Goal: Task Accomplishment & Management: Use online tool/utility

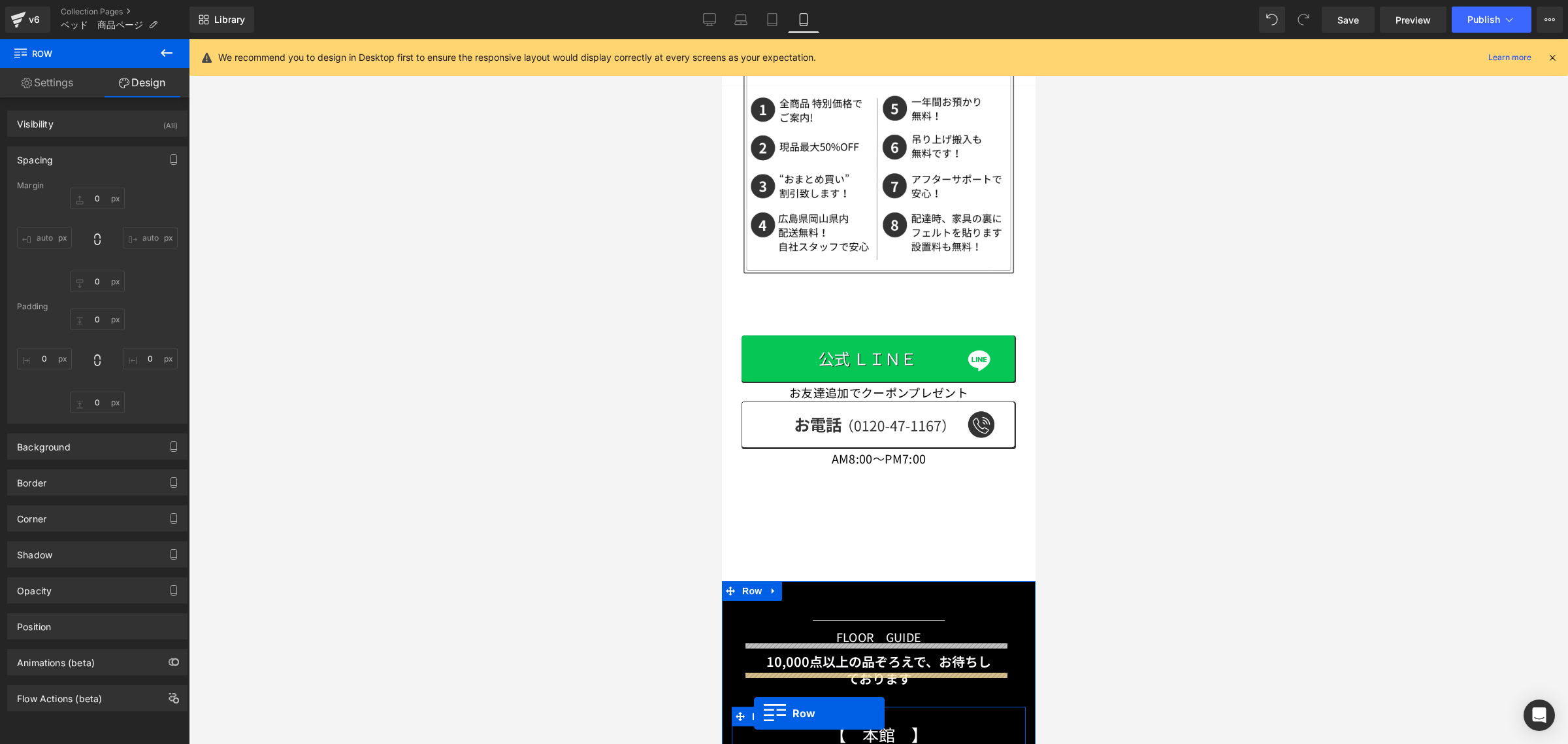
scroll to position [3612, 0]
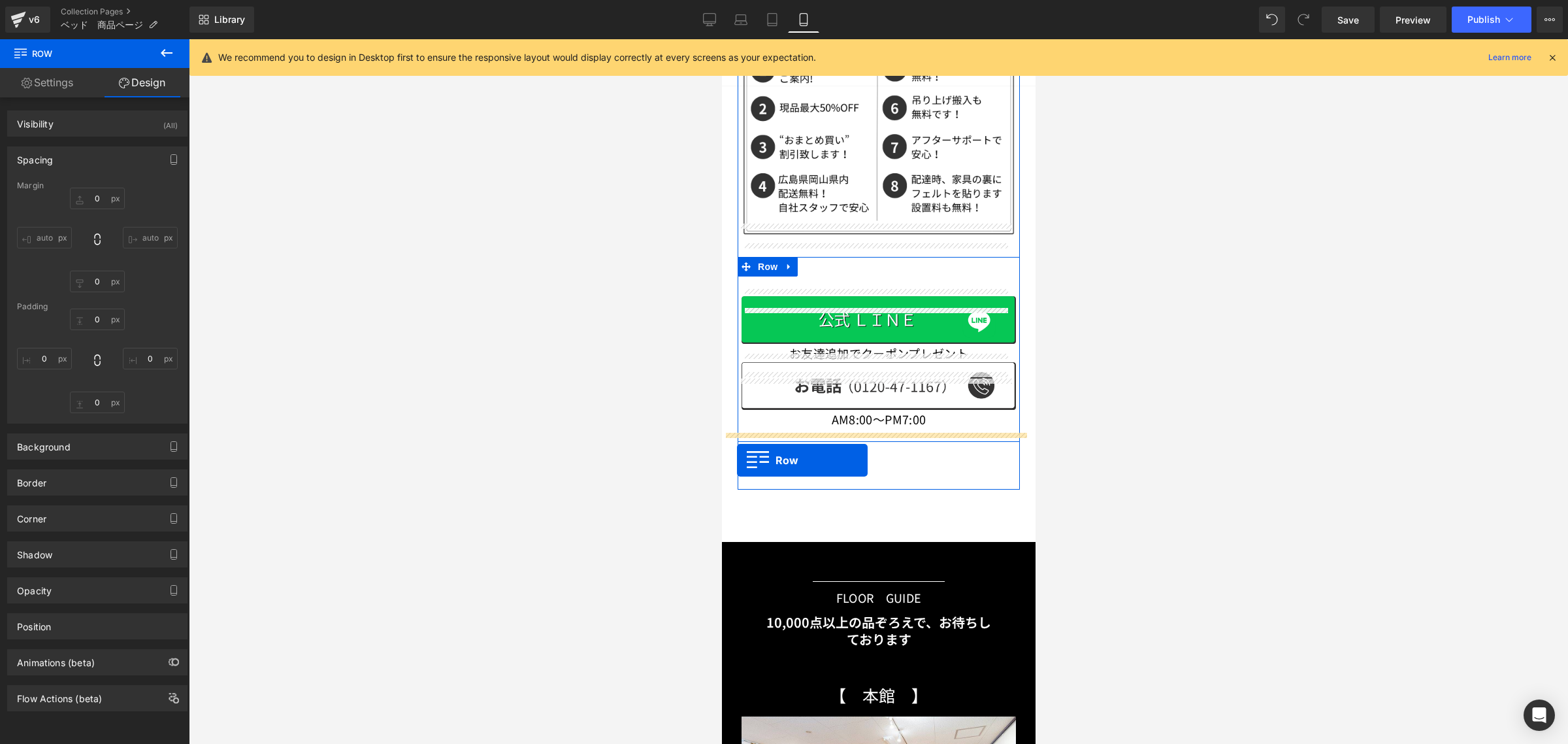
drag, startPoint x: 743, startPoint y: 202, endPoint x: 737, endPoint y: 459, distance: 257.1
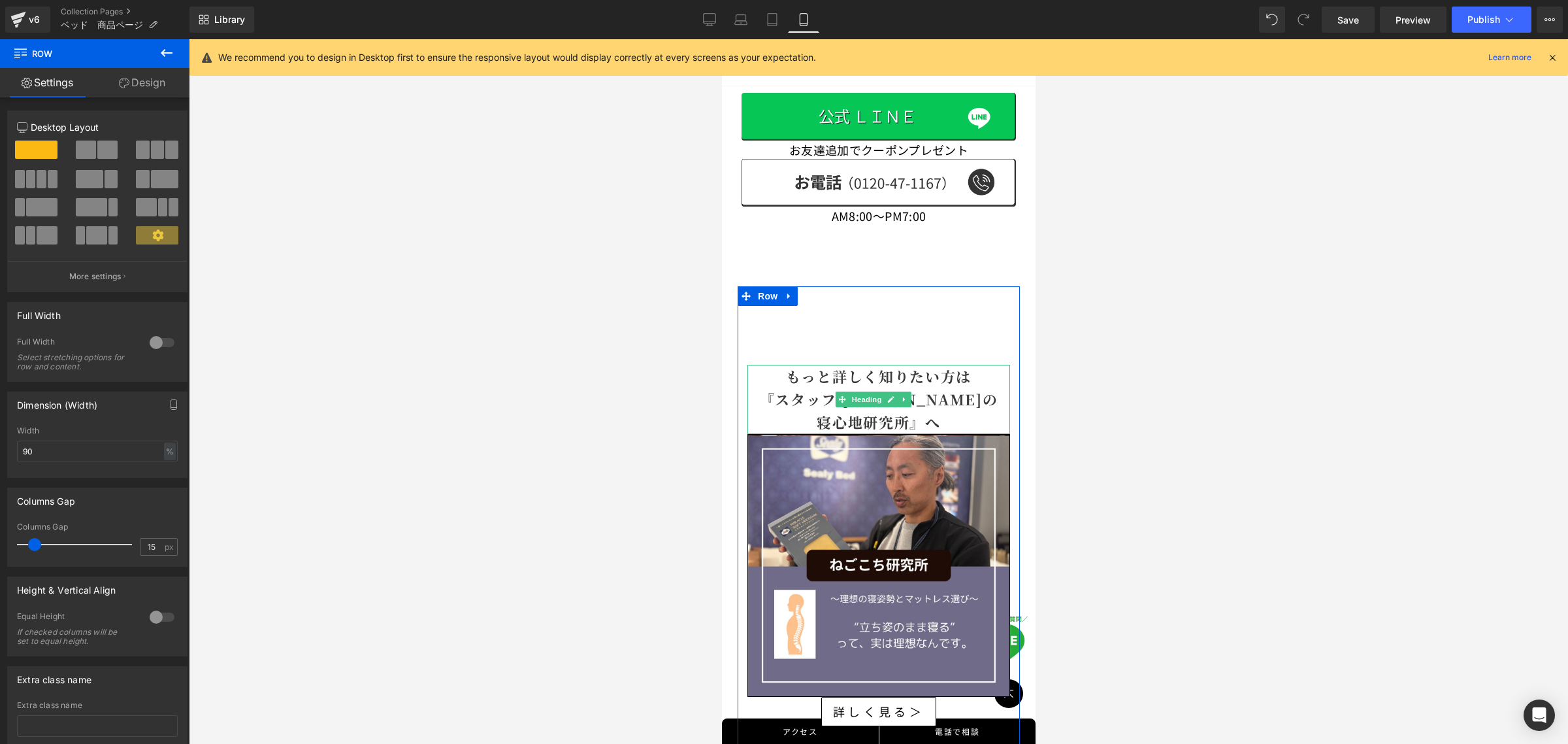
scroll to position [3743, 0]
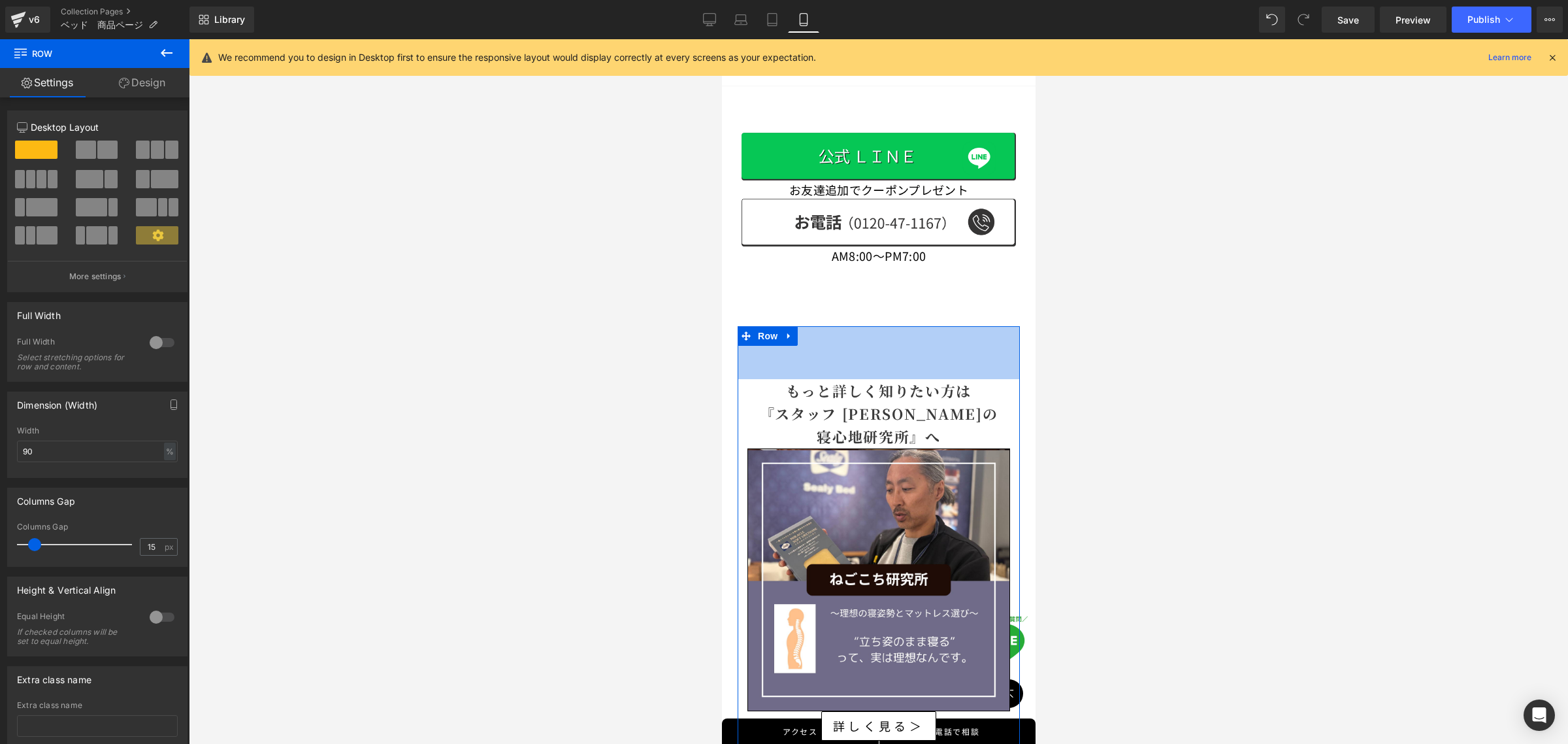
drag, startPoint x: 866, startPoint y: 271, endPoint x: 873, endPoint y: 246, distance: 26.0
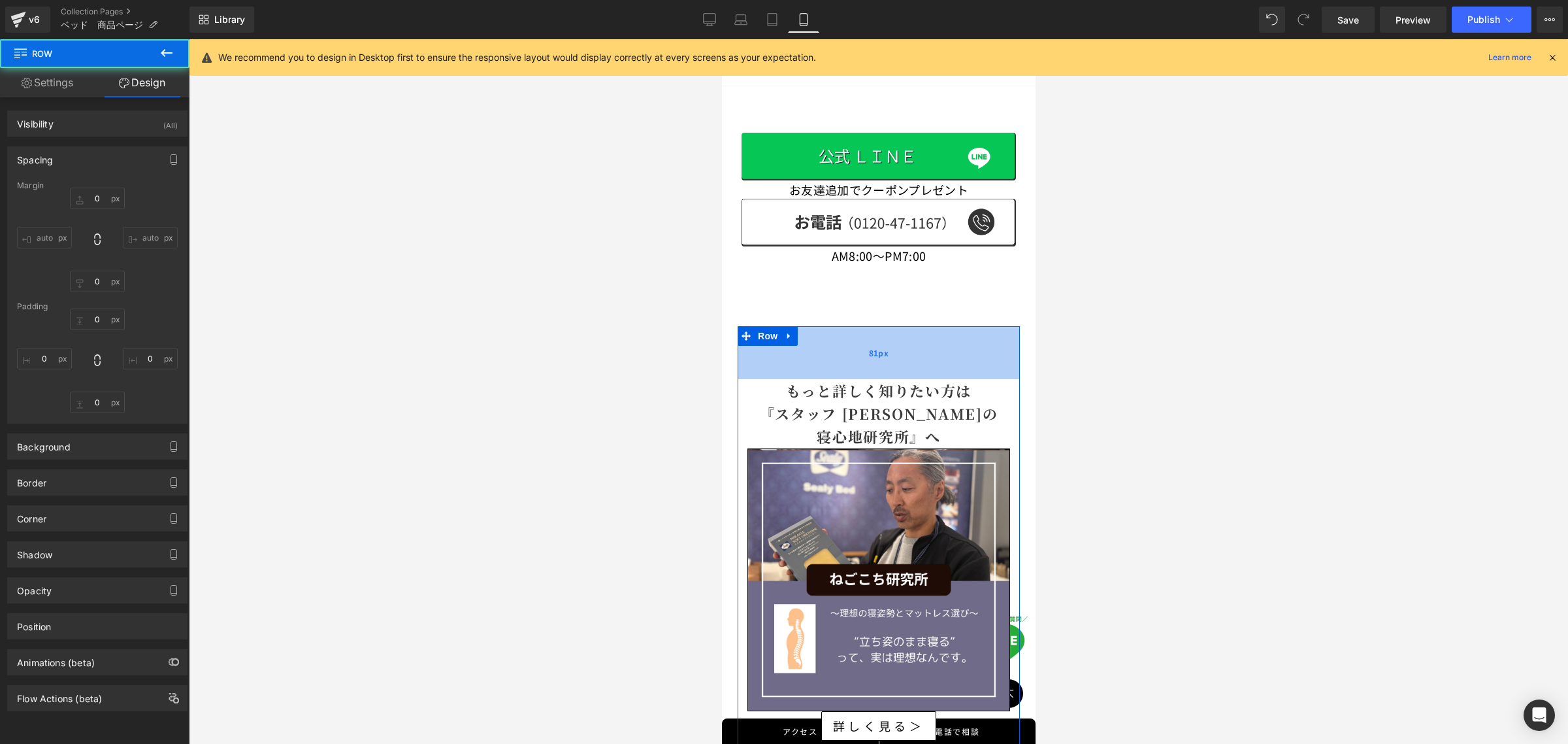
type input "0"
type input "81"
type input "0"
type input "88"
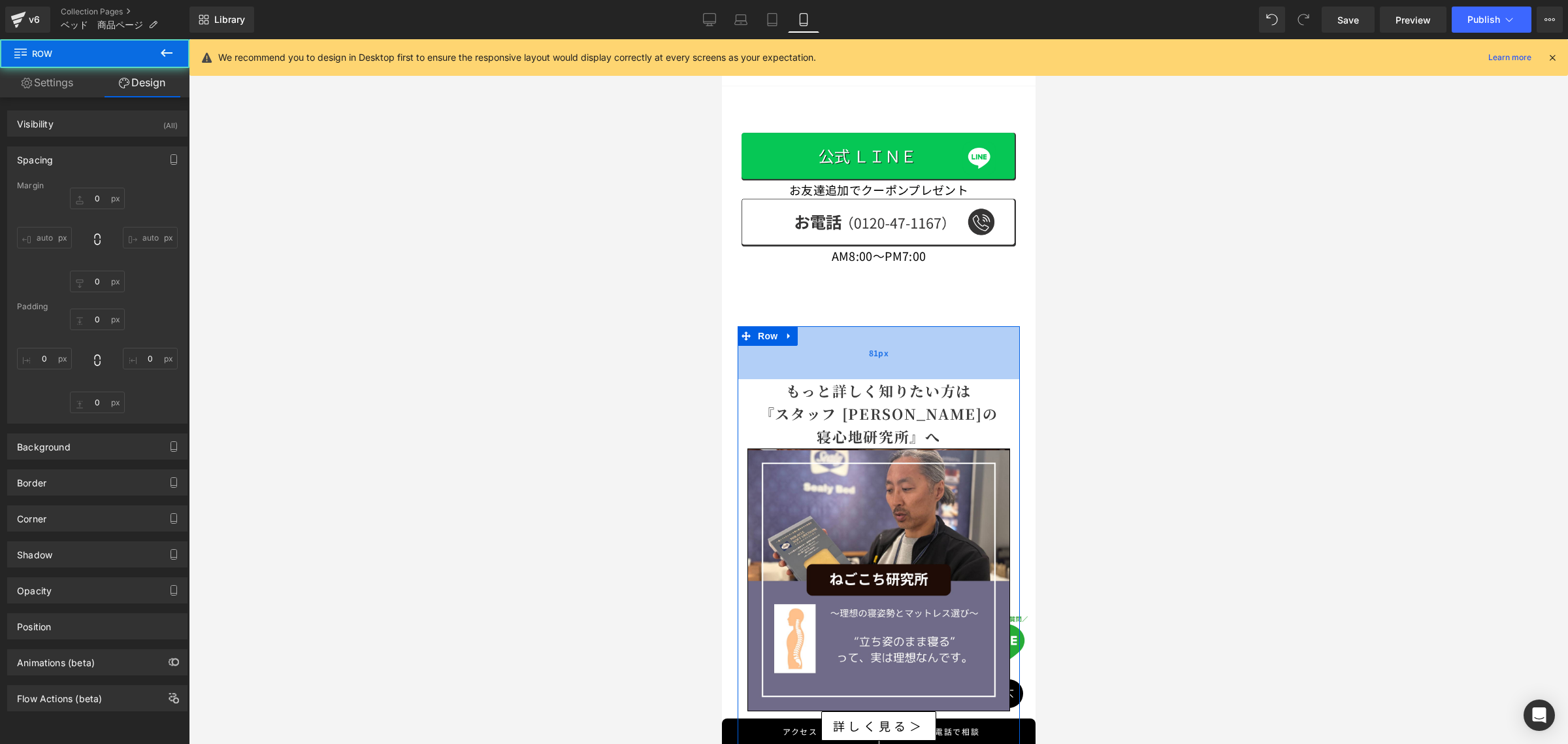
type input "0"
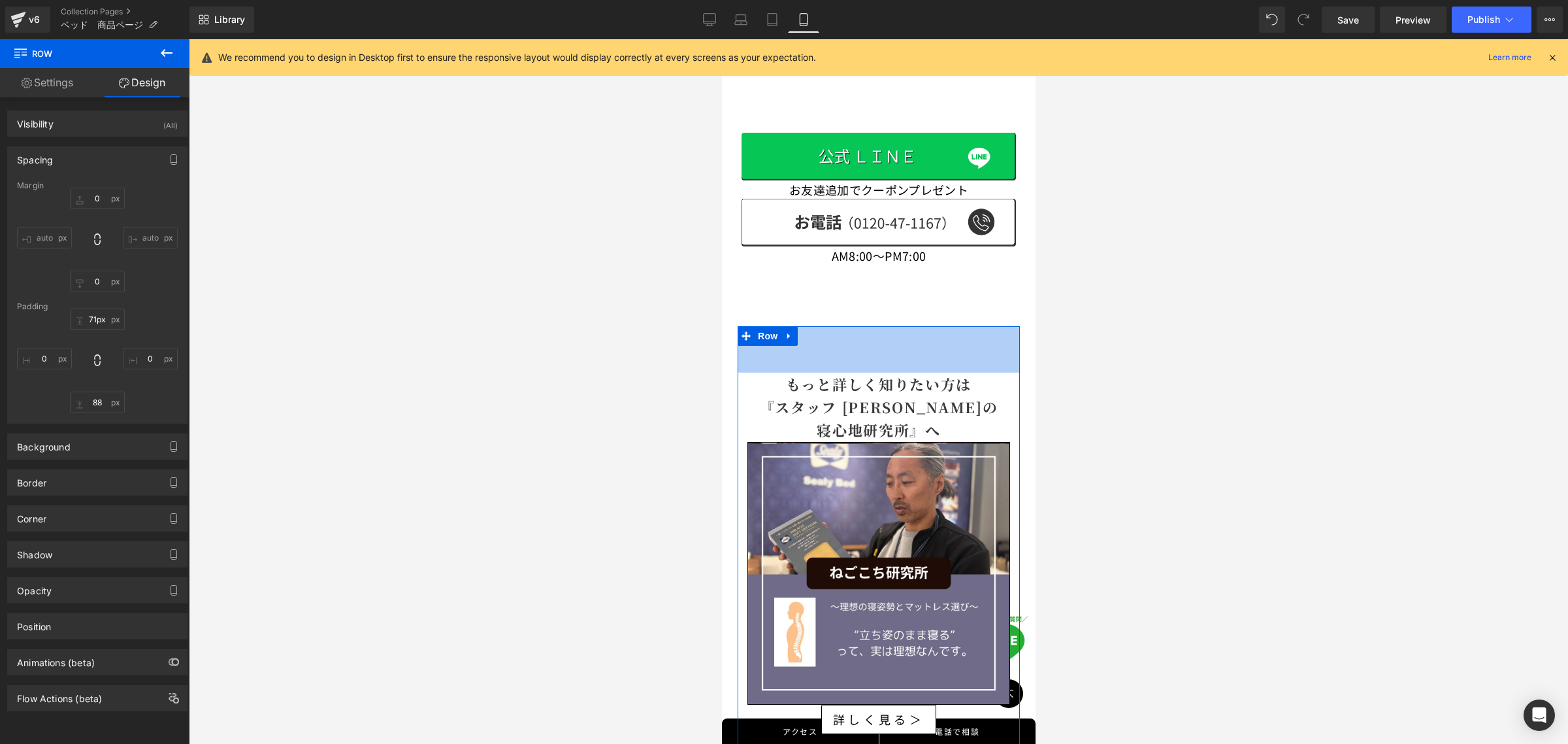
type input "60px"
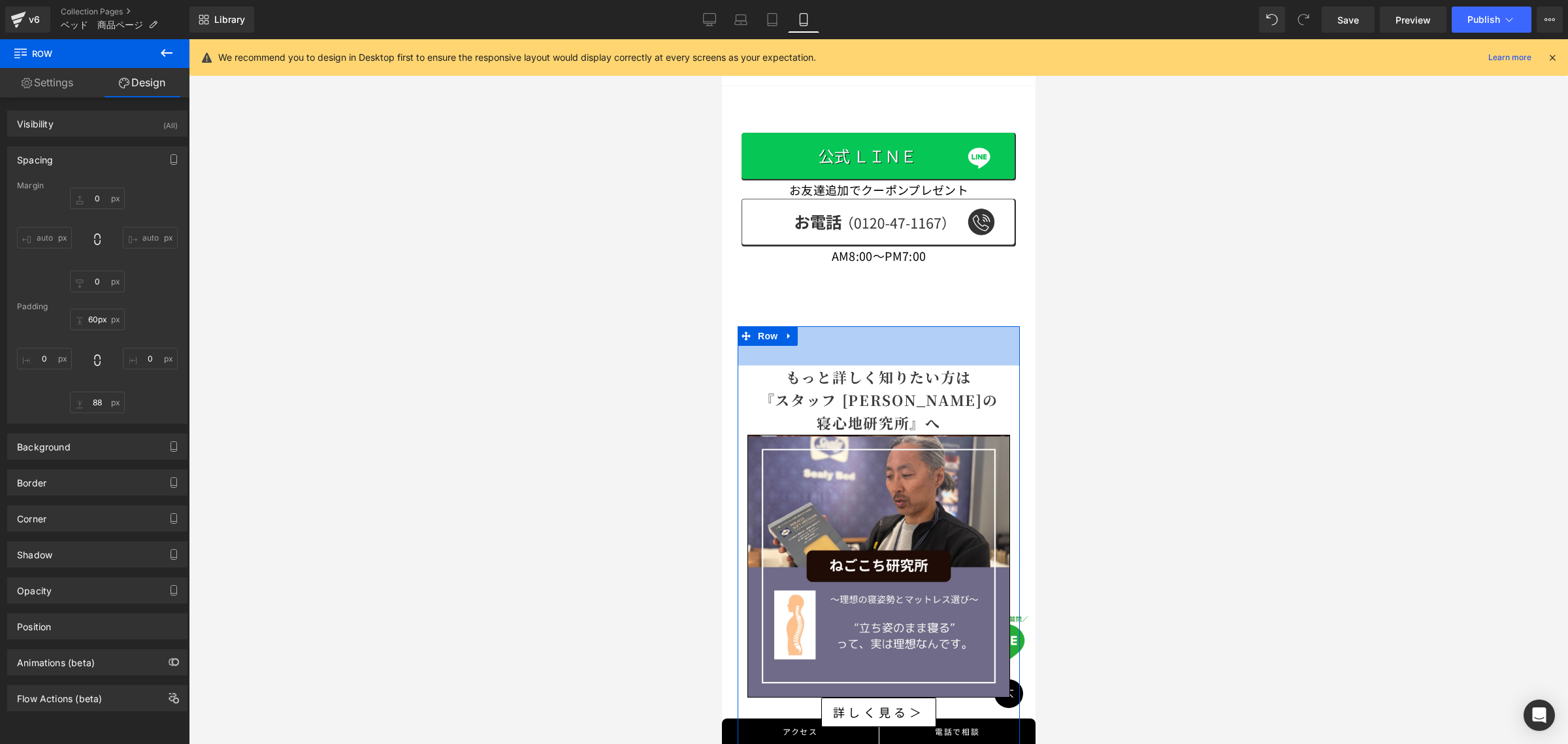
drag, startPoint x: 888, startPoint y: 273, endPoint x: 889, endPoint y: 260, distance: 13.0
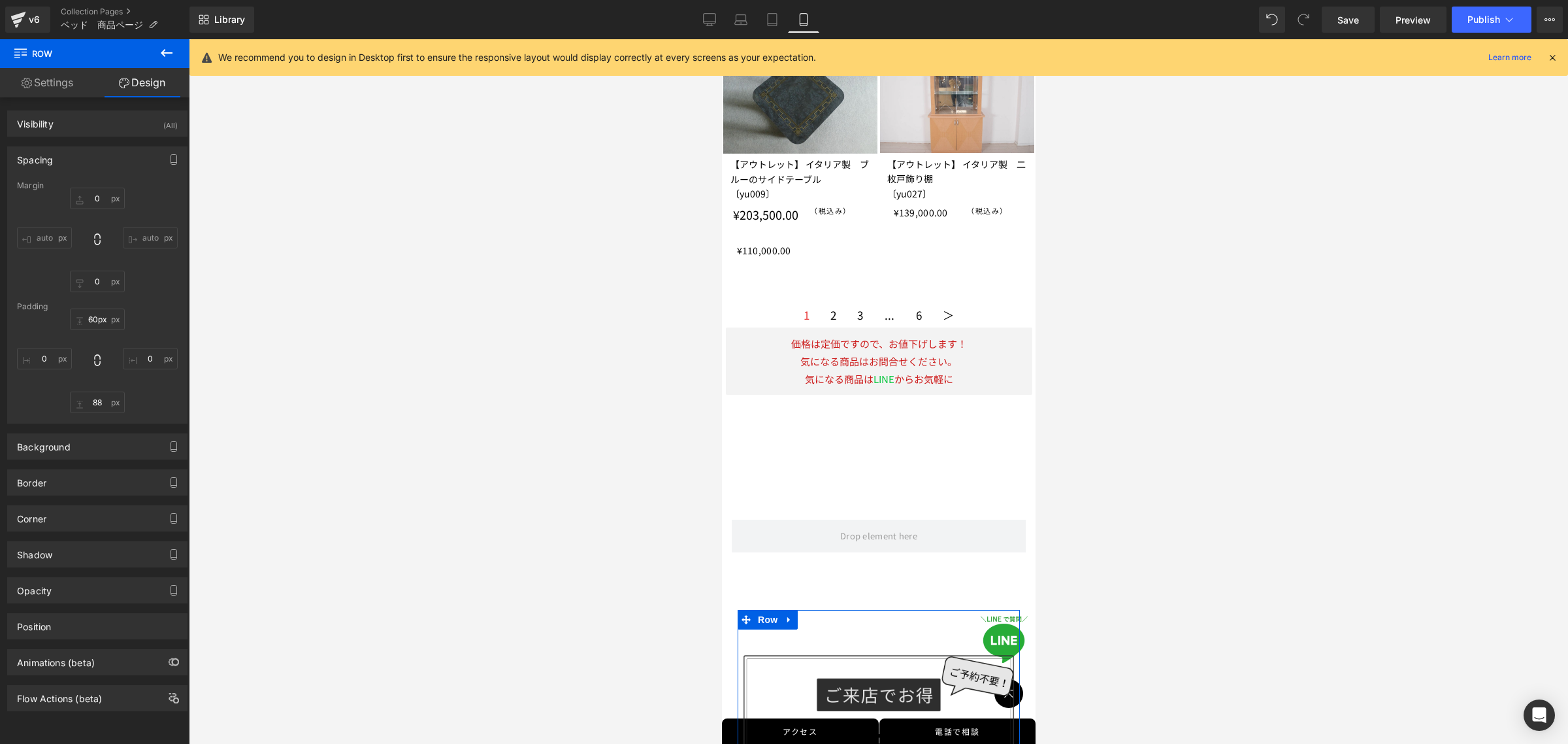
scroll to position [2844, 0]
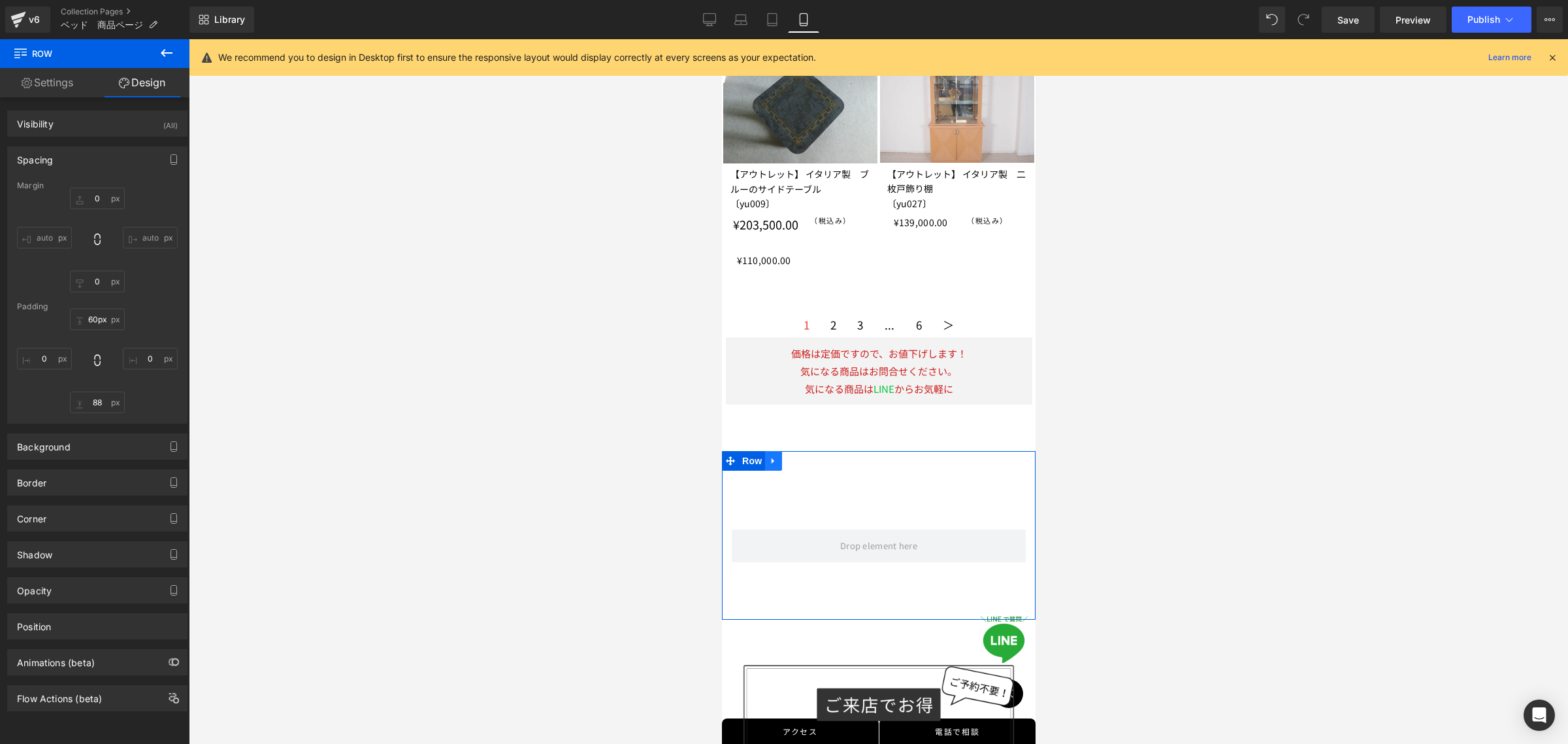
click at [773, 455] on icon at bounding box center [772, 460] width 9 height 10
click at [807, 456] on icon at bounding box center [806, 460] width 9 height 9
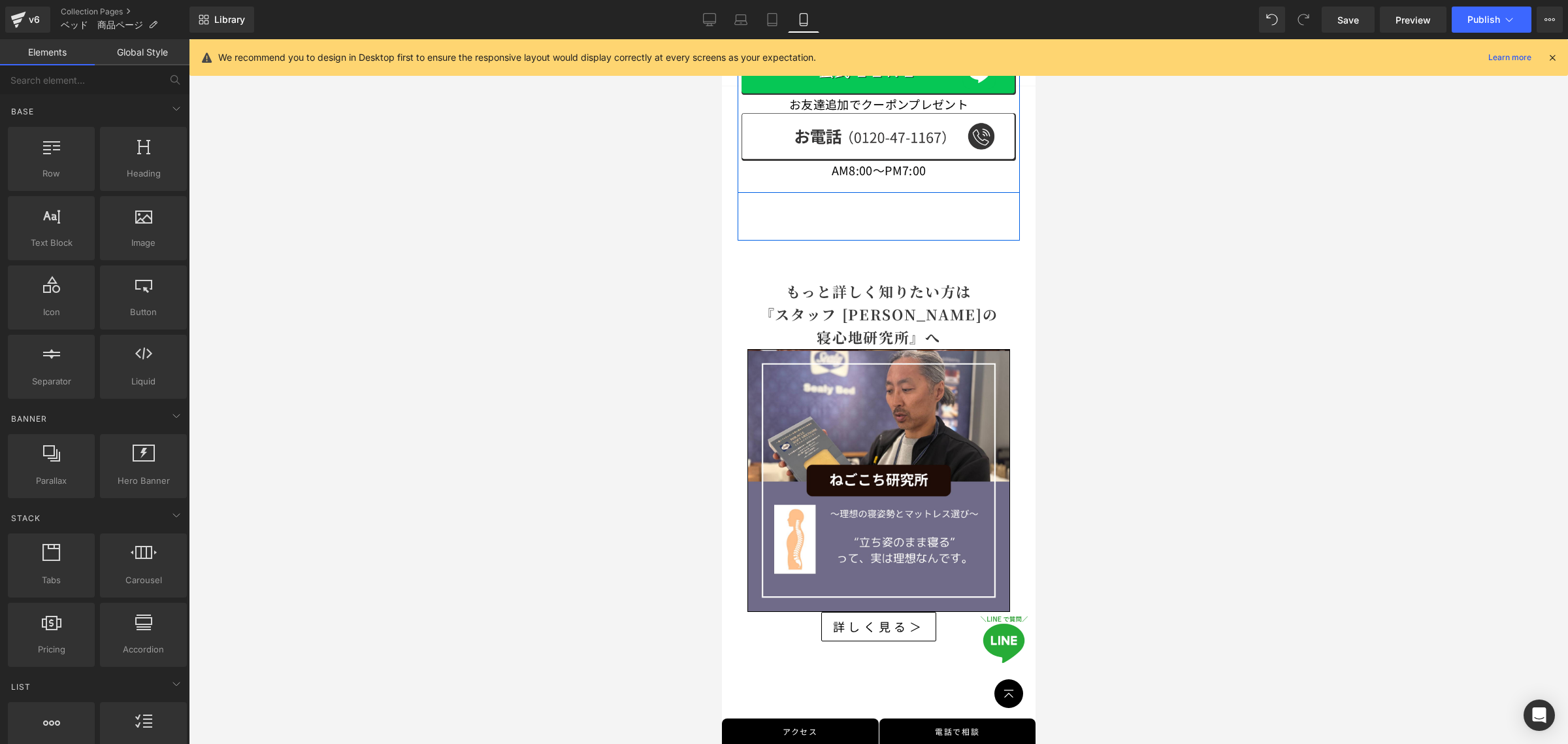
scroll to position [3661, 0]
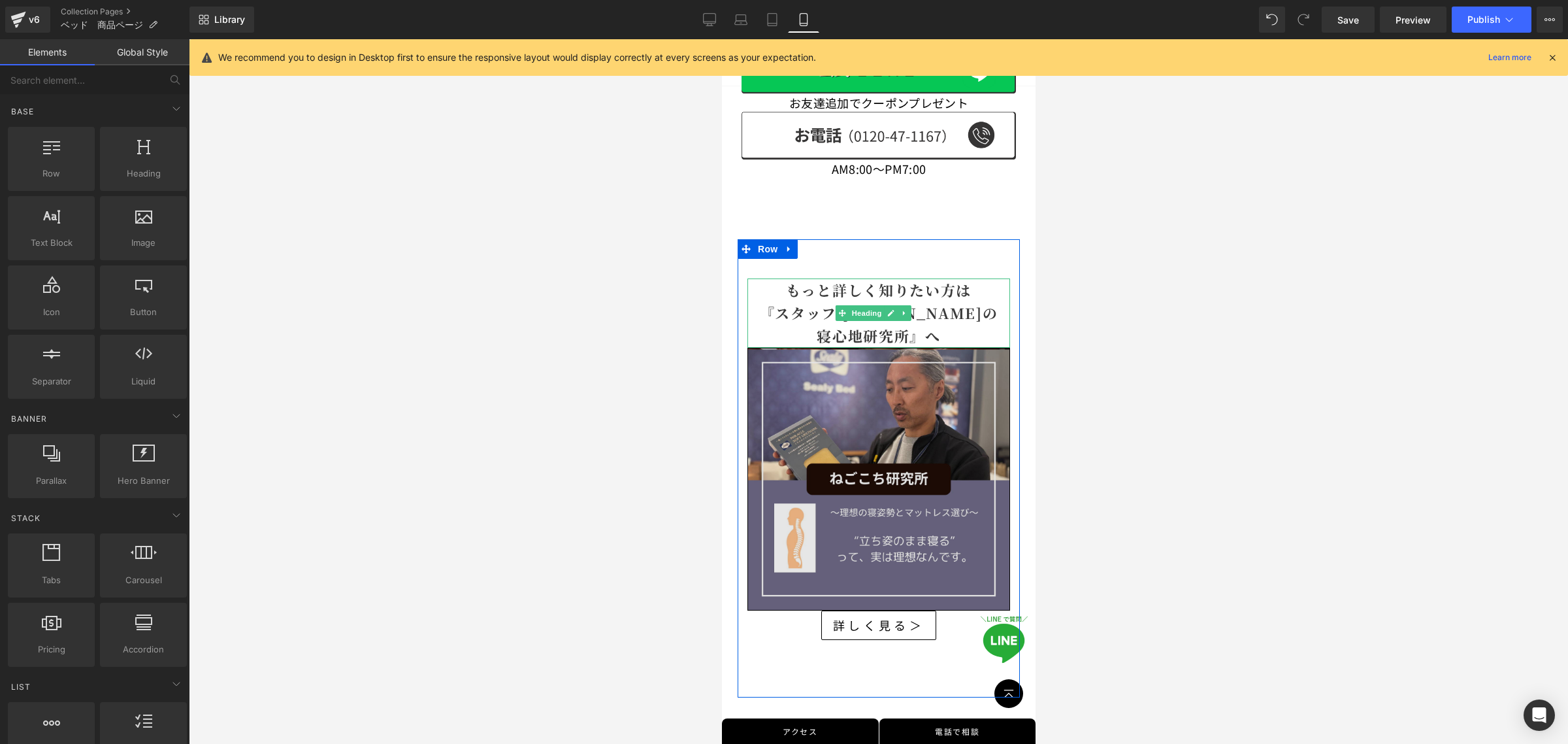
drag, startPoint x: 865, startPoint y: 258, endPoint x: 917, endPoint y: 291, distance: 61.6
click at [865, 305] on span "Heading" at bounding box center [866, 312] width 36 height 15
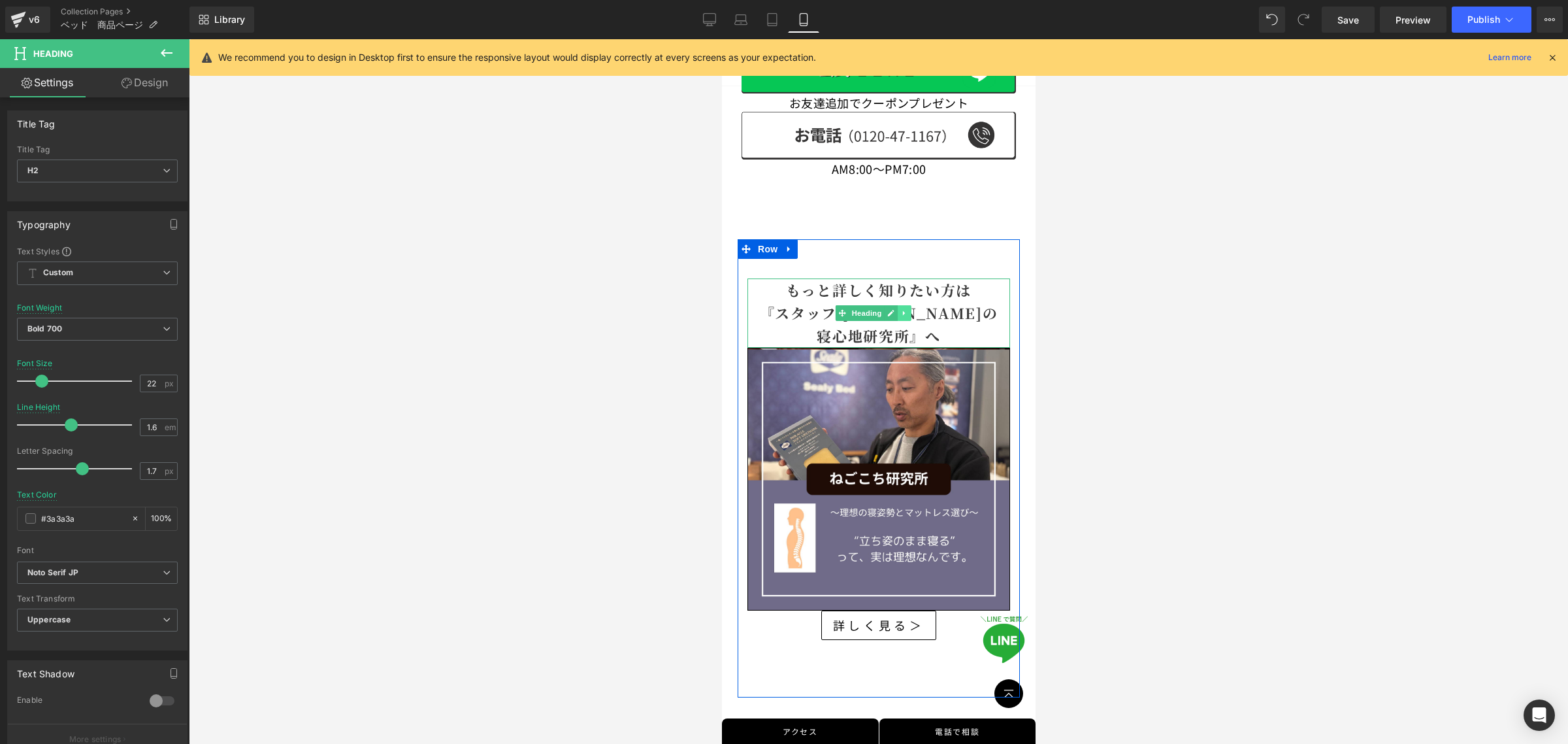
click at [904, 309] on icon at bounding box center [903, 313] width 7 height 8
click at [870, 309] on icon at bounding box center [869, 313] width 7 height 8
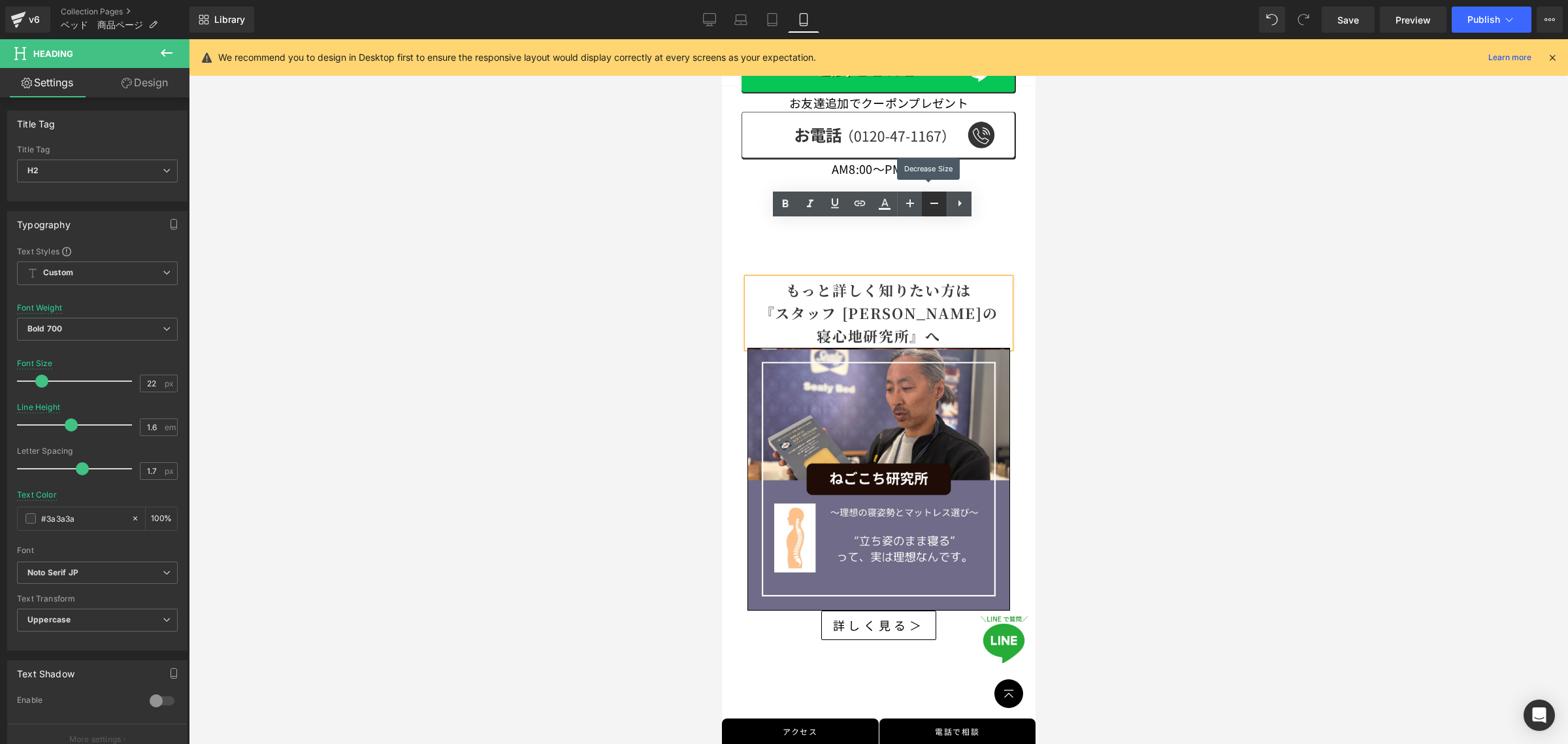
click at [929, 201] on icon at bounding box center [934, 203] width 15 height 15
type input "20"
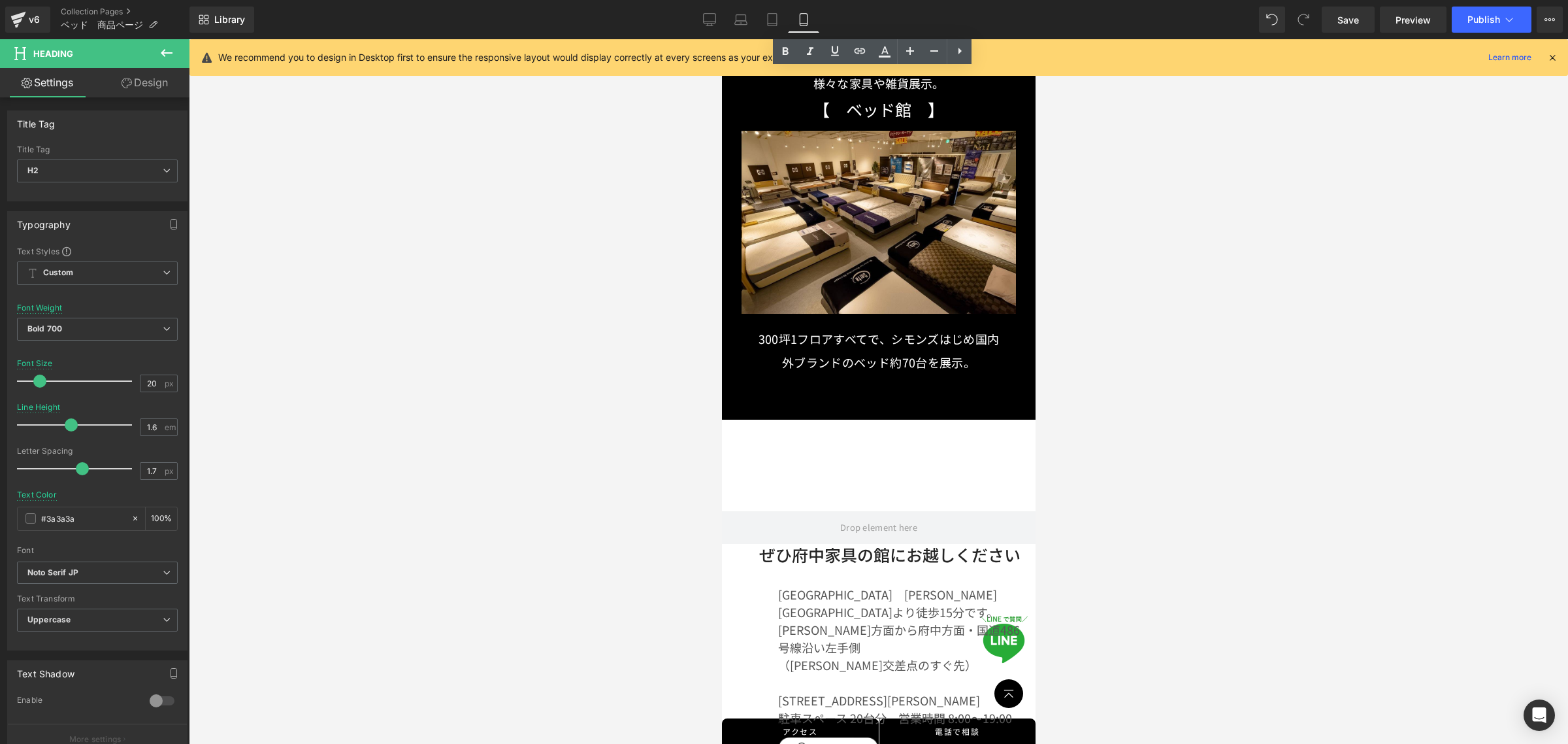
scroll to position [4749, 0]
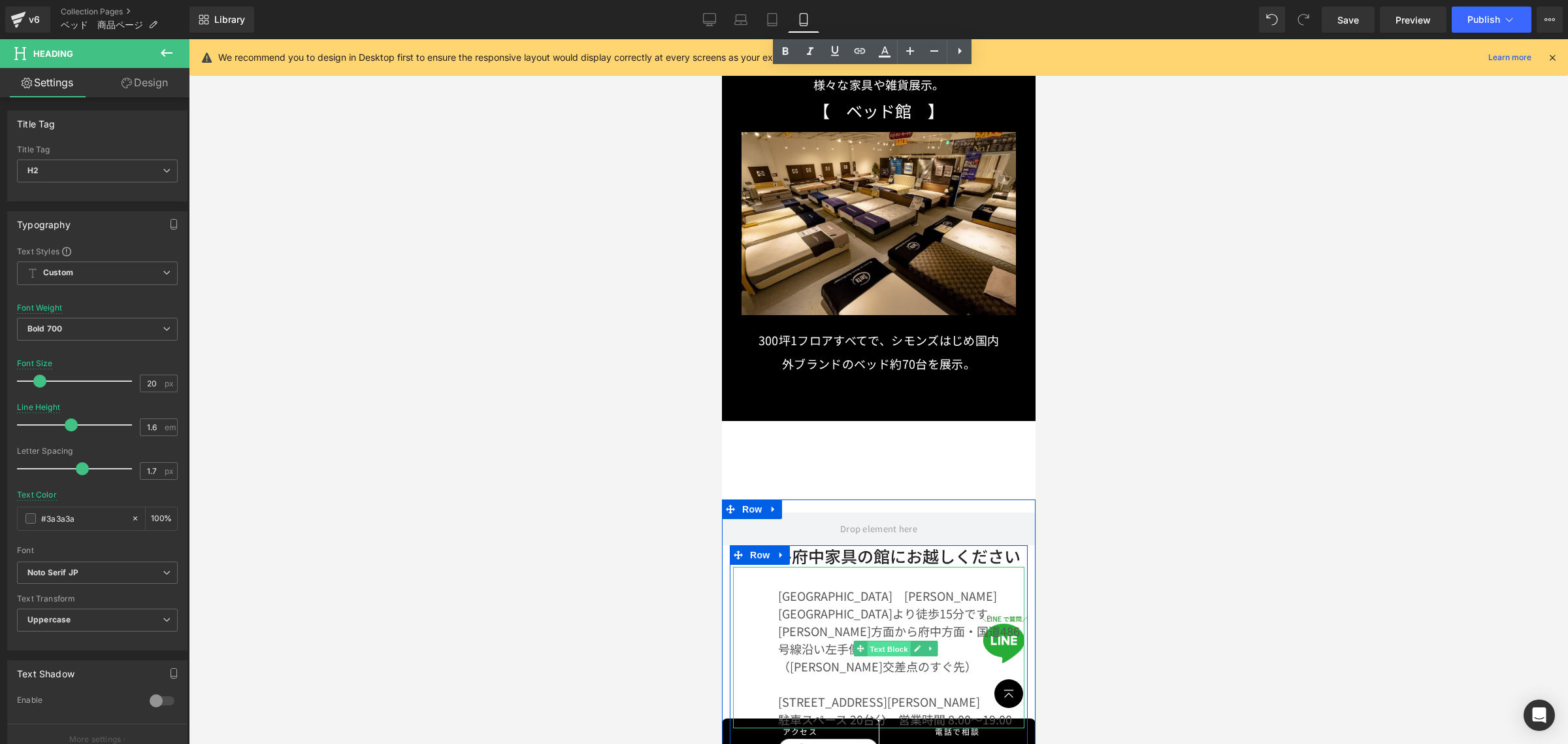
click at [891, 641] on span "Text Block" at bounding box center [887, 649] width 43 height 15
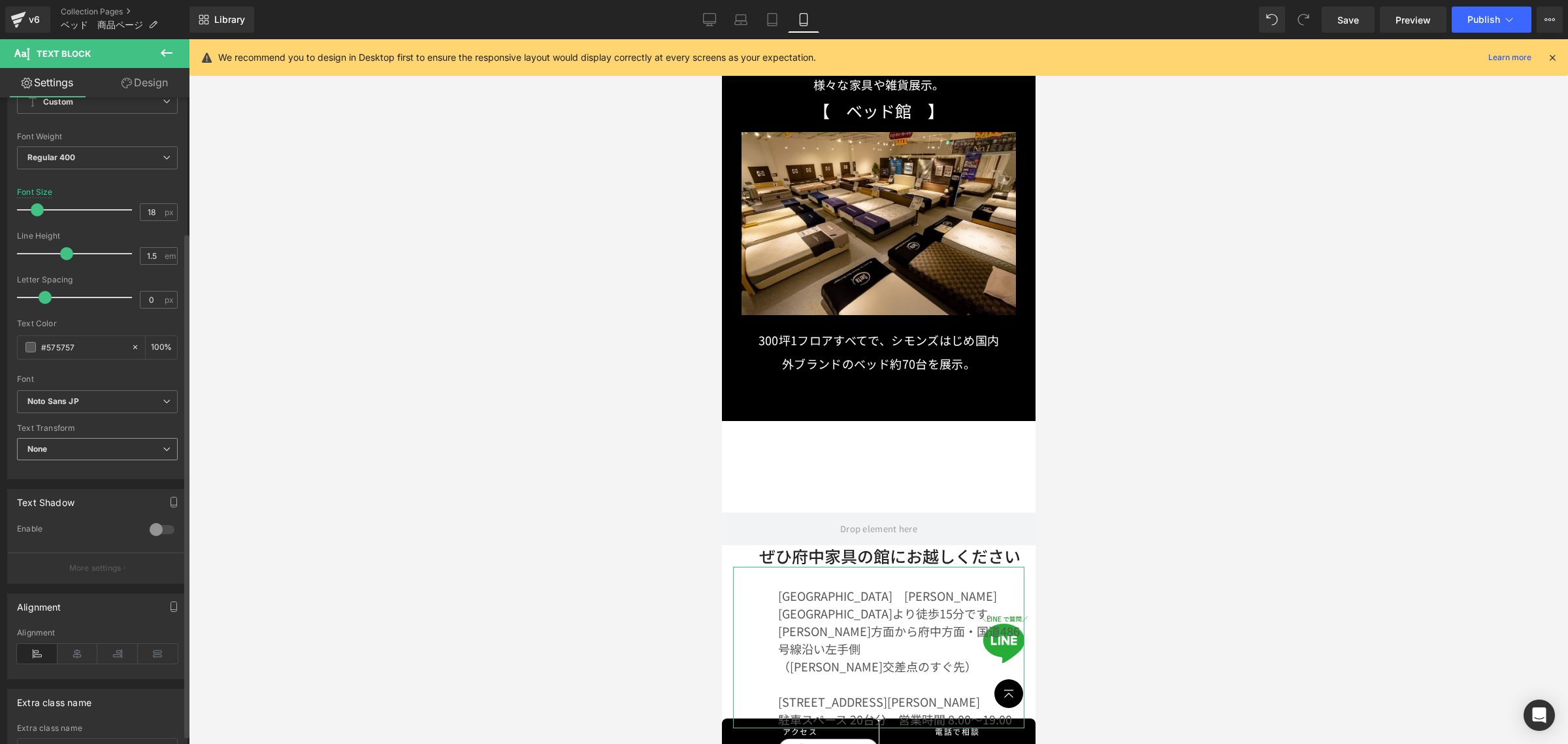
scroll to position [184, 0]
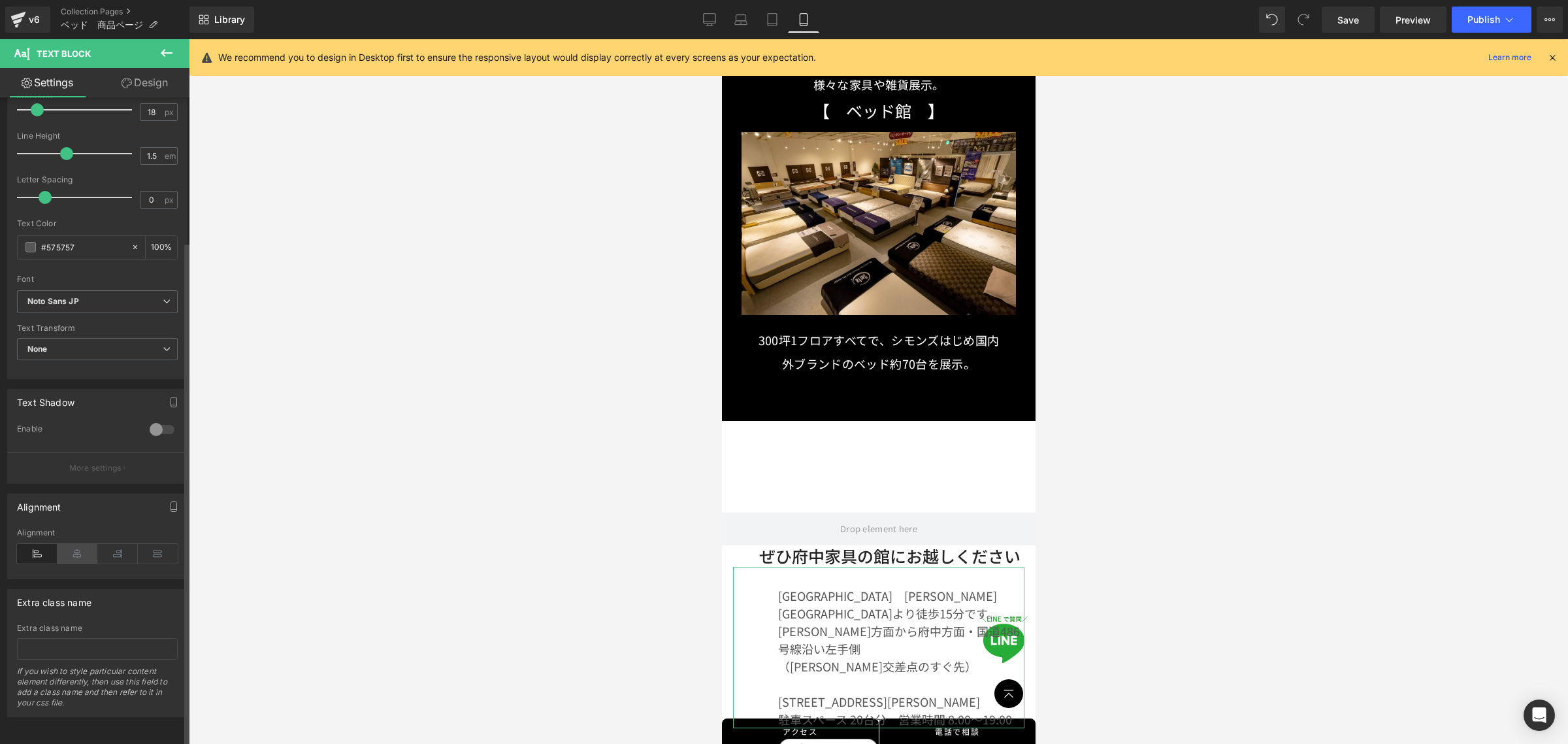
click at [69, 547] on icon at bounding box center [78, 553] width 40 height 19
click at [27, 543] on icon at bounding box center [37, 553] width 40 height 19
click at [69, 543] on icon at bounding box center [78, 553] width 40 height 19
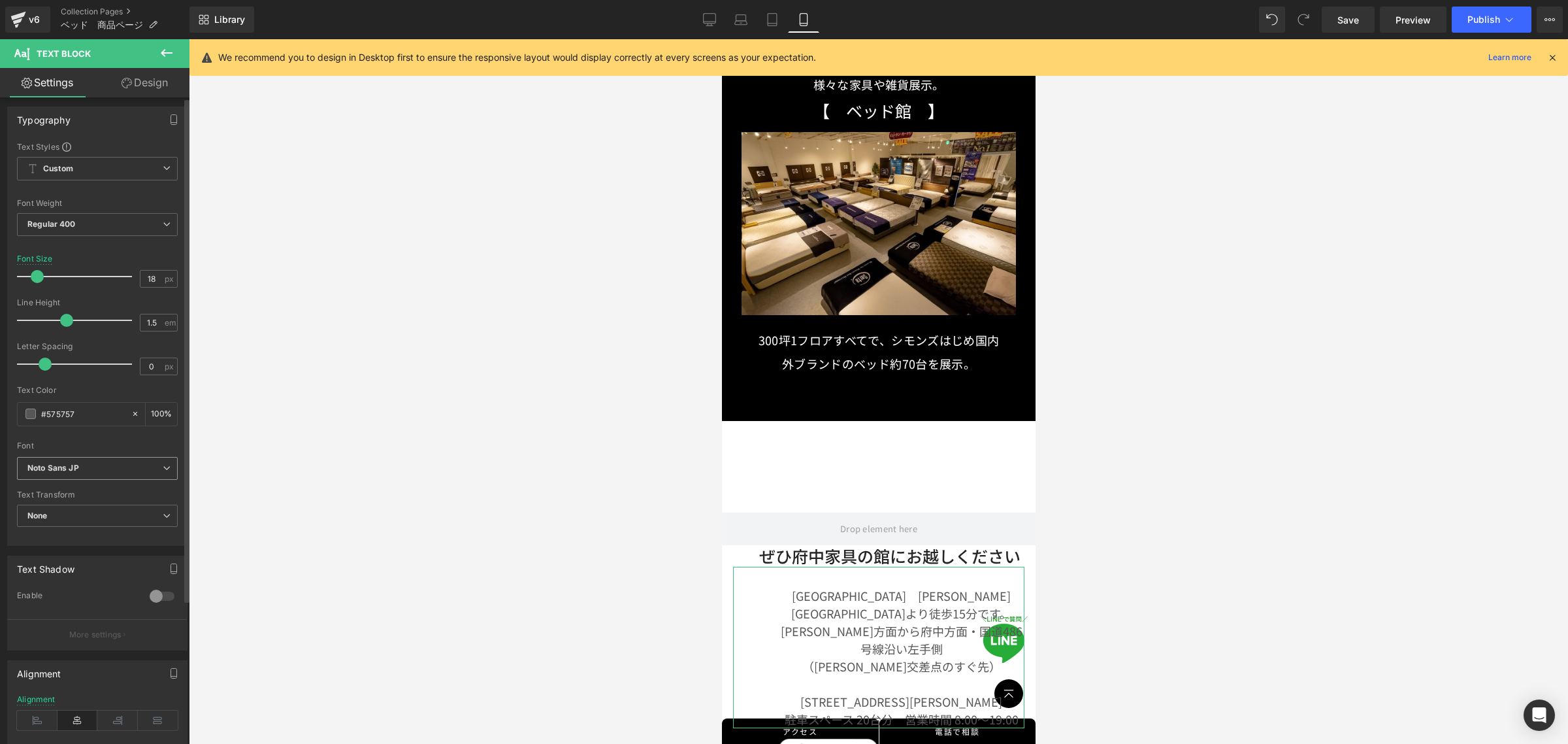
scroll to position [0, 0]
click at [158, 89] on link "Design" at bounding box center [144, 82] width 95 height 29
click at [0, 0] on div "Spacing" at bounding box center [0, 0] width 0 height 0
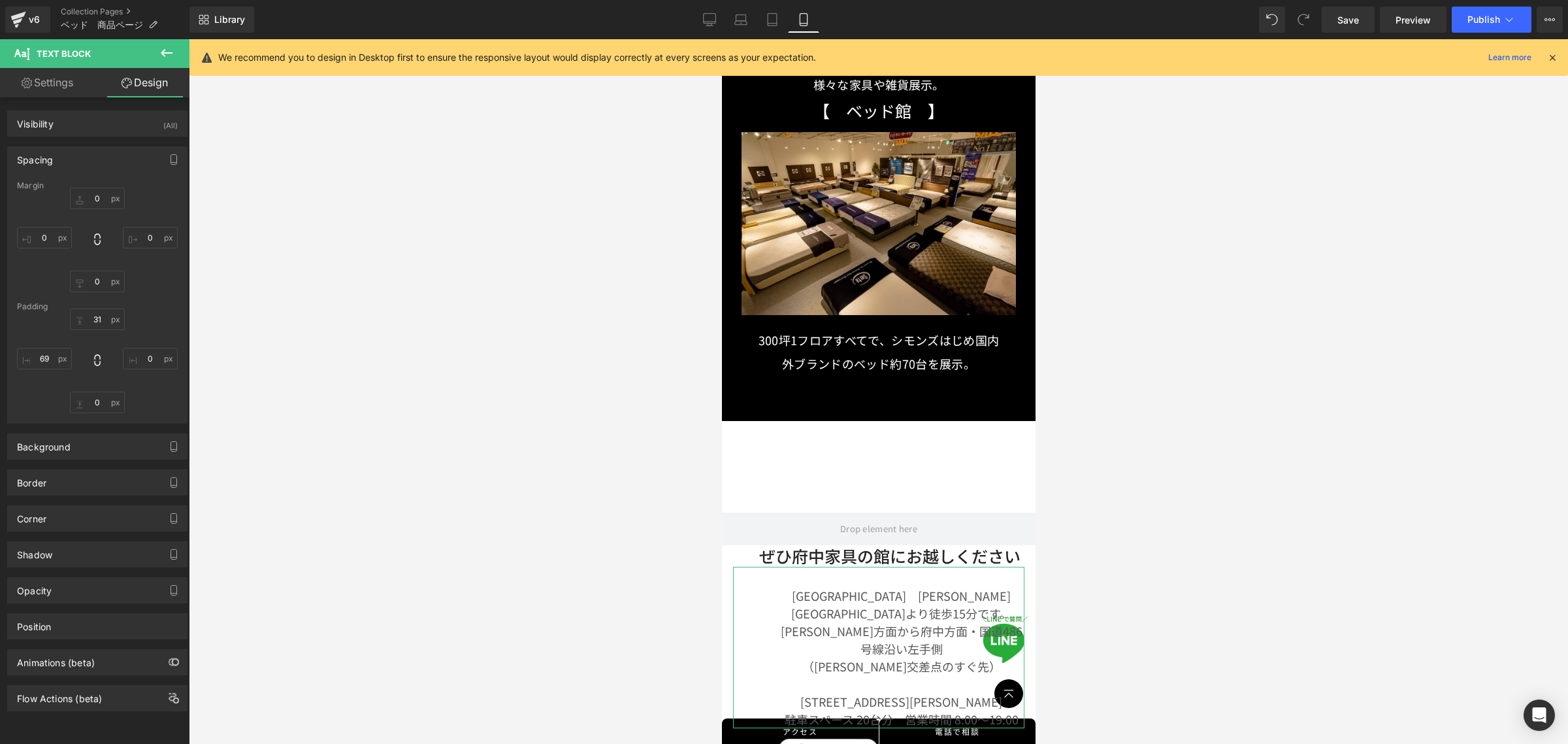
type input "0"
type input "31"
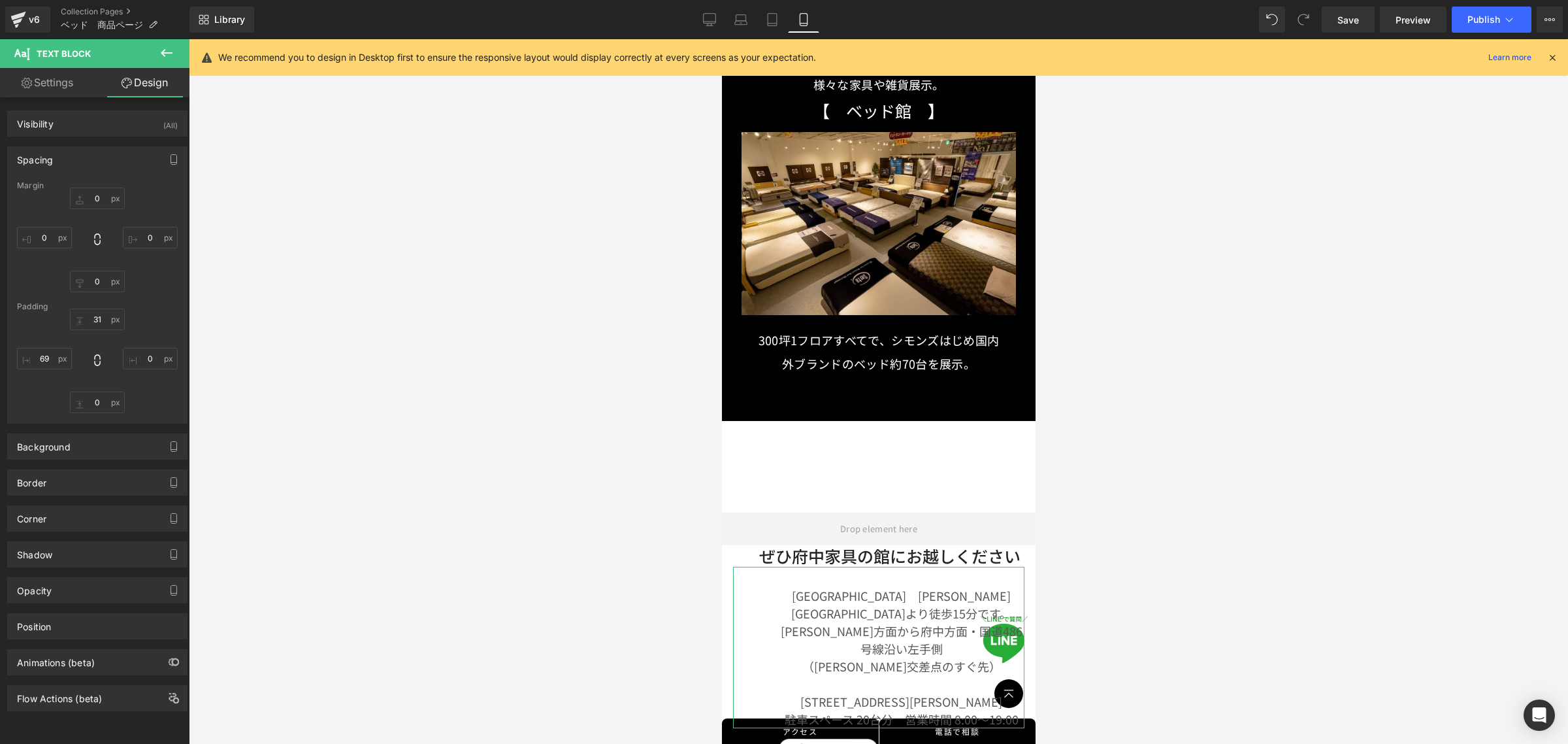
type input "0"
click at [53, 358] on input "69" at bounding box center [44, 358] width 55 height 22
type input "6"
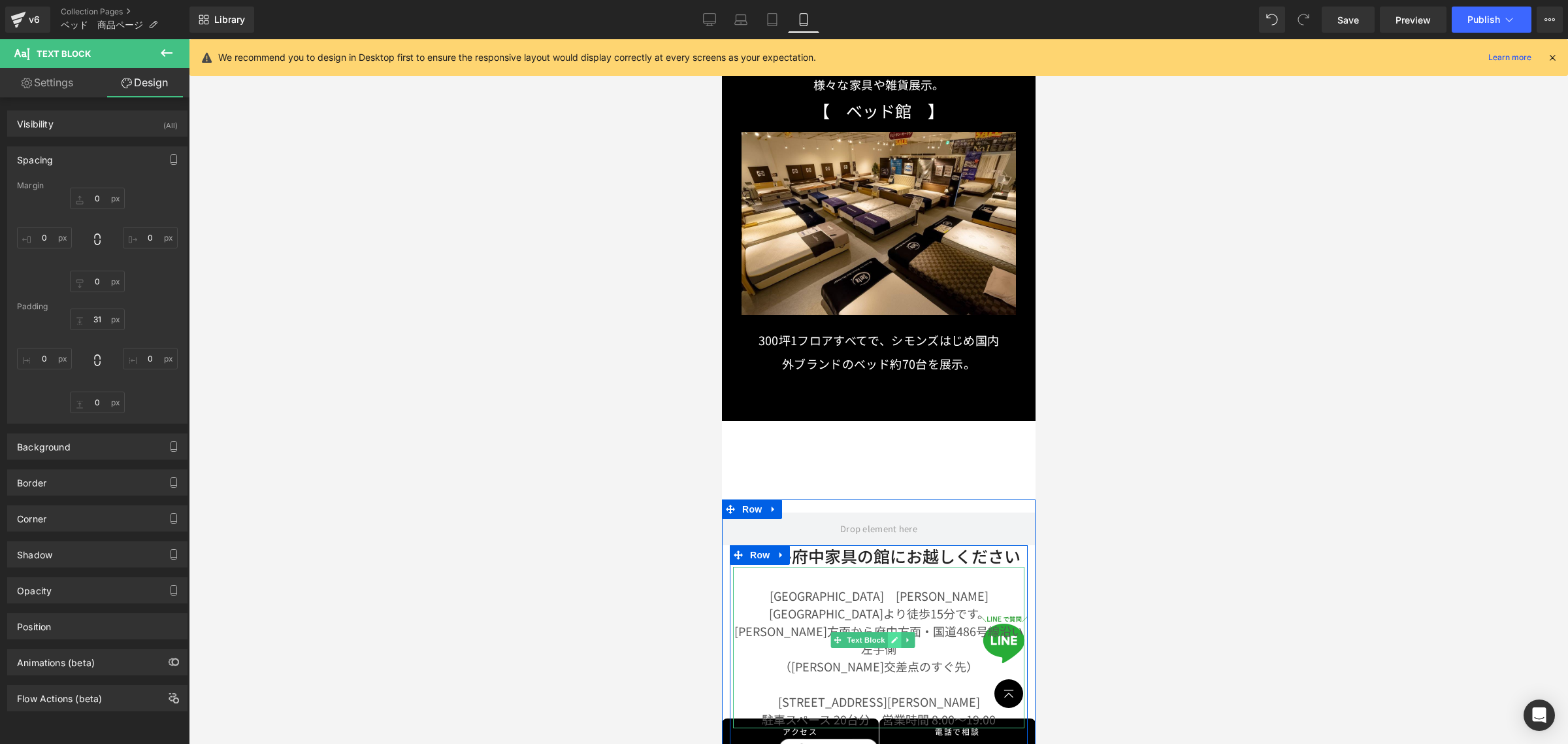
click at [894, 636] on icon at bounding box center [894, 640] width 6 height 6
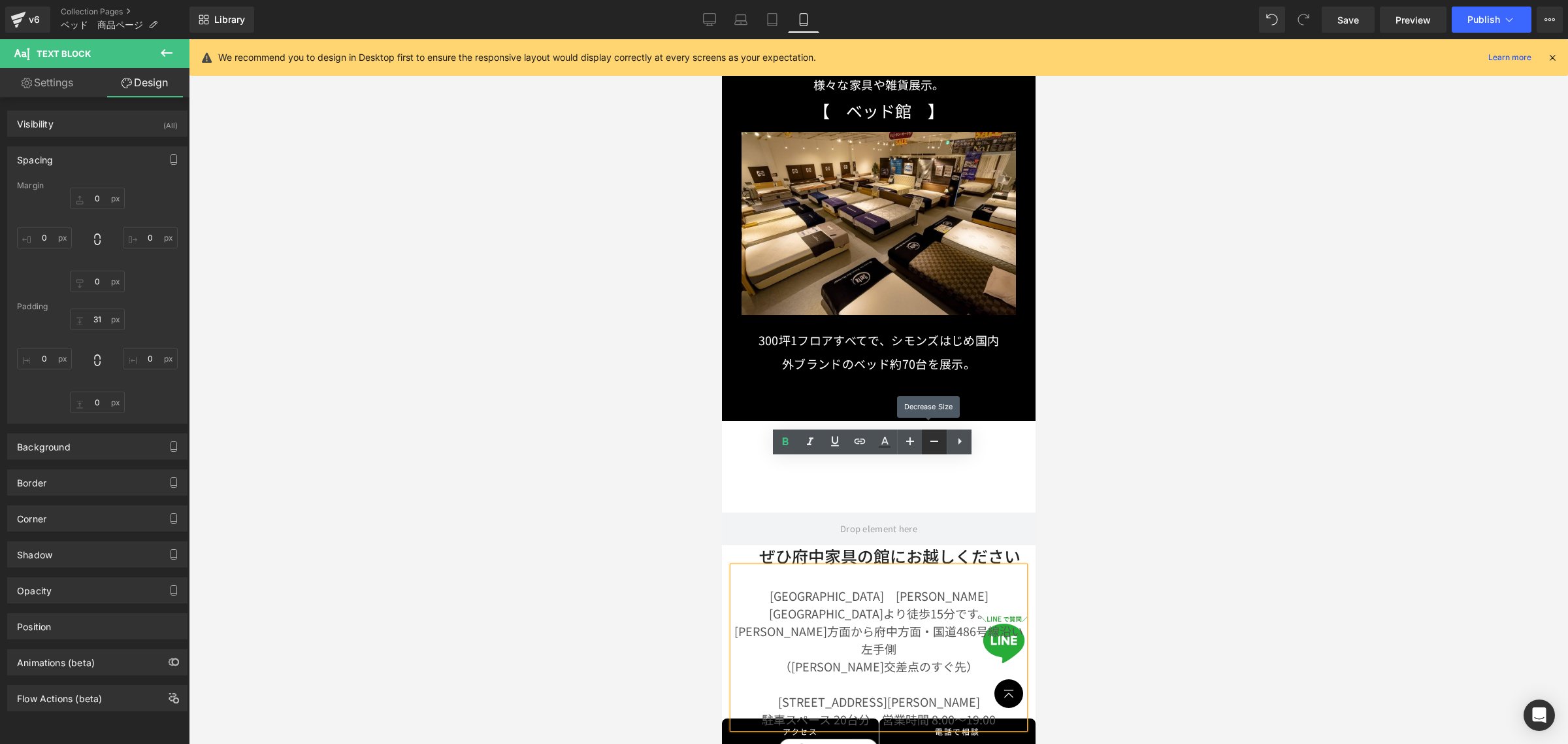
click at [932, 444] on icon at bounding box center [934, 441] width 15 height 15
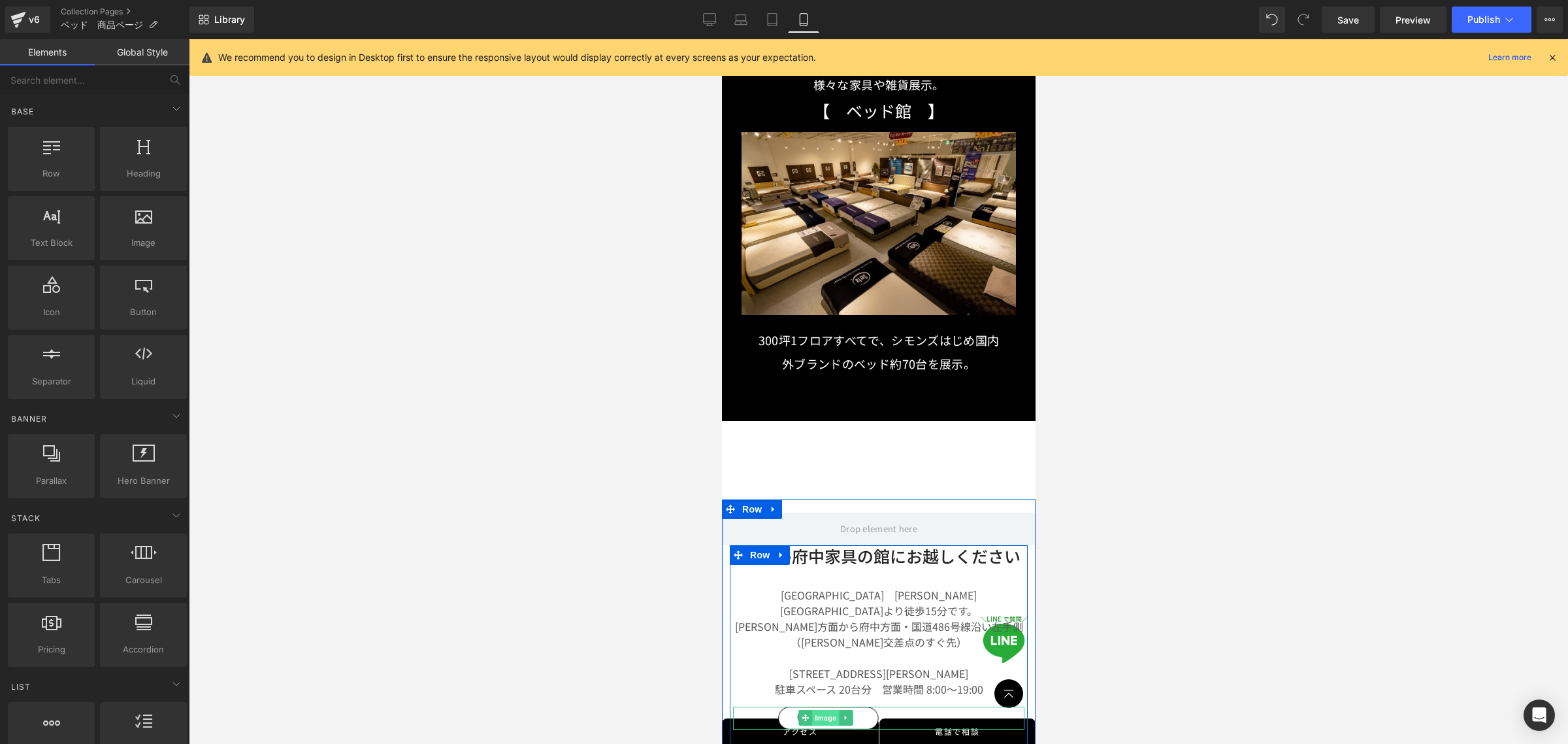
click at [826, 710] on span "Image" at bounding box center [826, 717] width 27 height 15
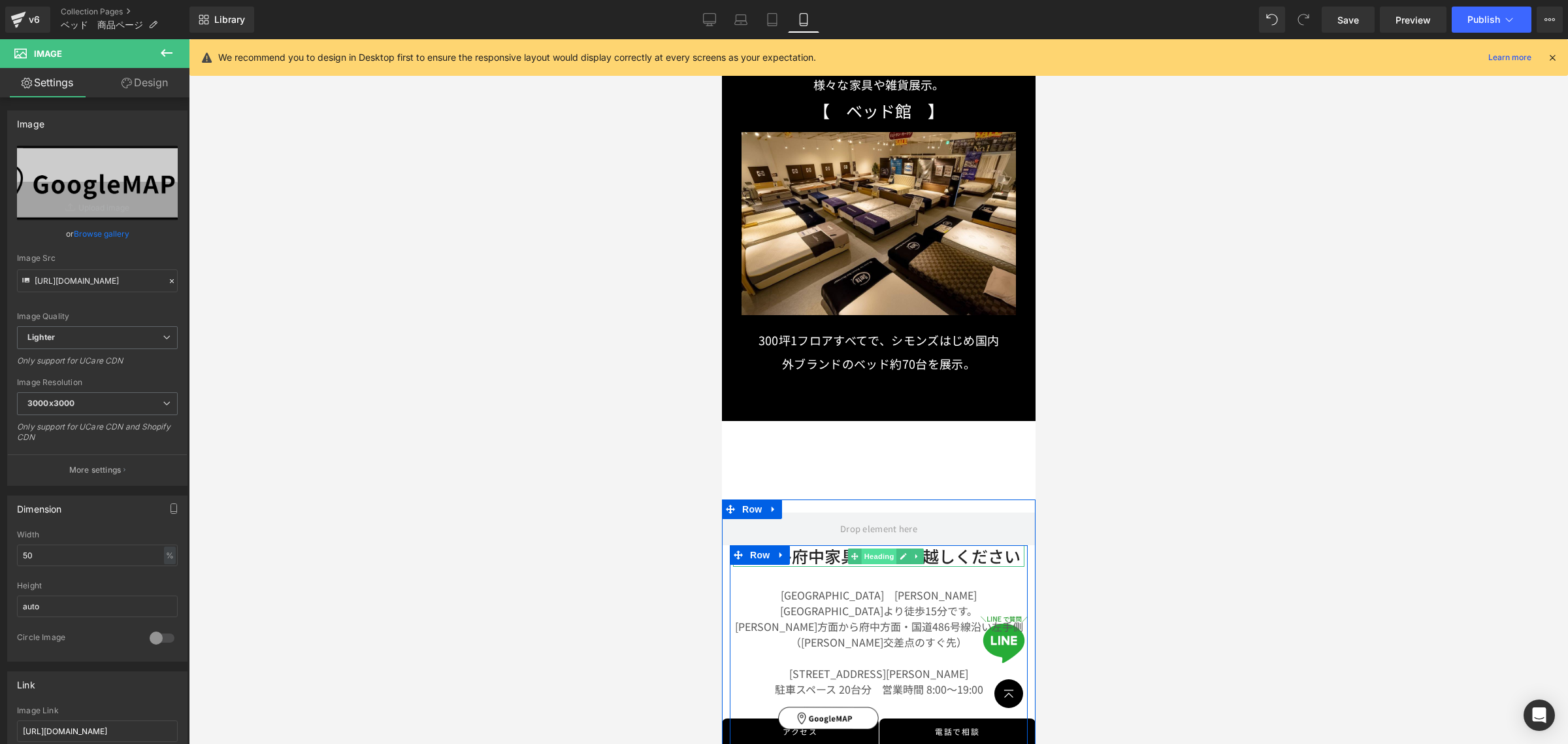
click at [880, 548] on span "Heading" at bounding box center [879, 556] width 36 height 15
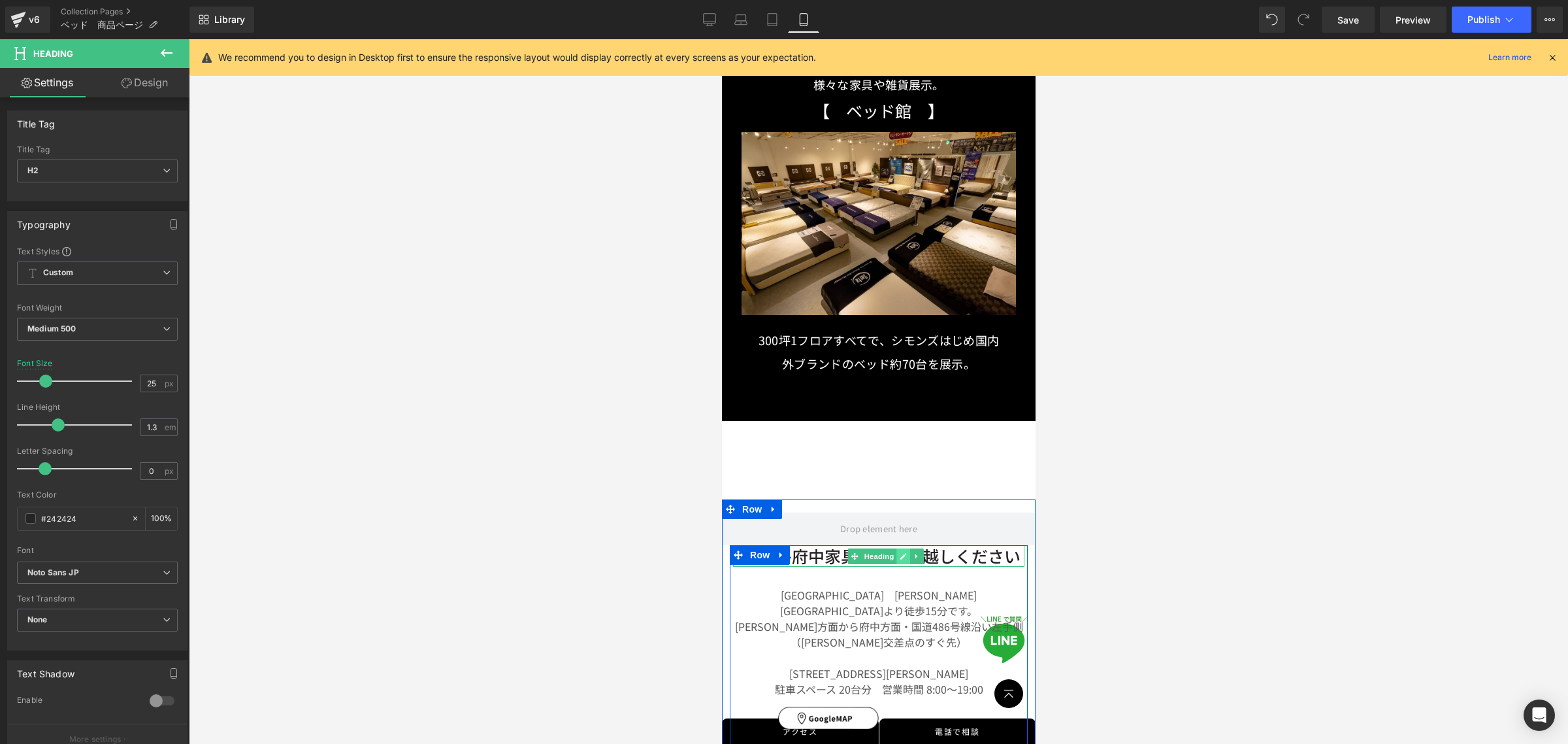
click at [900, 553] on icon at bounding box center [903, 556] width 6 height 6
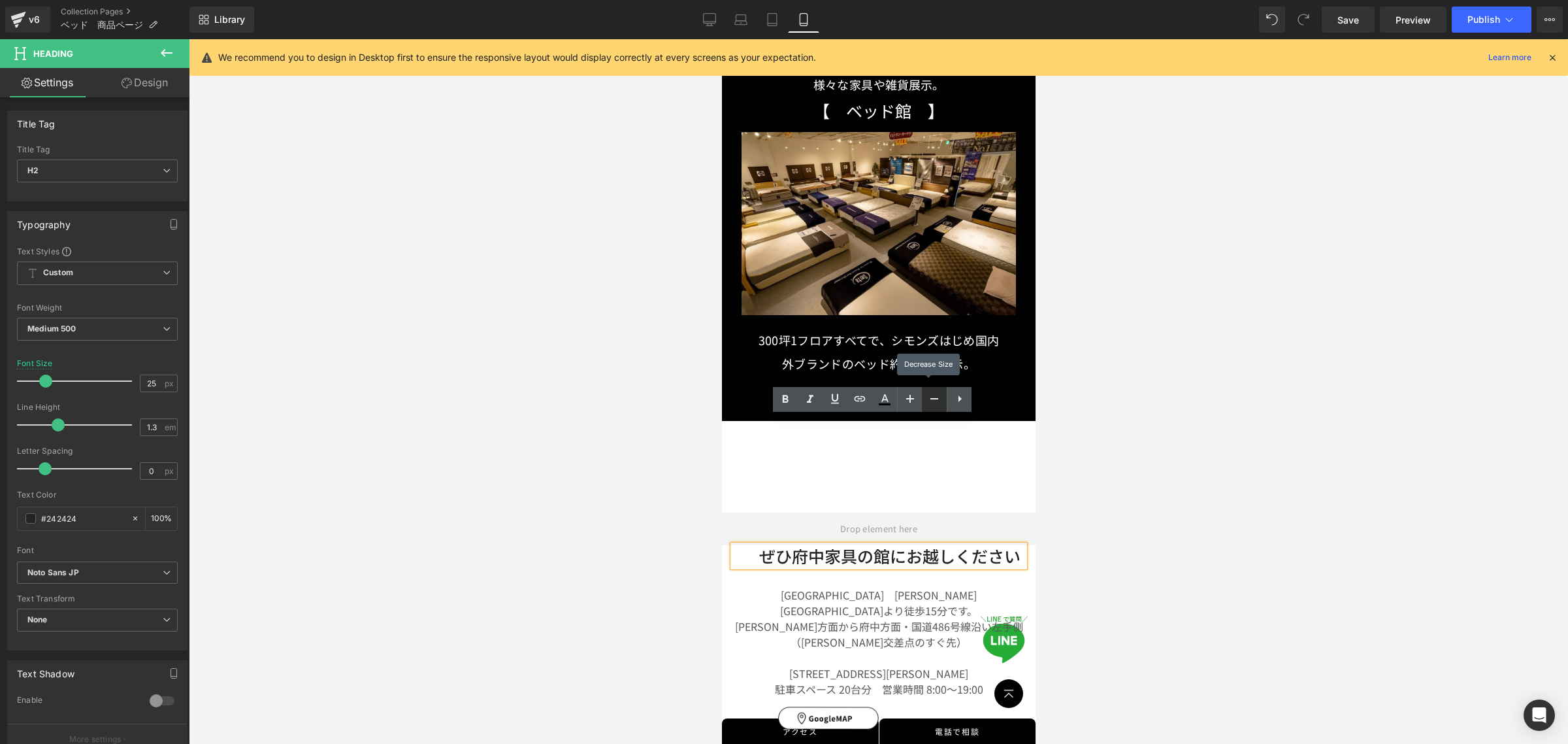
click at [933, 400] on icon at bounding box center [934, 398] width 15 height 15
type input "23"
click at [826, 709] on span "Image" at bounding box center [826, 717] width 27 height 15
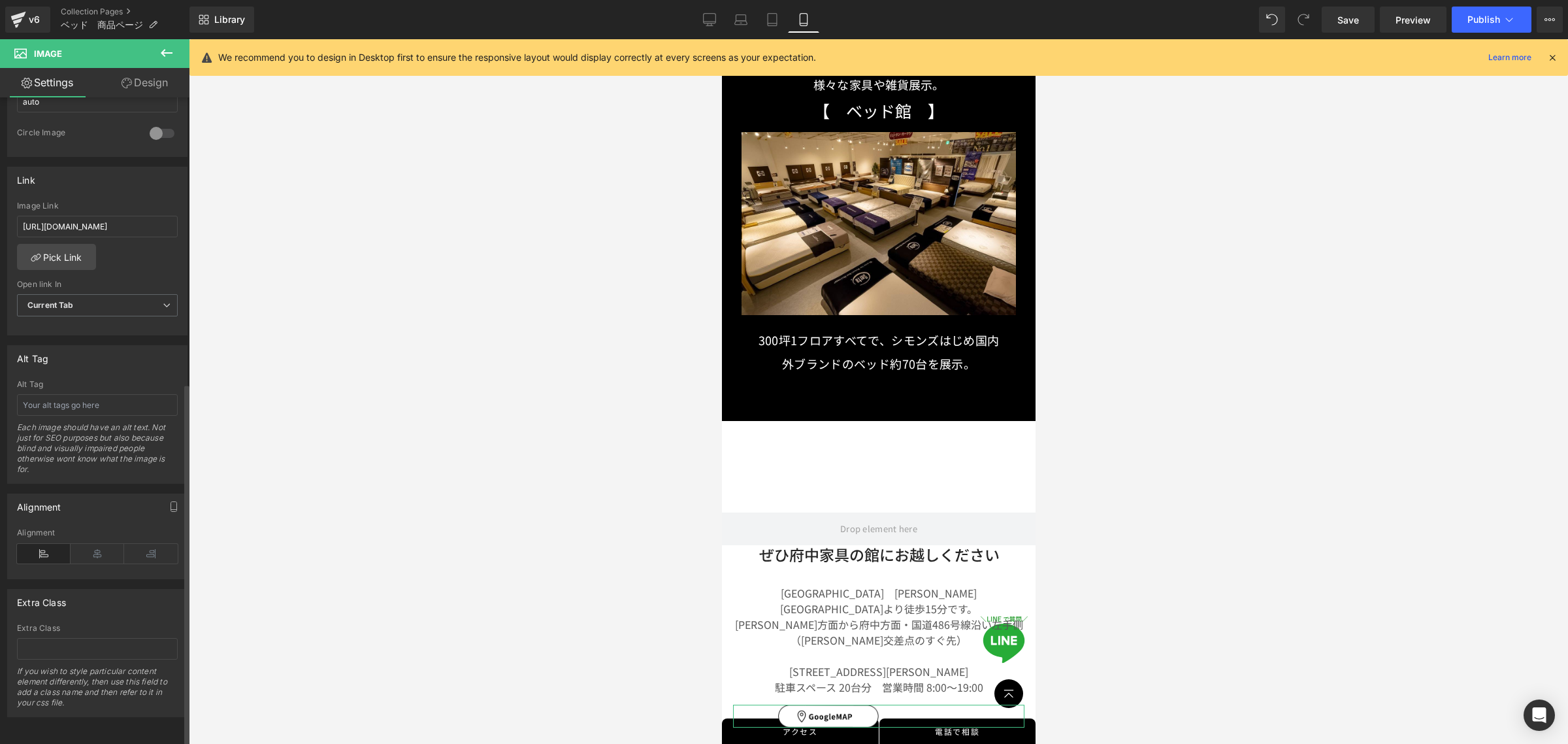
scroll to position [517, 0]
click at [92, 546] on icon at bounding box center [97, 553] width 53 height 19
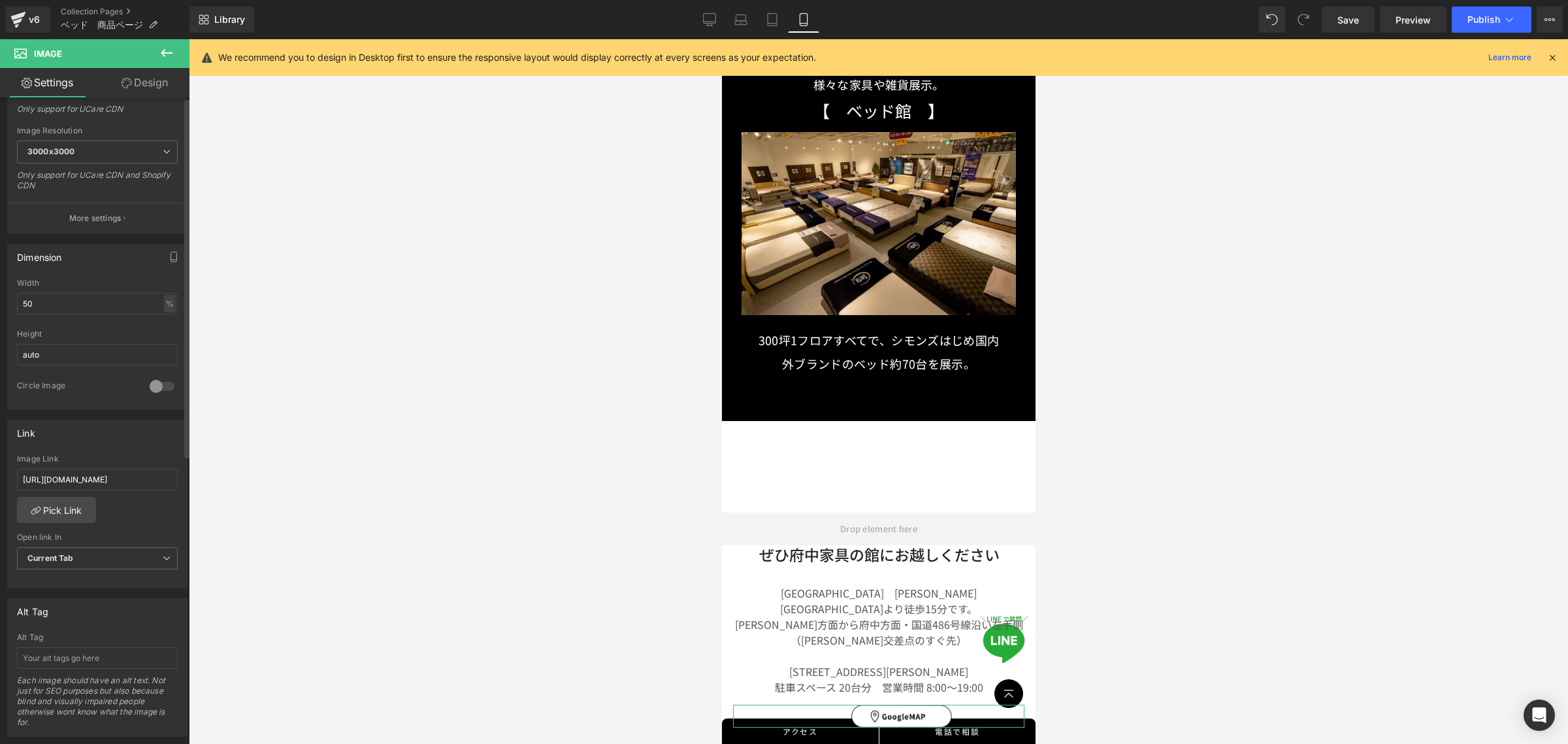
scroll to position [0, 0]
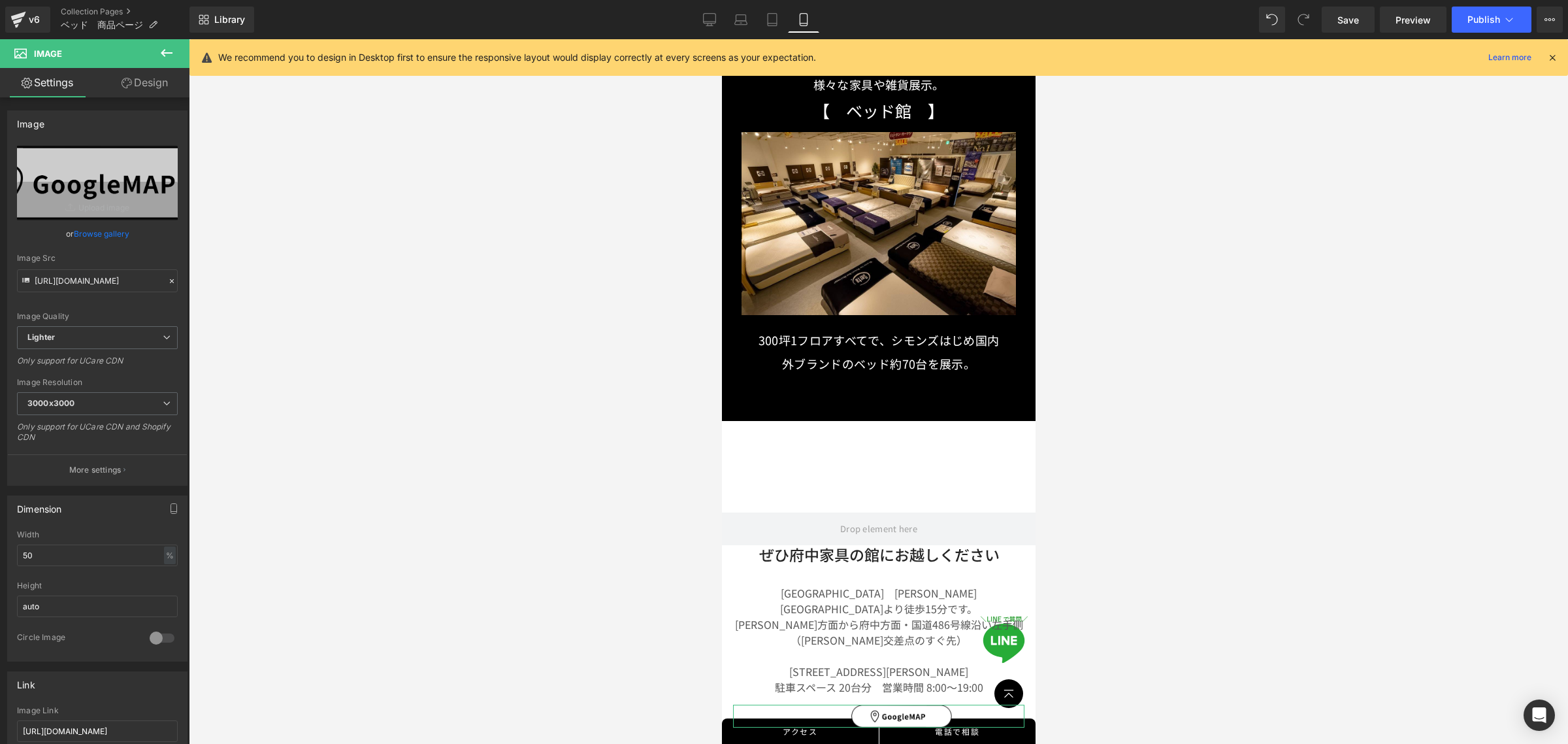
click at [142, 79] on link "Design" at bounding box center [144, 82] width 95 height 29
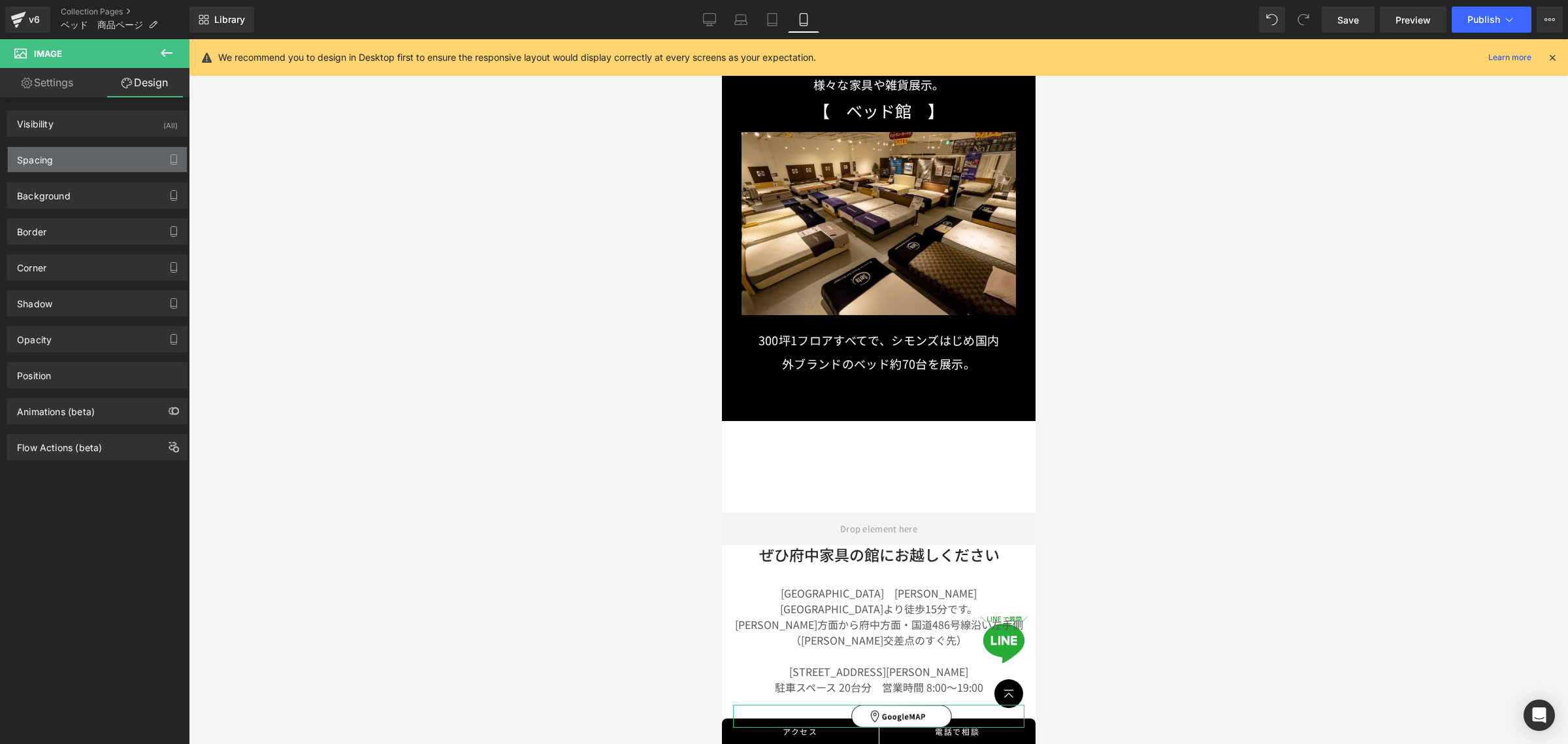
click at [87, 162] on div "Spacing" at bounding box center [97, 159] width 179 height 25
type input "15"
type input "0"
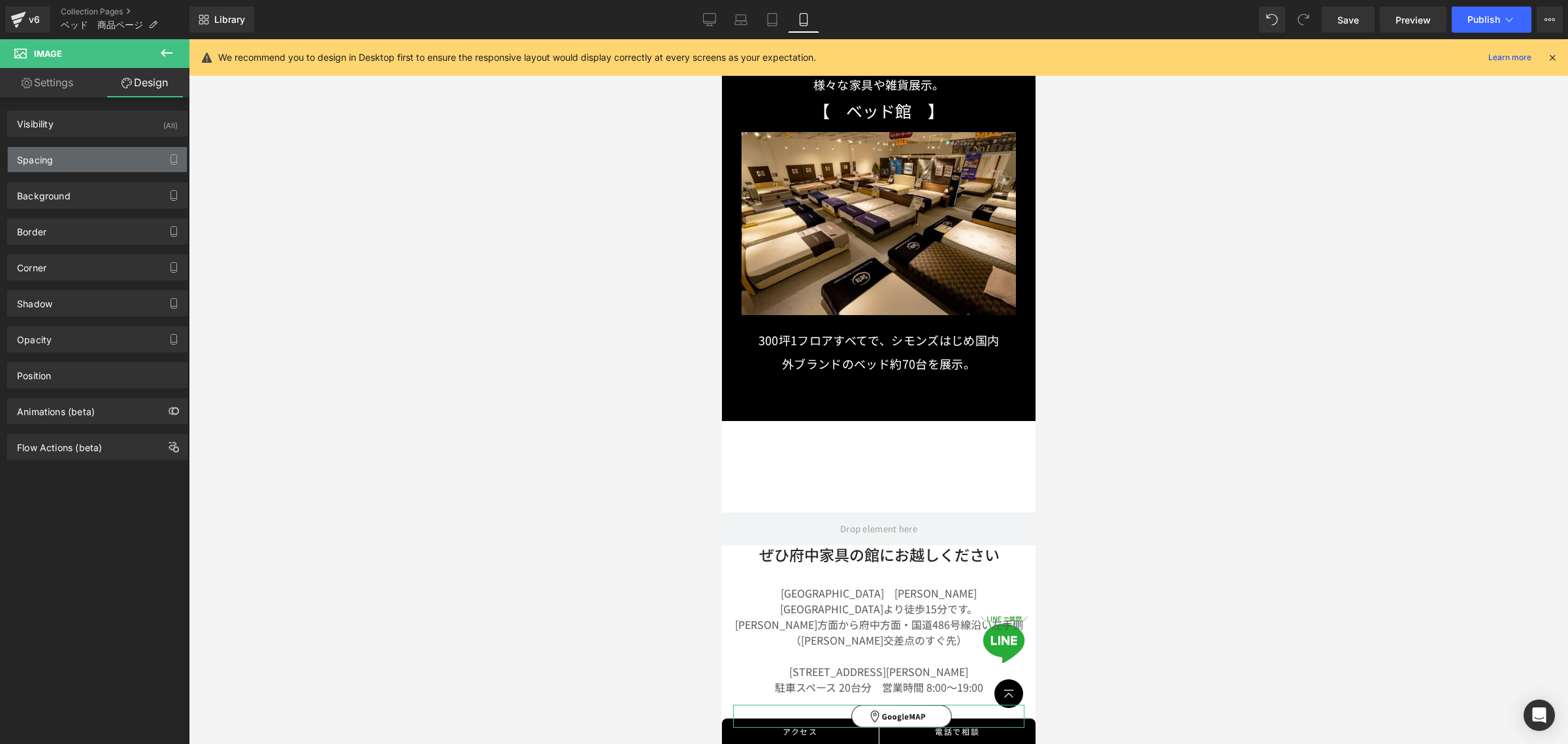
type input "0"
type input "69"
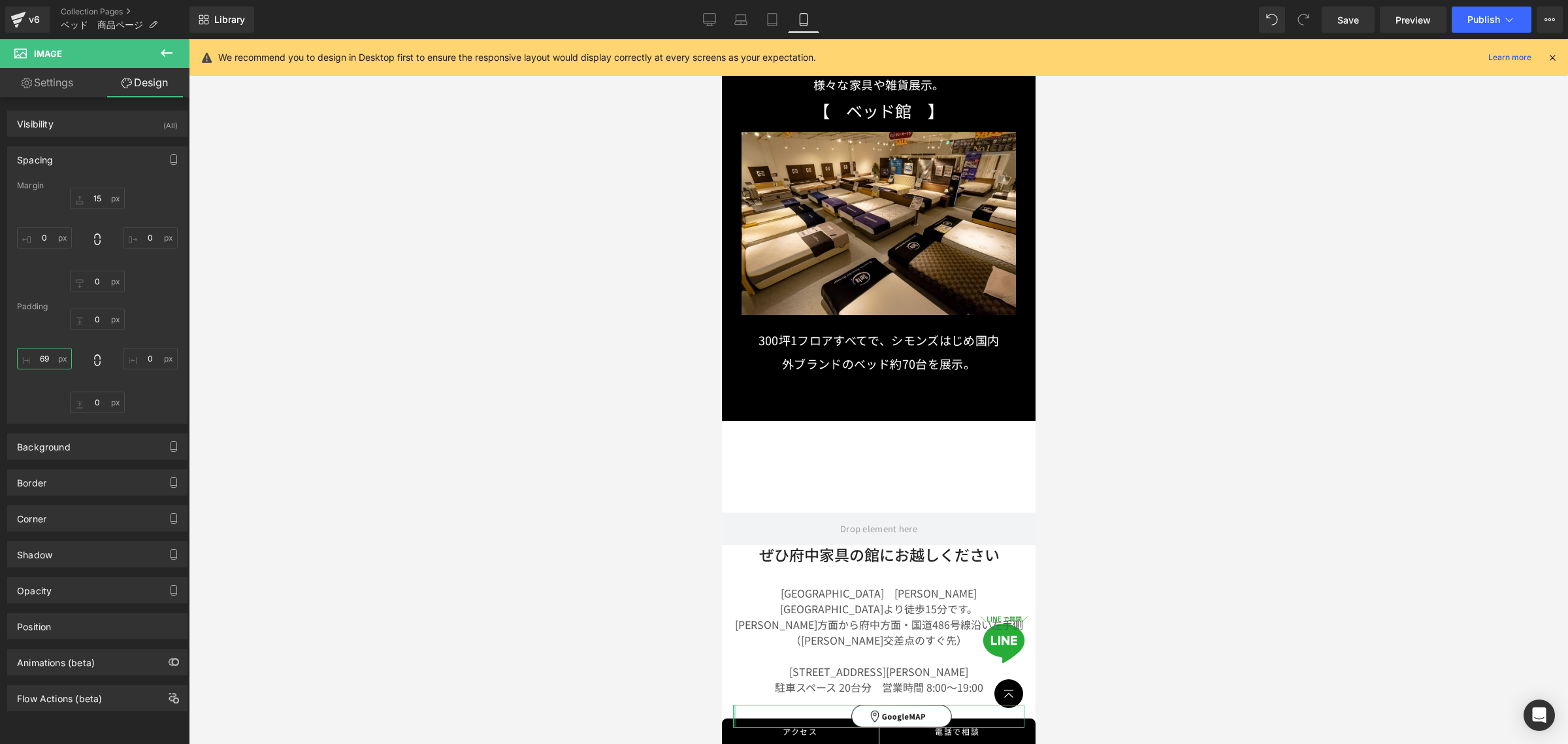
click at [56, 357] on input "69" at bounding box center [44, 358] width 55 height 22
click at [148, 397] on div "0px 0 0px 0 0px 0 XS S M L XL Edit Value" at bounding box center [97, 360] width 161 height 104
click at [1357, 18] on span "Save" at bounding box center [1348, 19] width 22 height 14
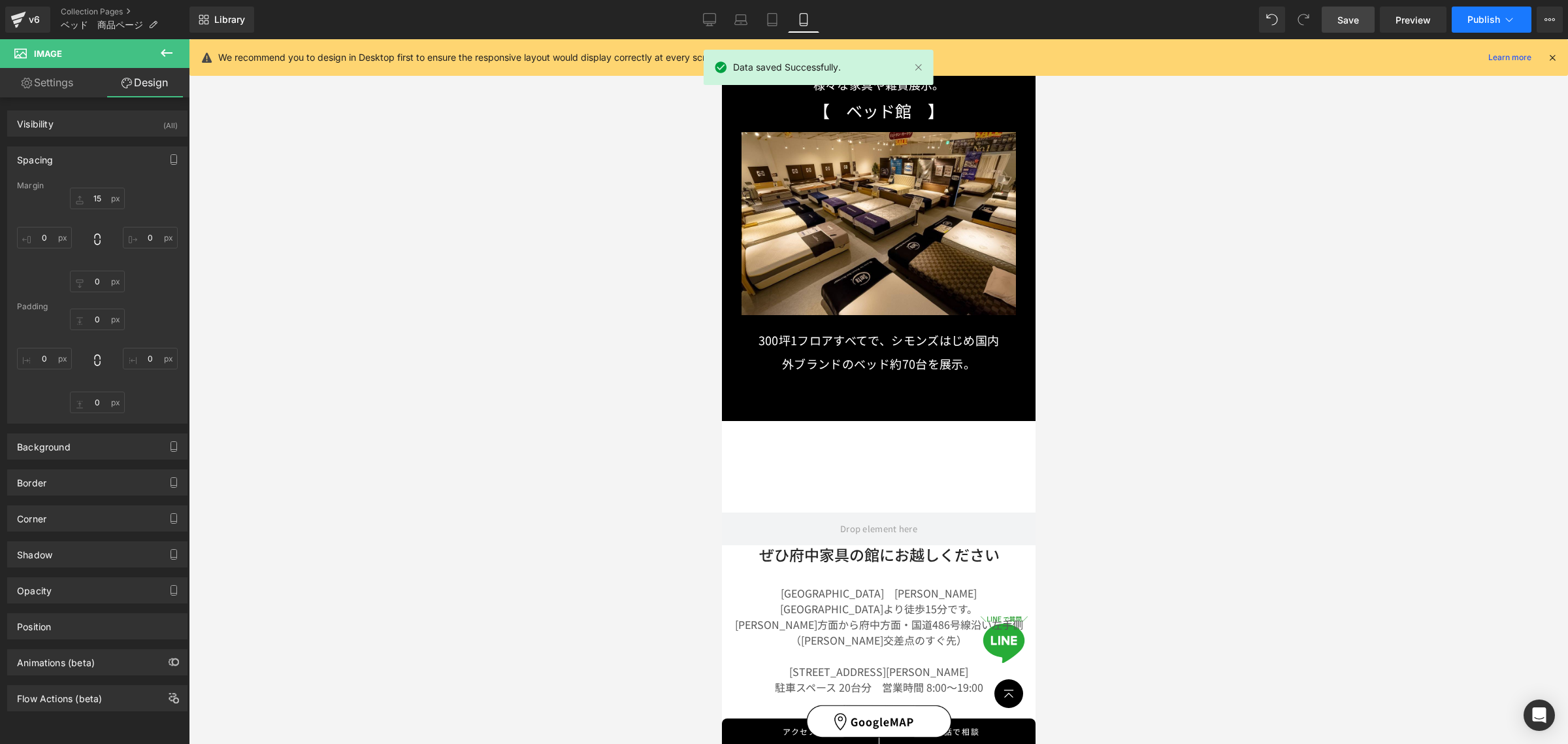
click at [1494, 21] on span "Publish" at bounding box center [1484, 19] width 32 height 11
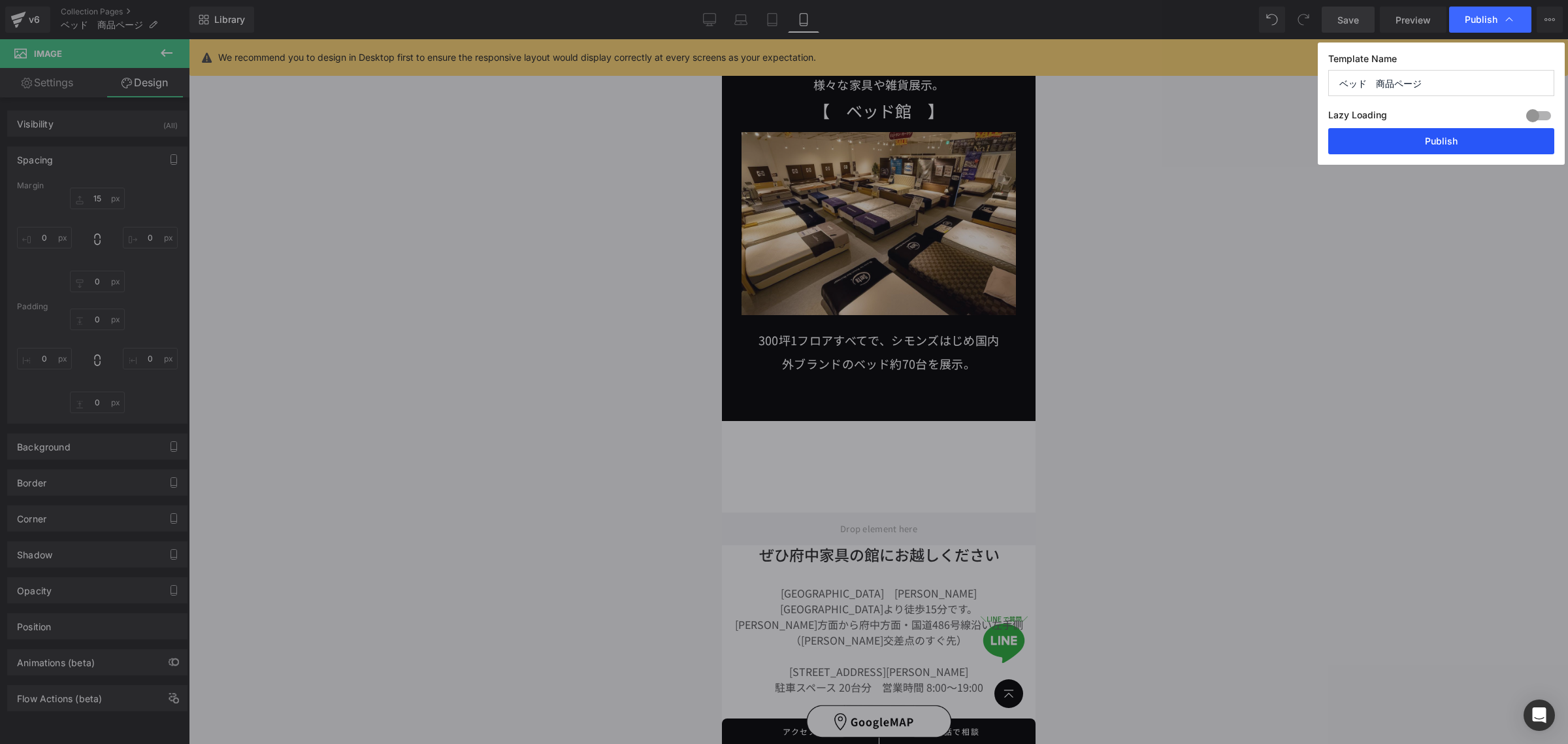
click at [1399, 136] on button "Publish" at bounding box center [1442, 141] width 226 height 26
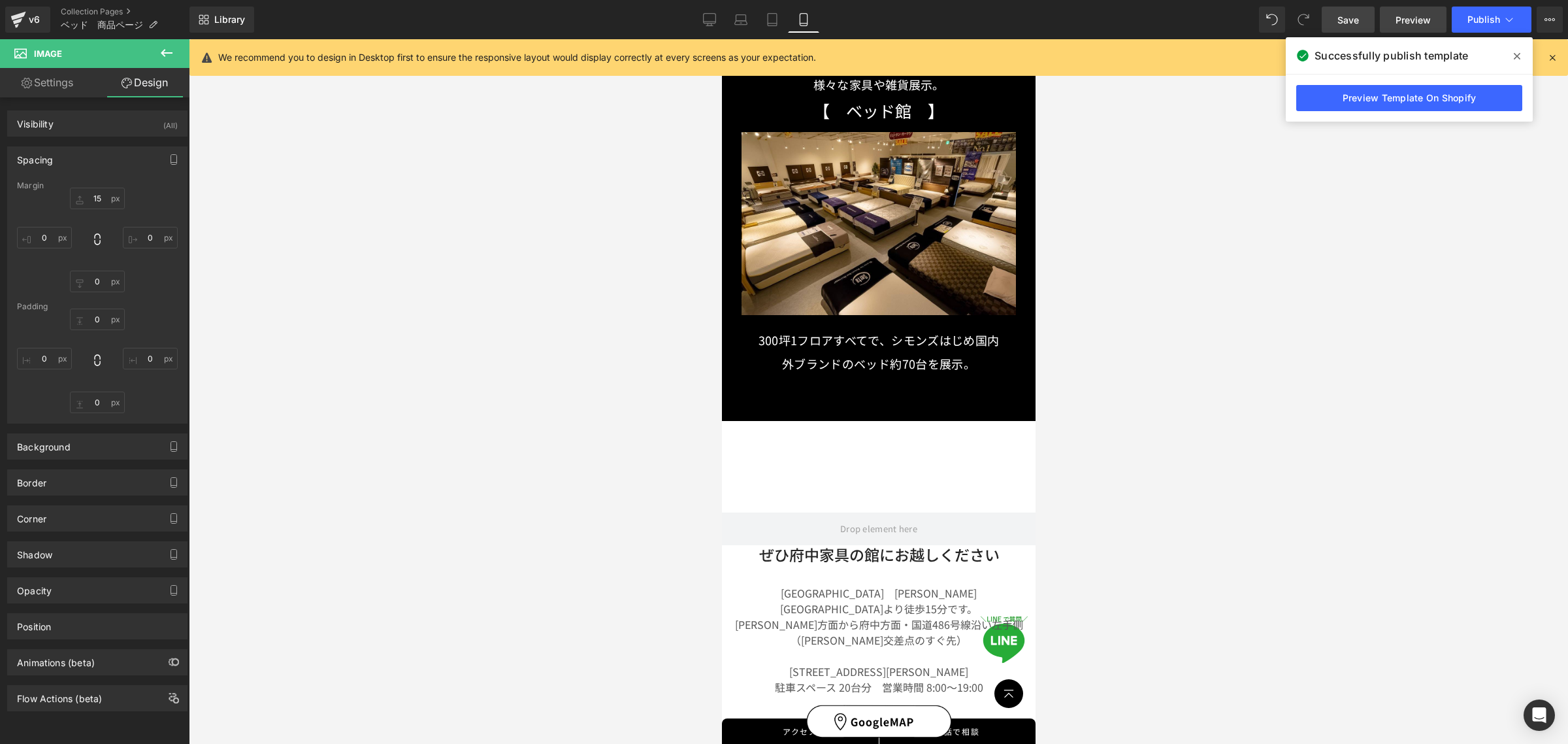
click at [1407, 25] on span "Preview" at bounding box center [1414, 19] width 36 height 14
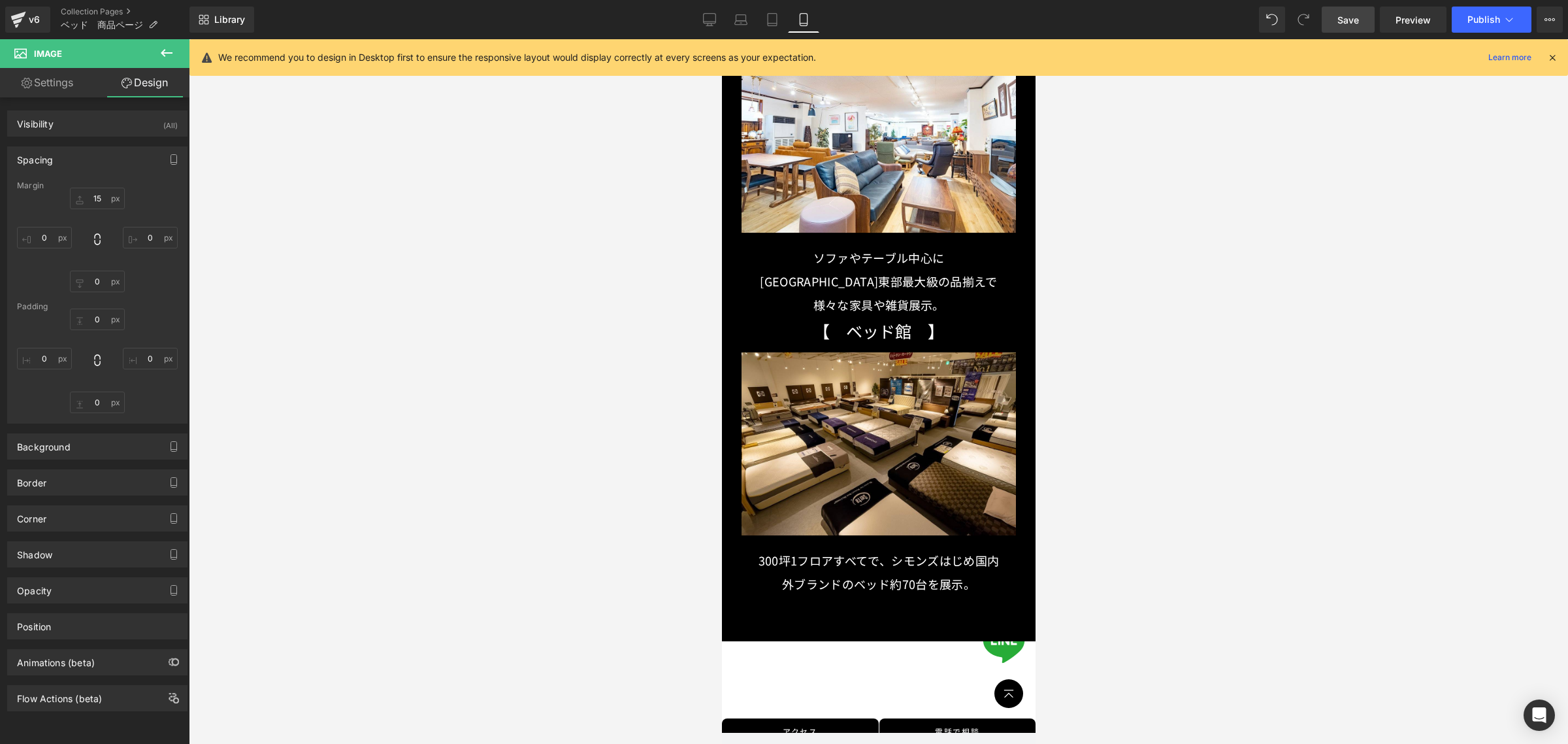
scroll to position [4298, 0]
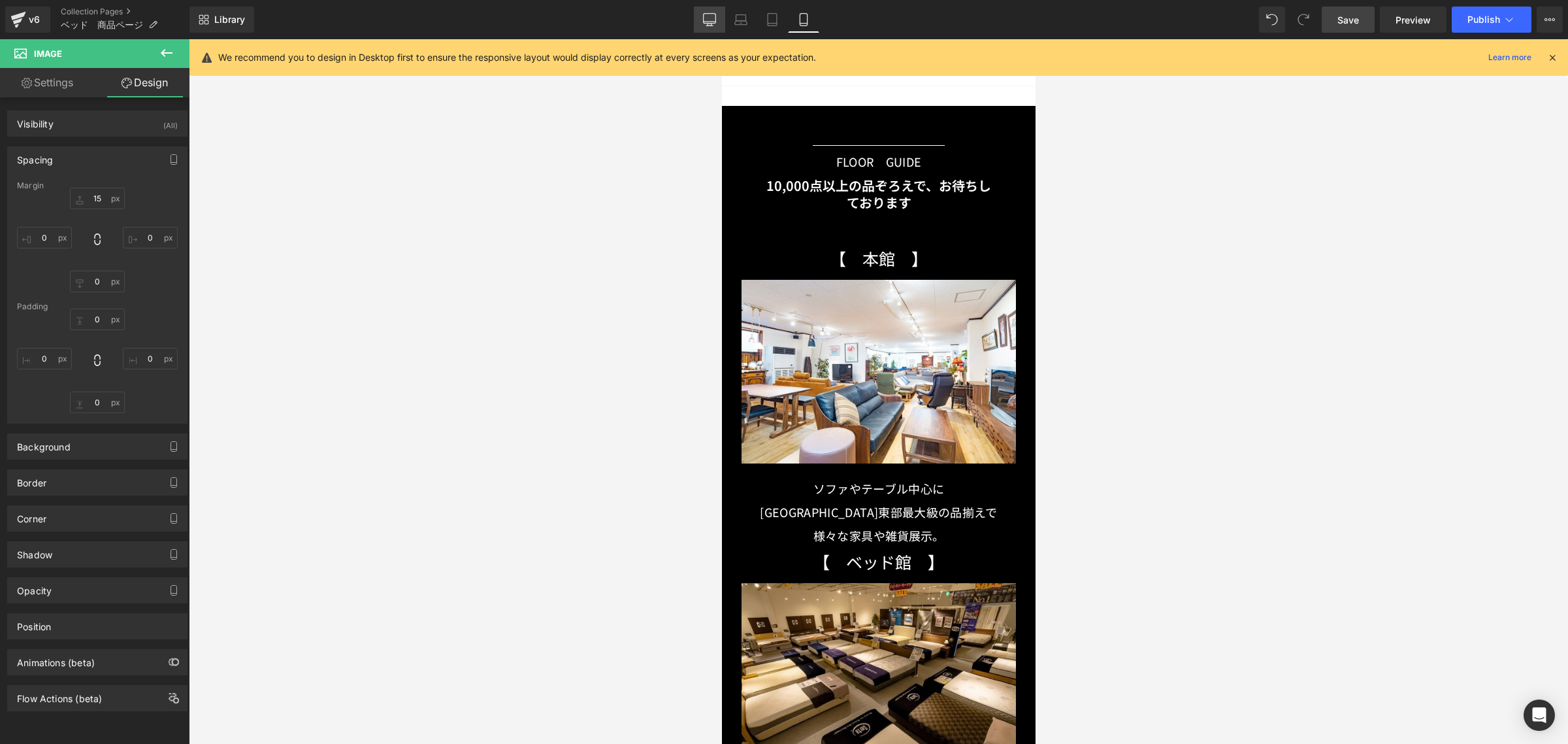
click at [704, 18] on link "Desktop" at bounding box center [709, 19] width 32 height 26
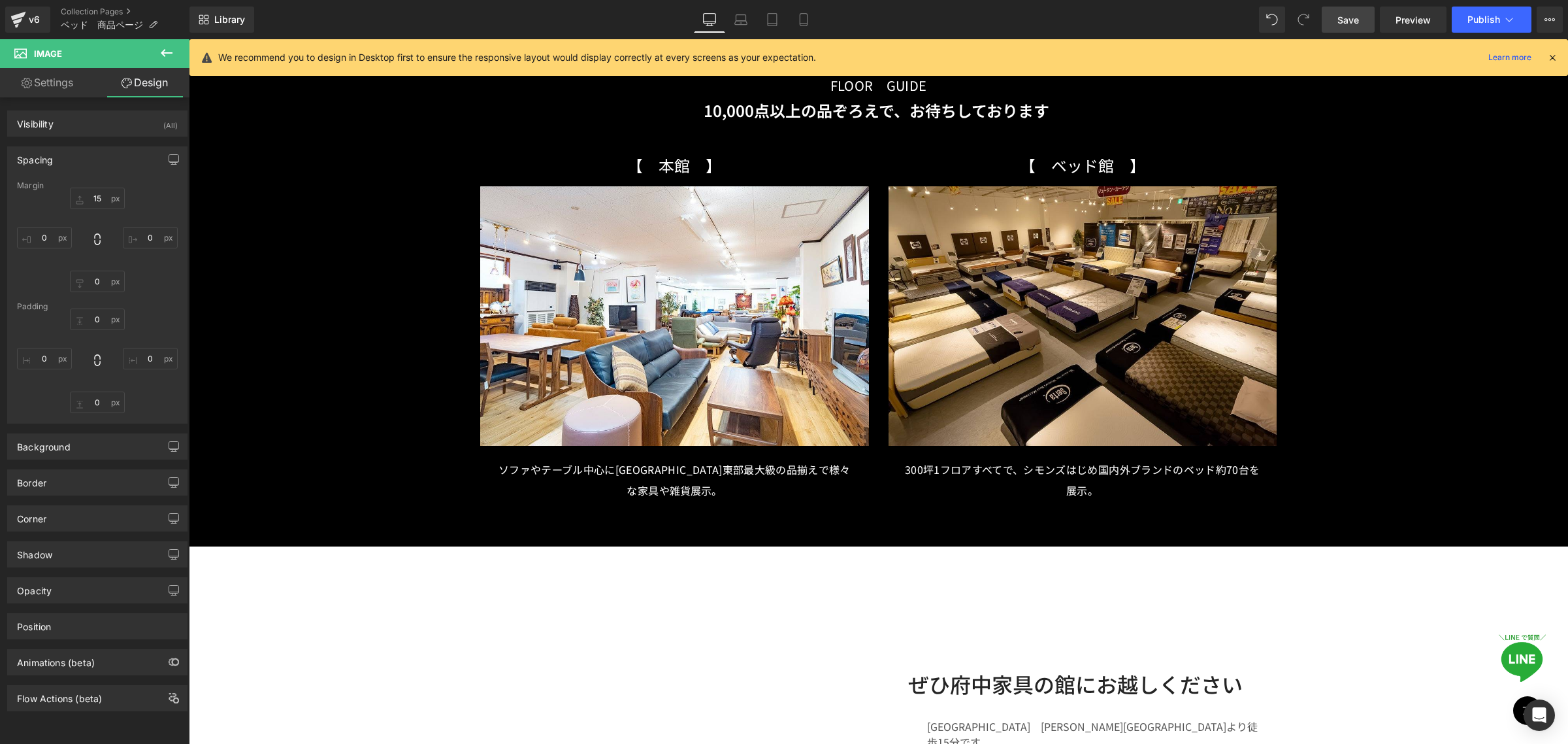
type input "15"
type input "0"
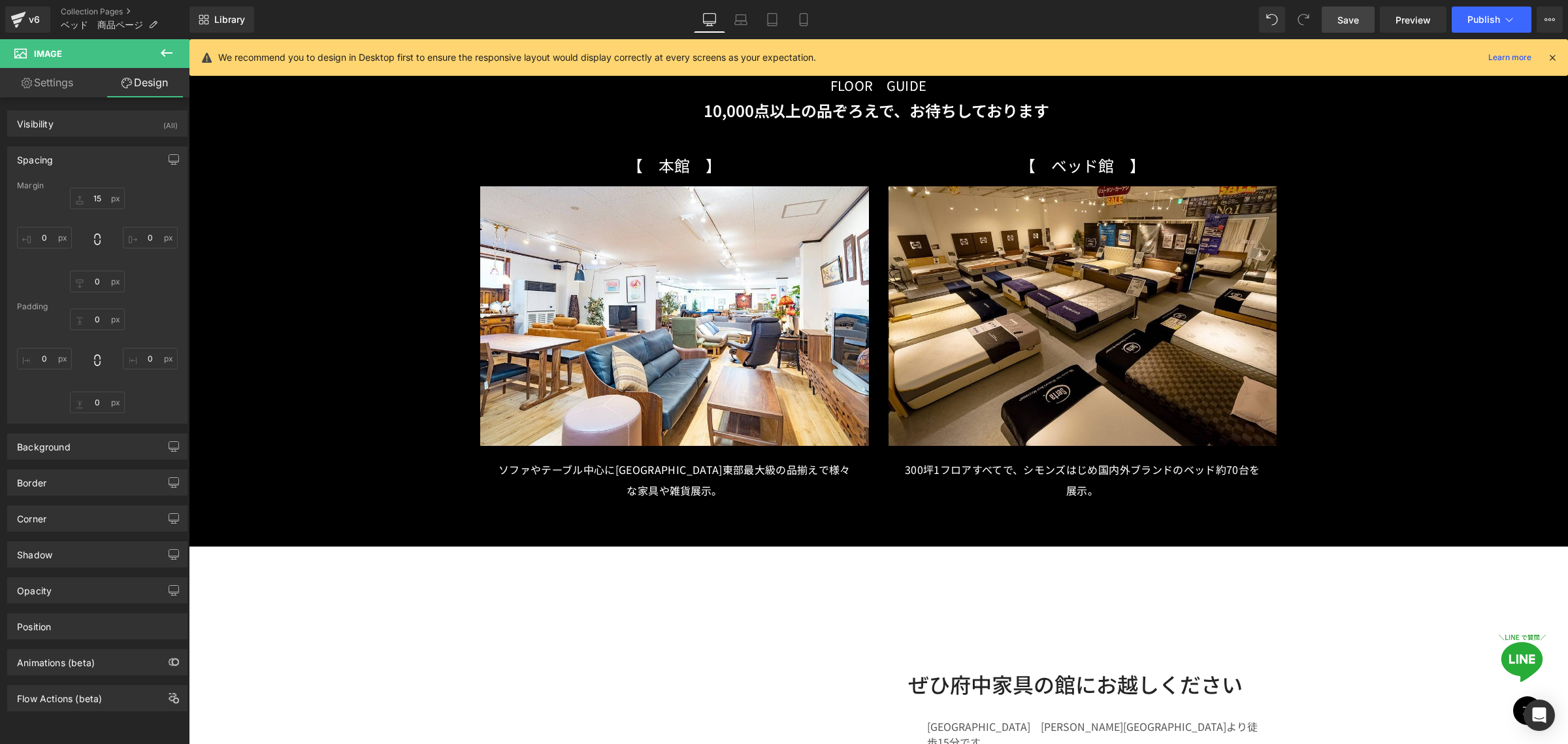
type input "0"
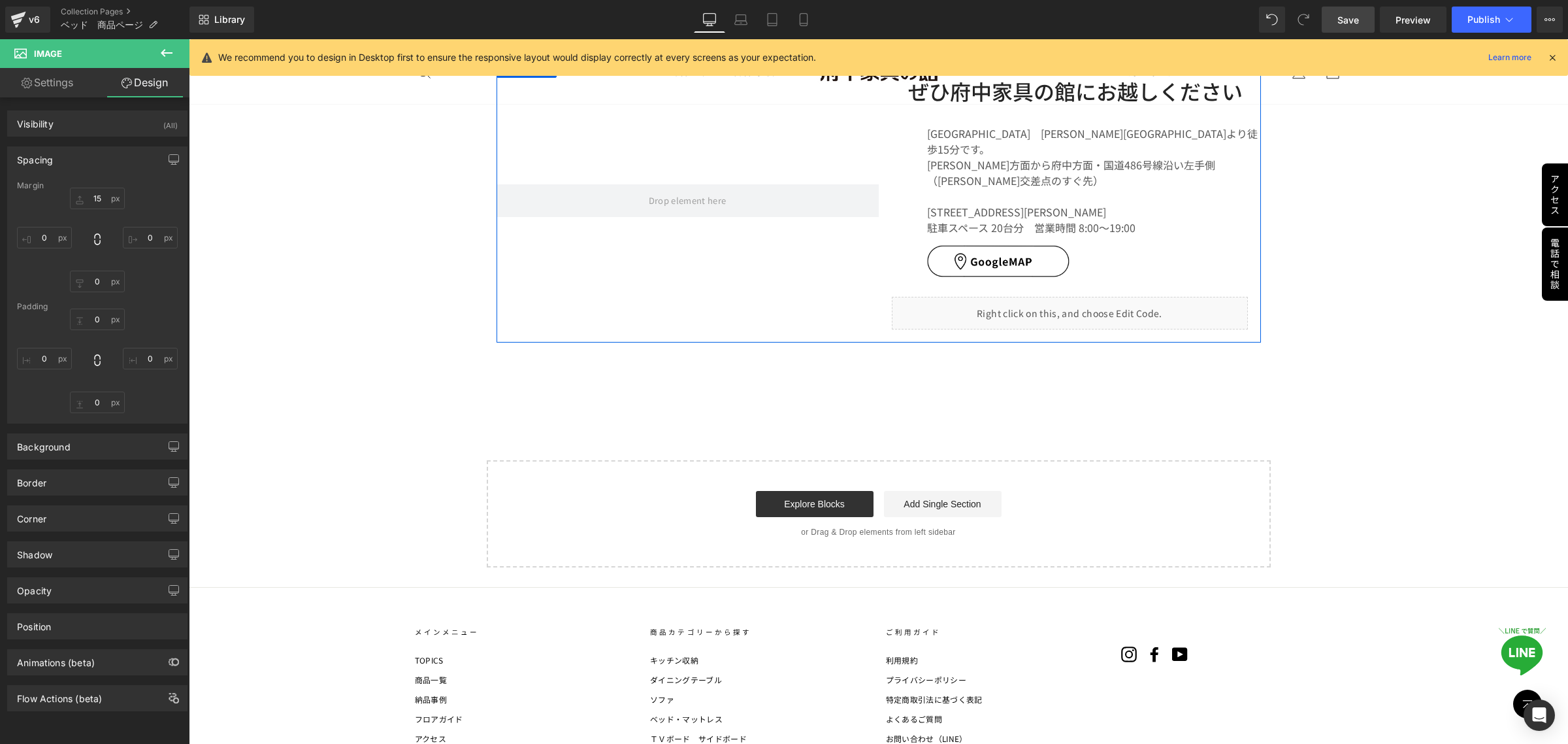
scroll to position [4746, 0]
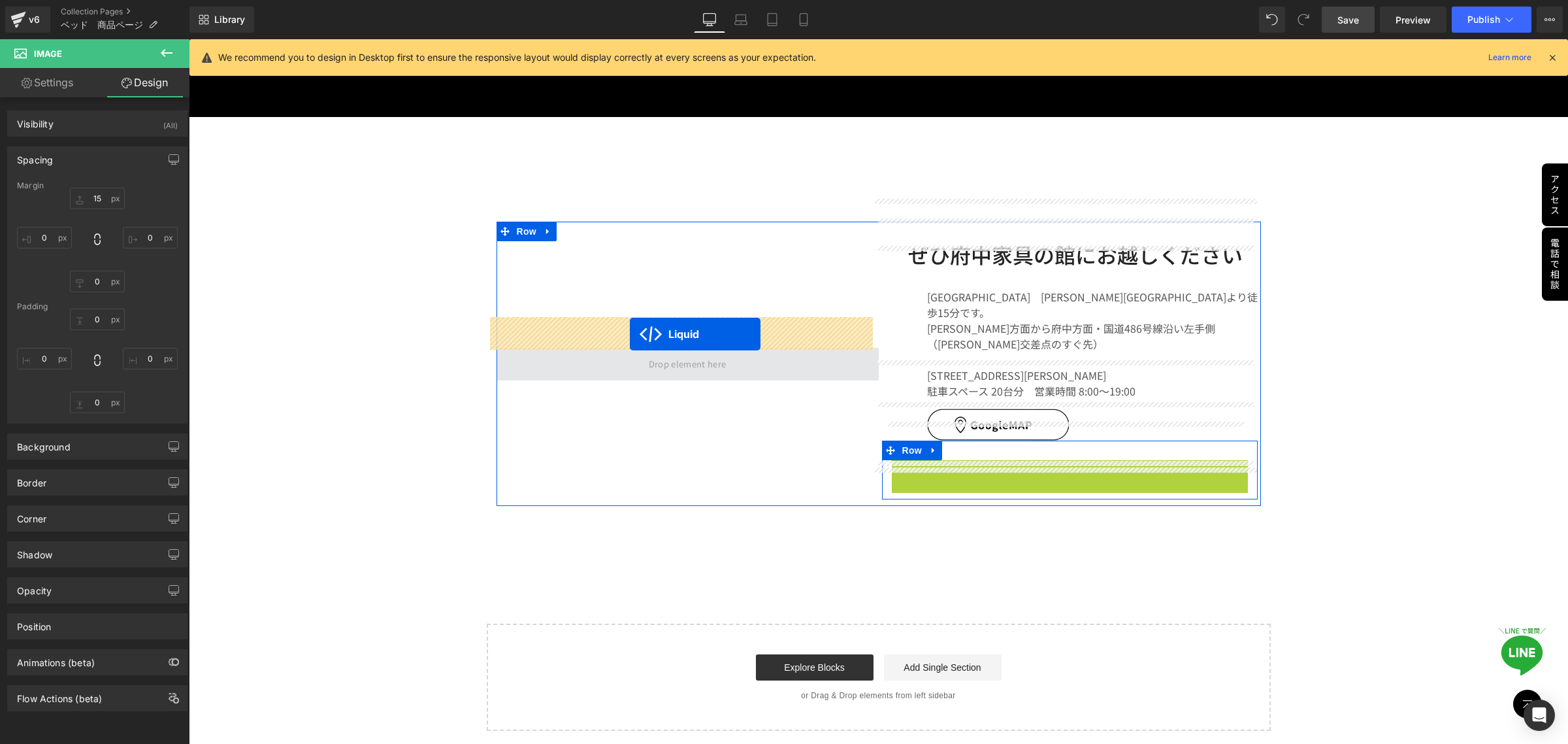
drag, startPoint x: 1029, startPoint y: 430, endPoint x: 630, endPoint y: 334, distance: 410.4
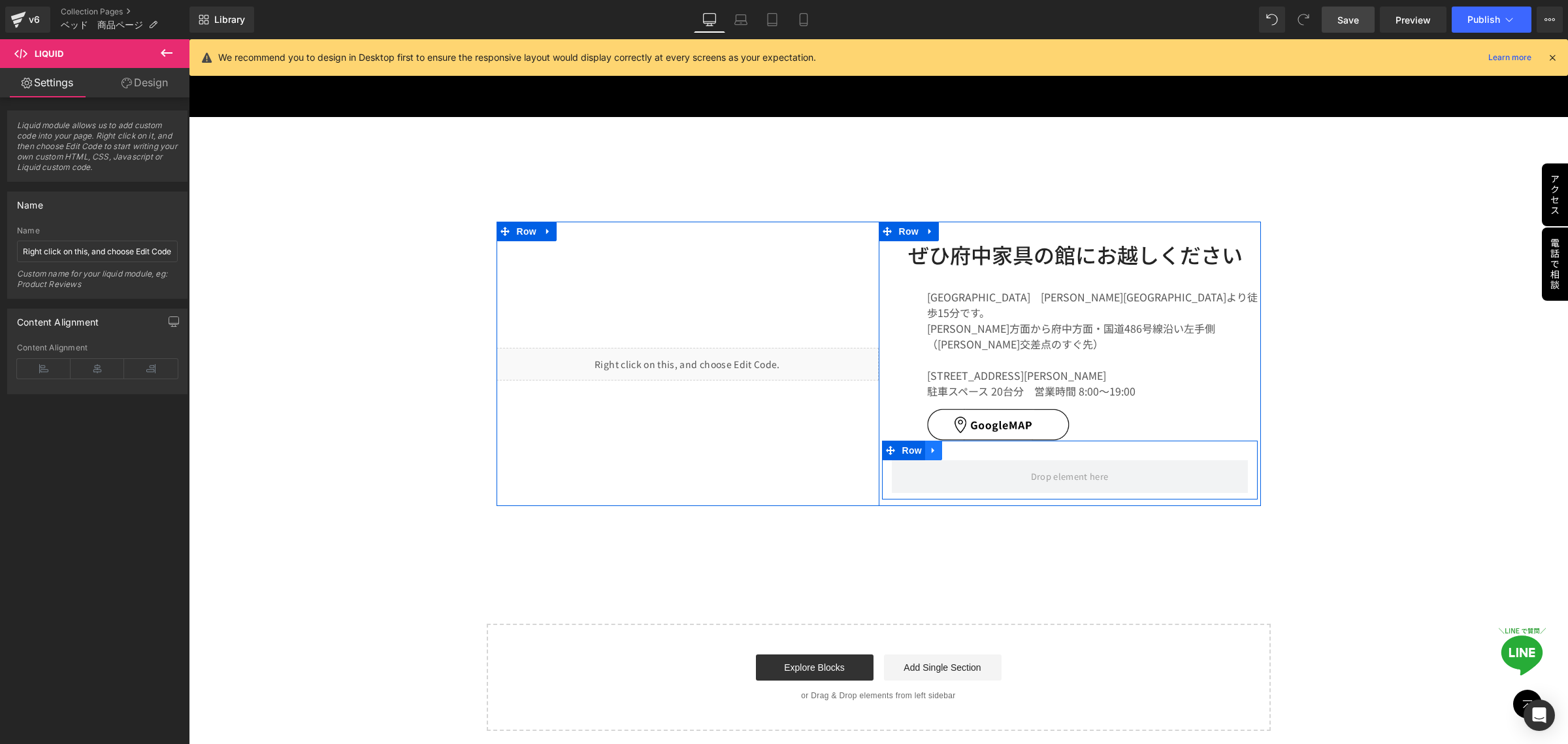
click at [929, 446] on icon at bounding box center [933, 450] width 9 height 10
click at [963, 446] on icon at bounding box center [967, 450] width 9 height 10
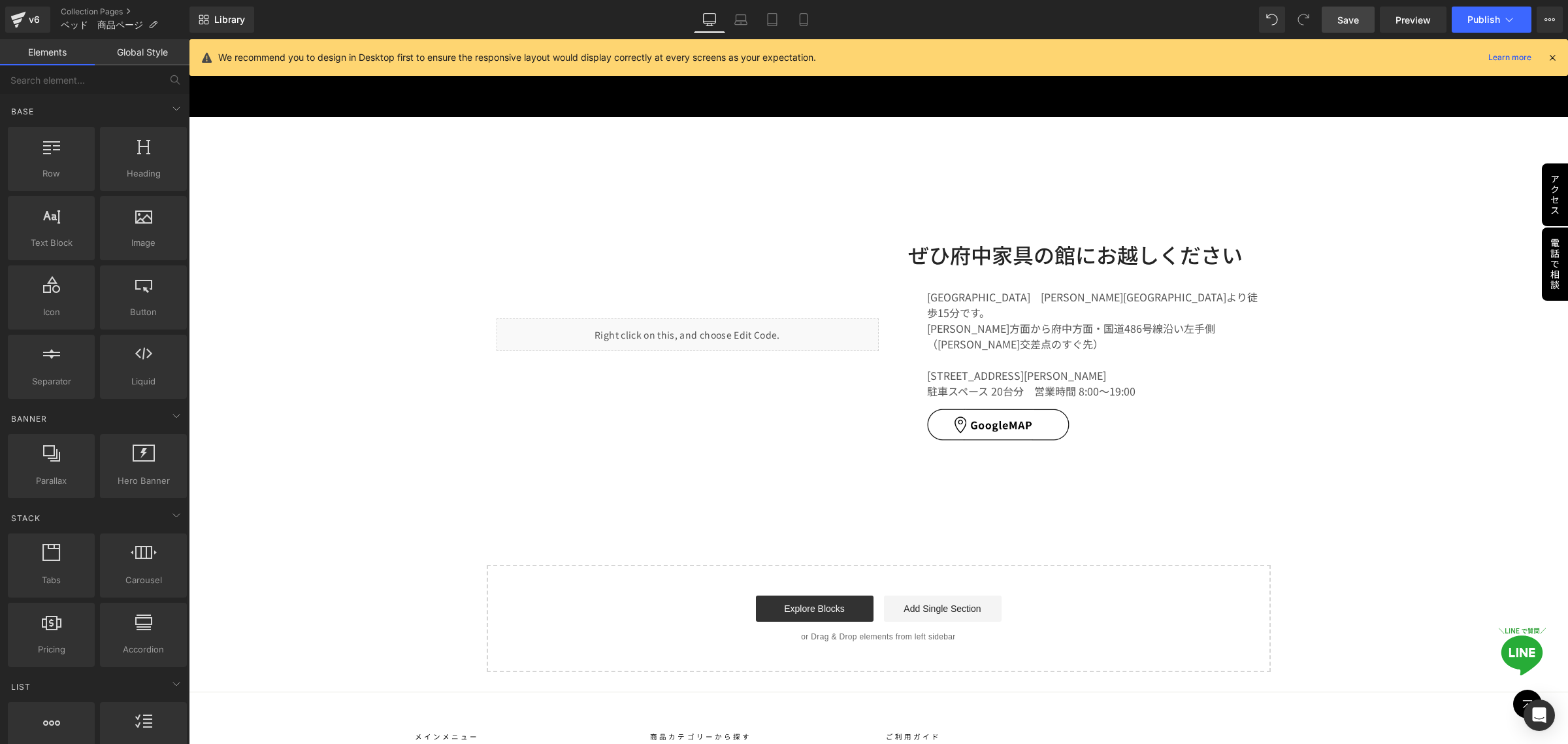
click at [1356, 19] on span "Save" at bounding box center [1348, 19] width 22 height 14
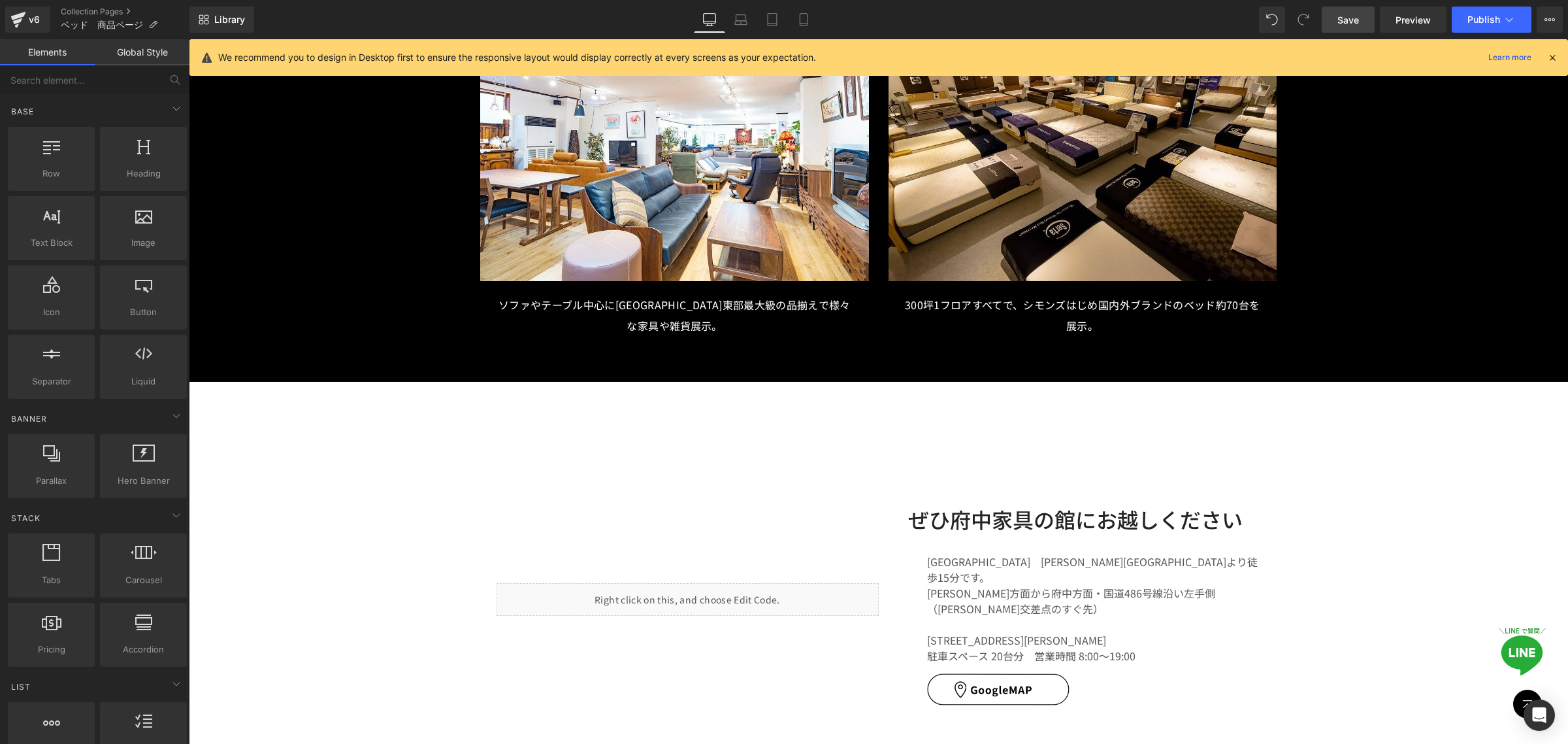
scroll to position [4492, 0]
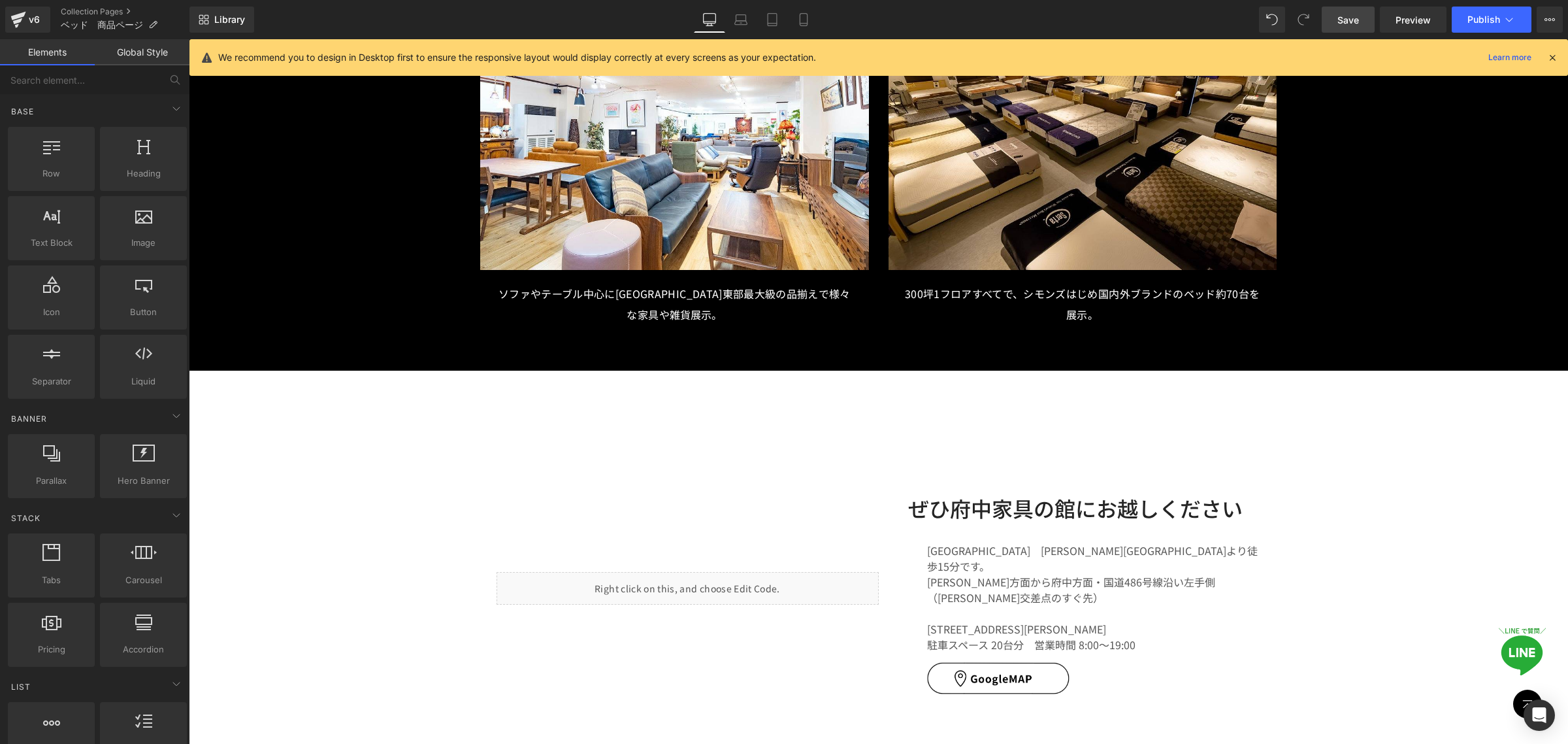
click at [1361, 19] on link "Save" at bounding box center [1348, 19] width 53 height 26
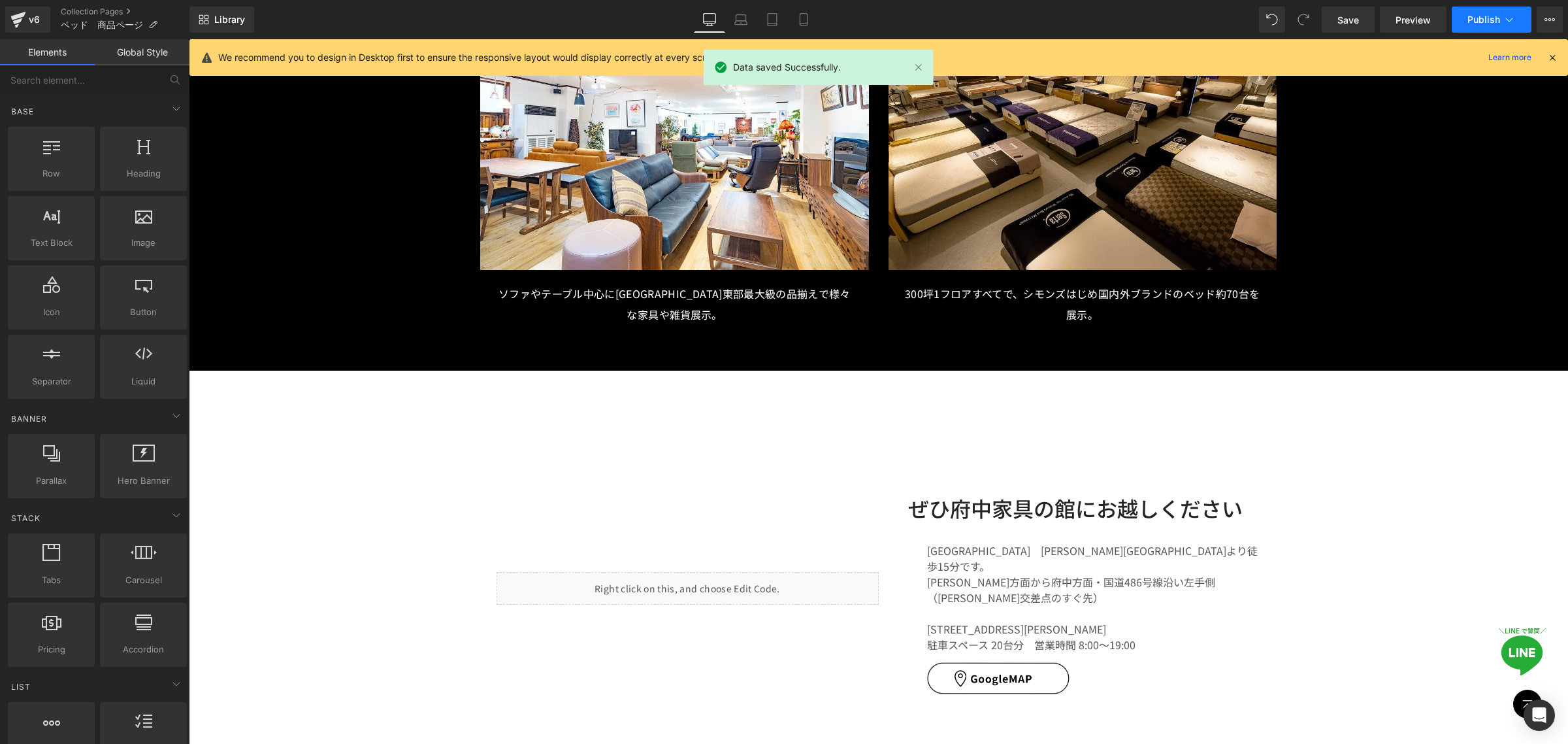
click at [1475, 22] on span "Publish" at bounding box center [1484, 19] width 32 height 11
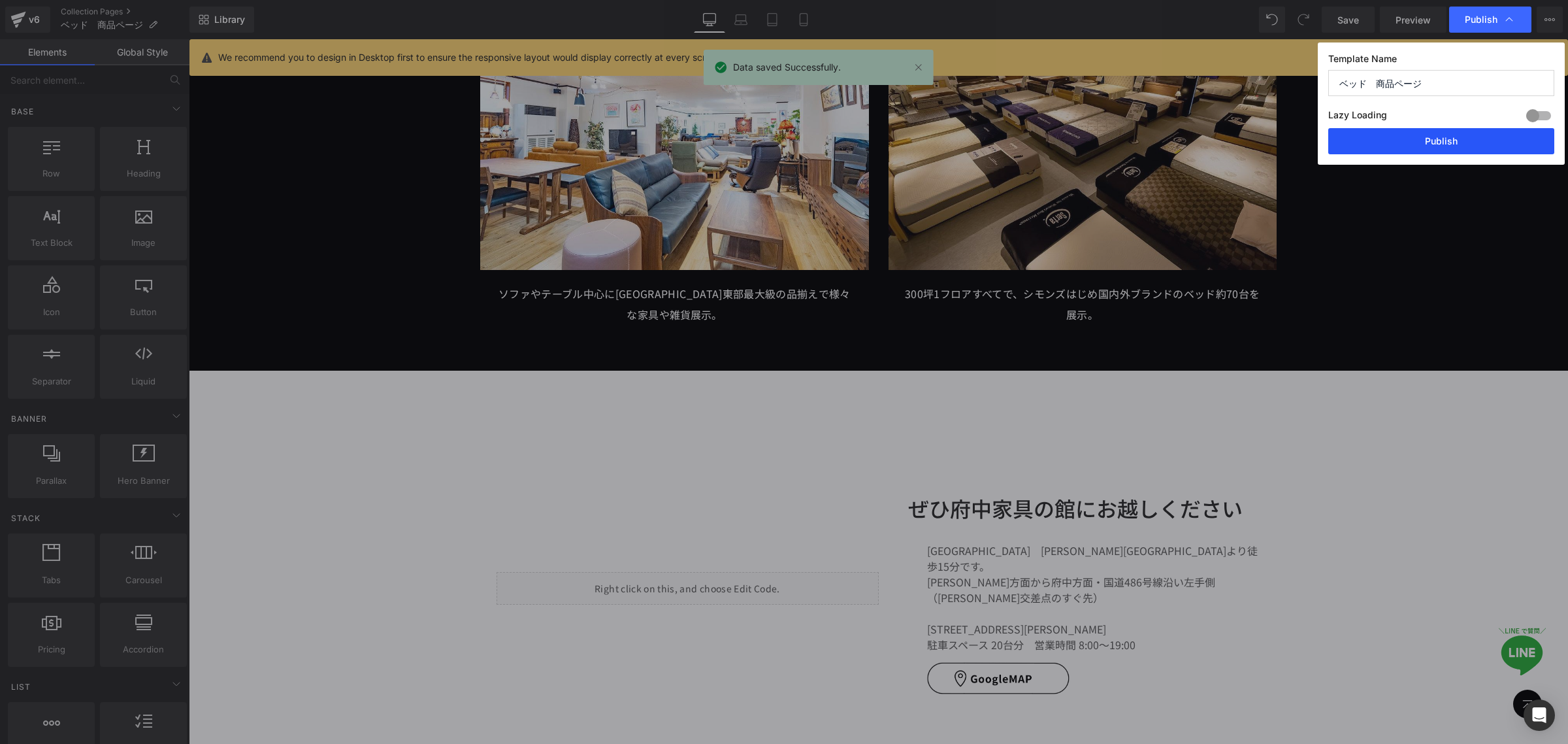
click at [1420, 145] on button "Publish" at bounding box center [1442, 141] width 226 height 26
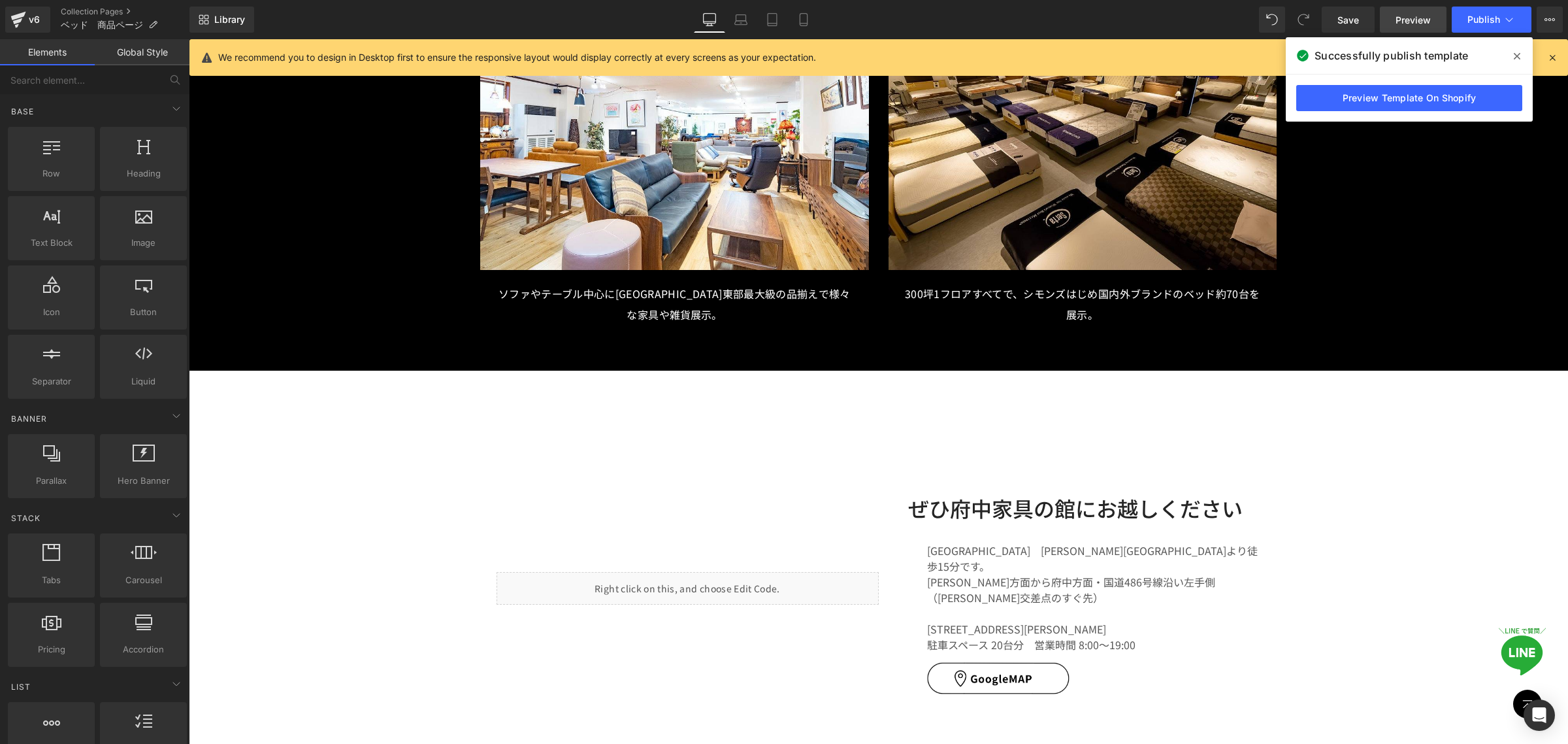
click at [1403, 23] on span "Preview" at bounding box center [1414, 19] width 36 height 14
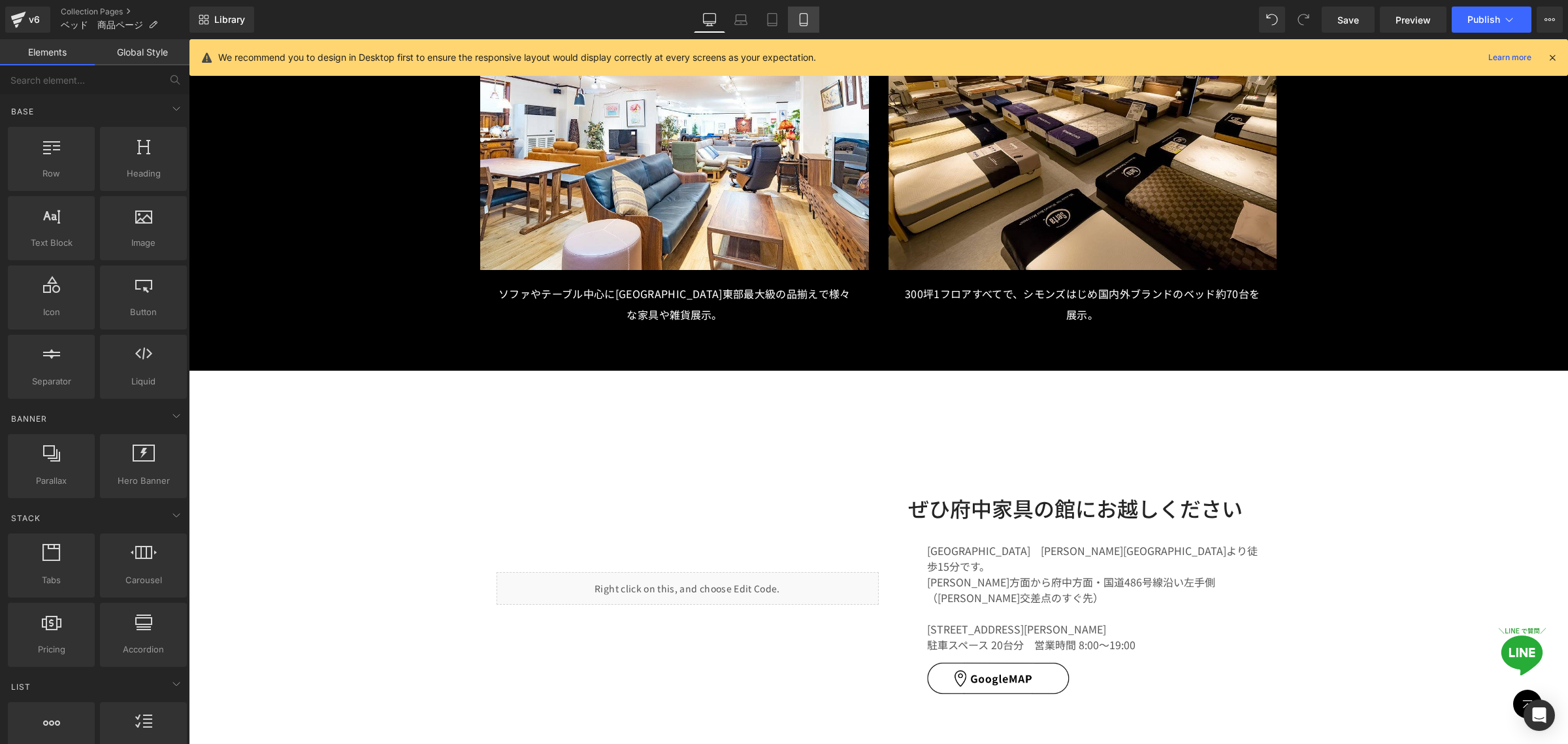
click at [801, 21] on icon at bounding box center [804, 19] width 13 height 13
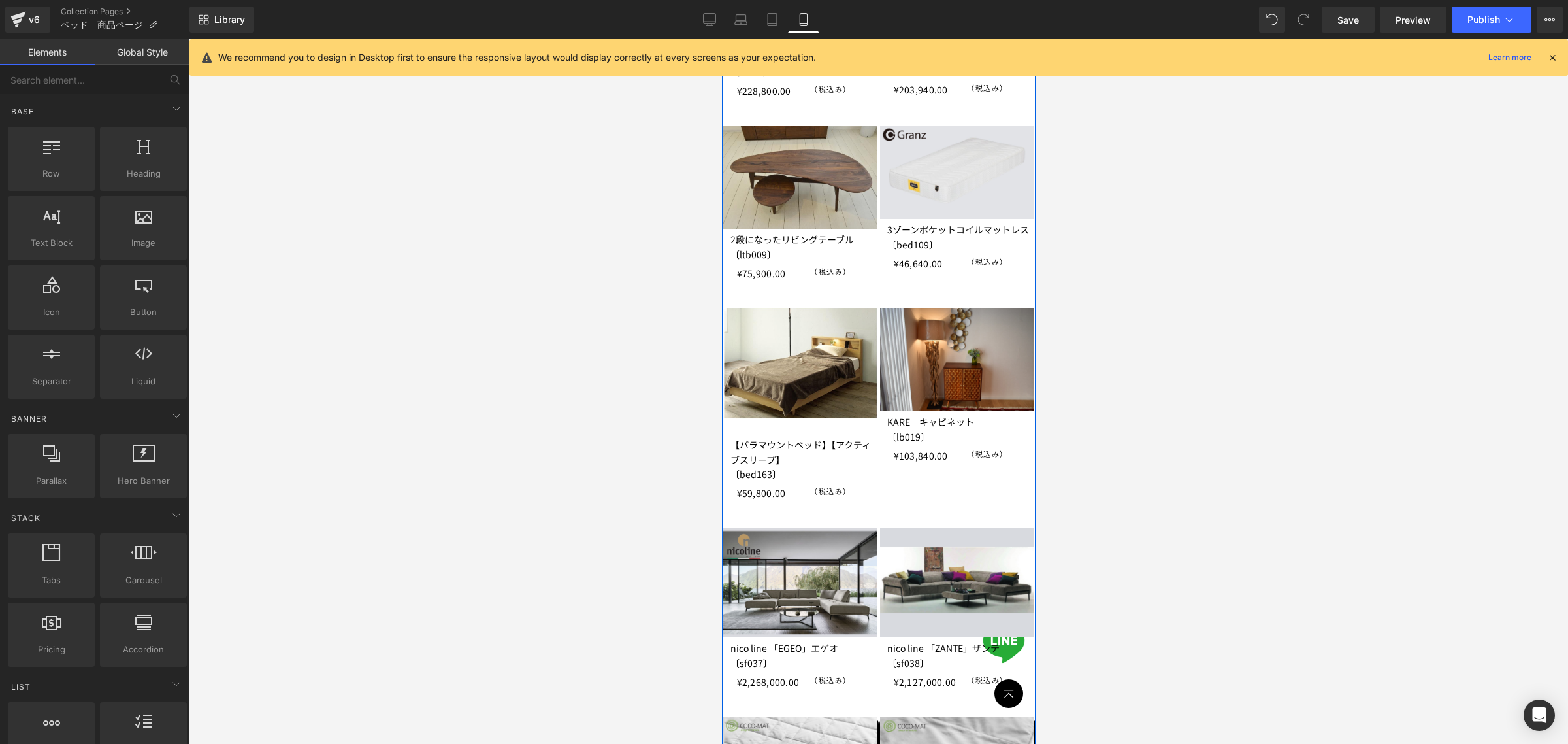
scroll to position [327, 0]
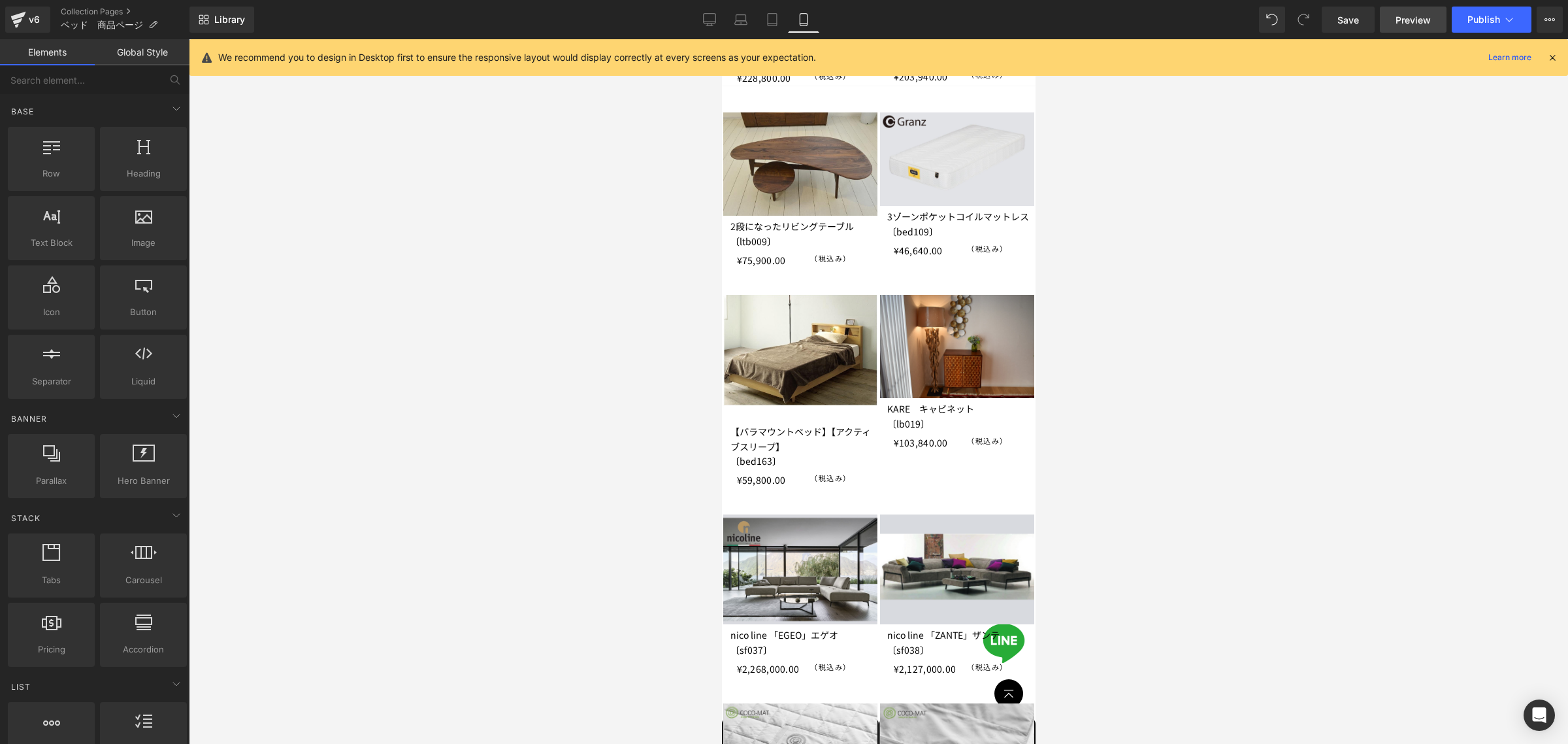
click at [1411, 24] on span "Preview" at bounding box center [1414, 19] width 36 height 14
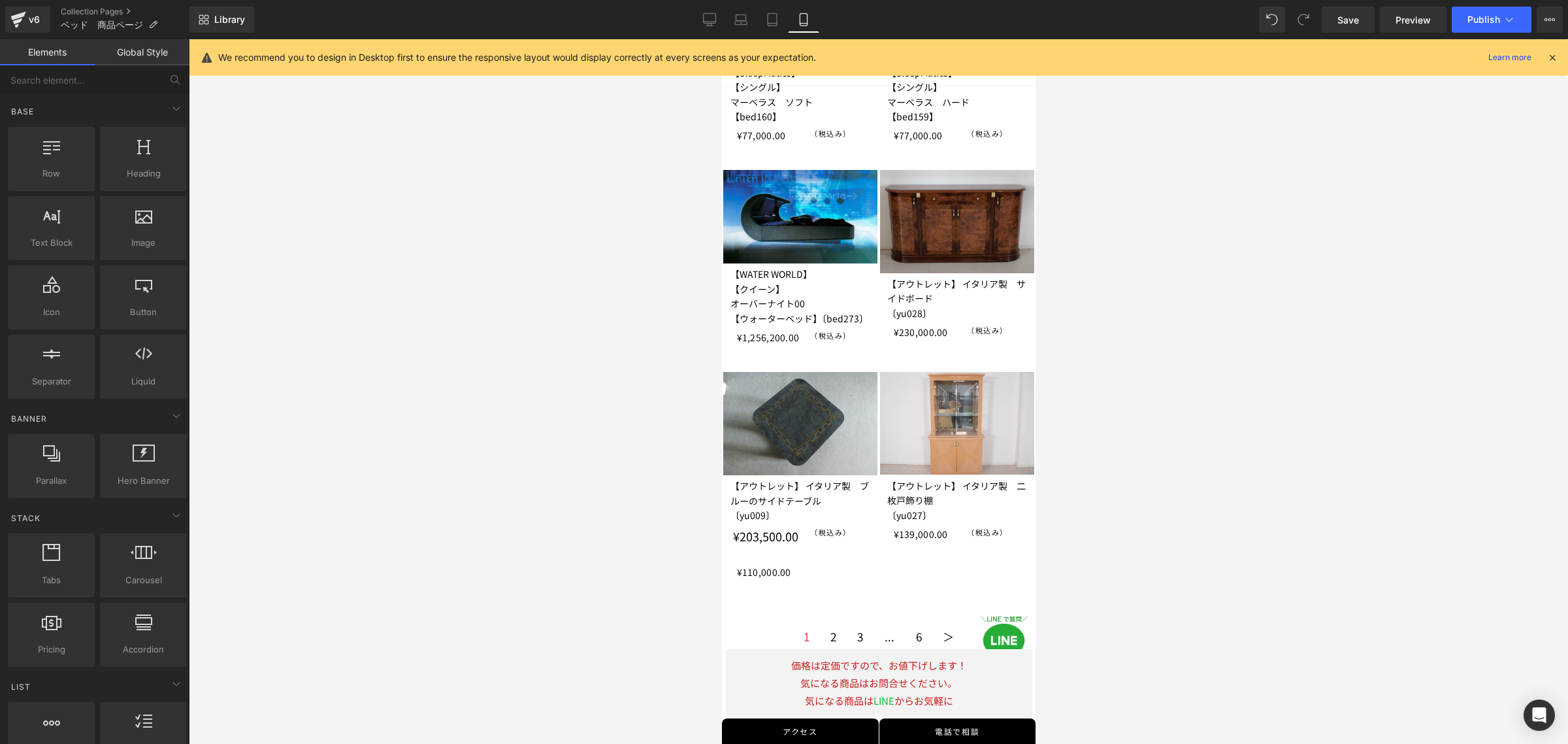
scroll to position [2361, 0]
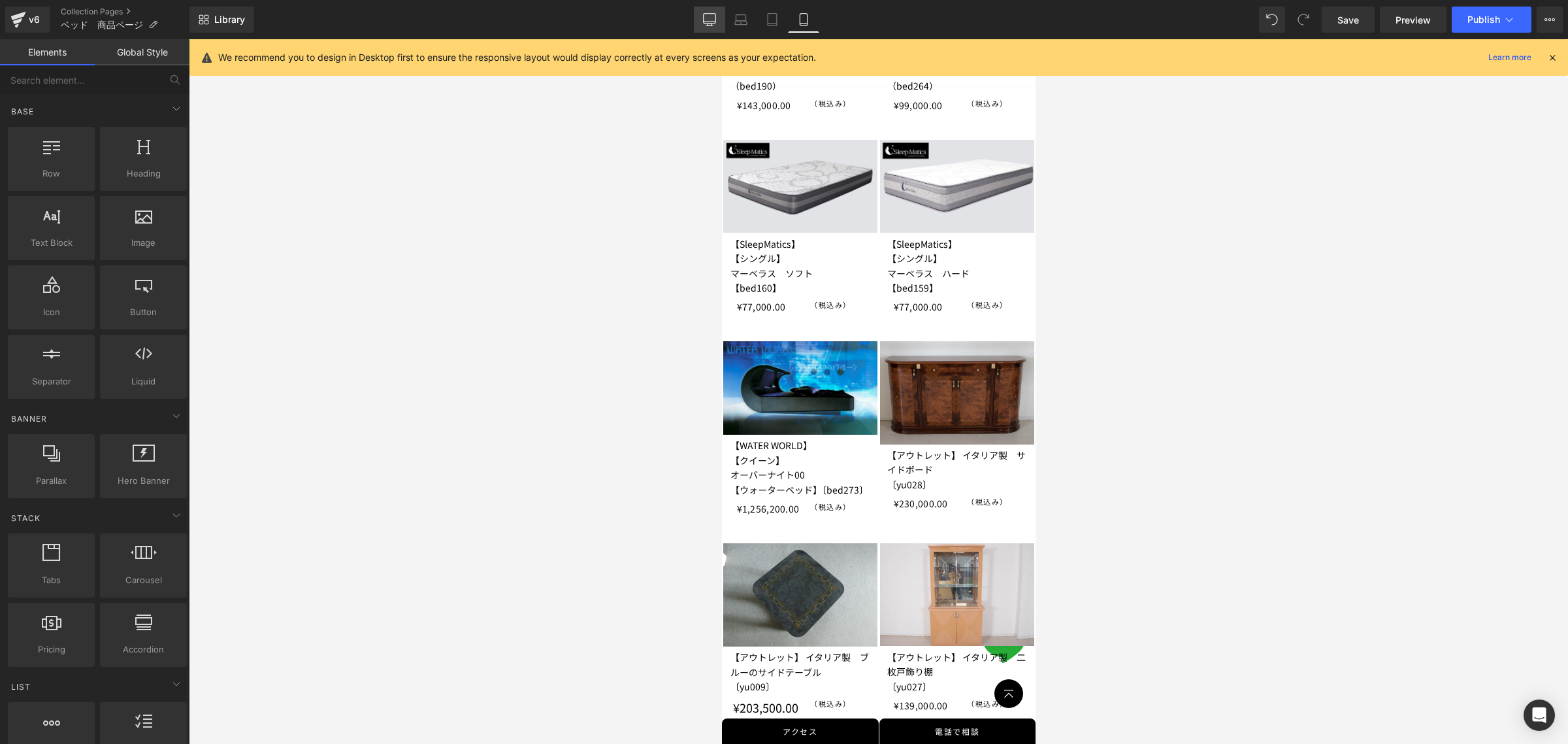
click at [703, 19] on link "Desktop" at bounding box center [709, 19] width 32 height 26
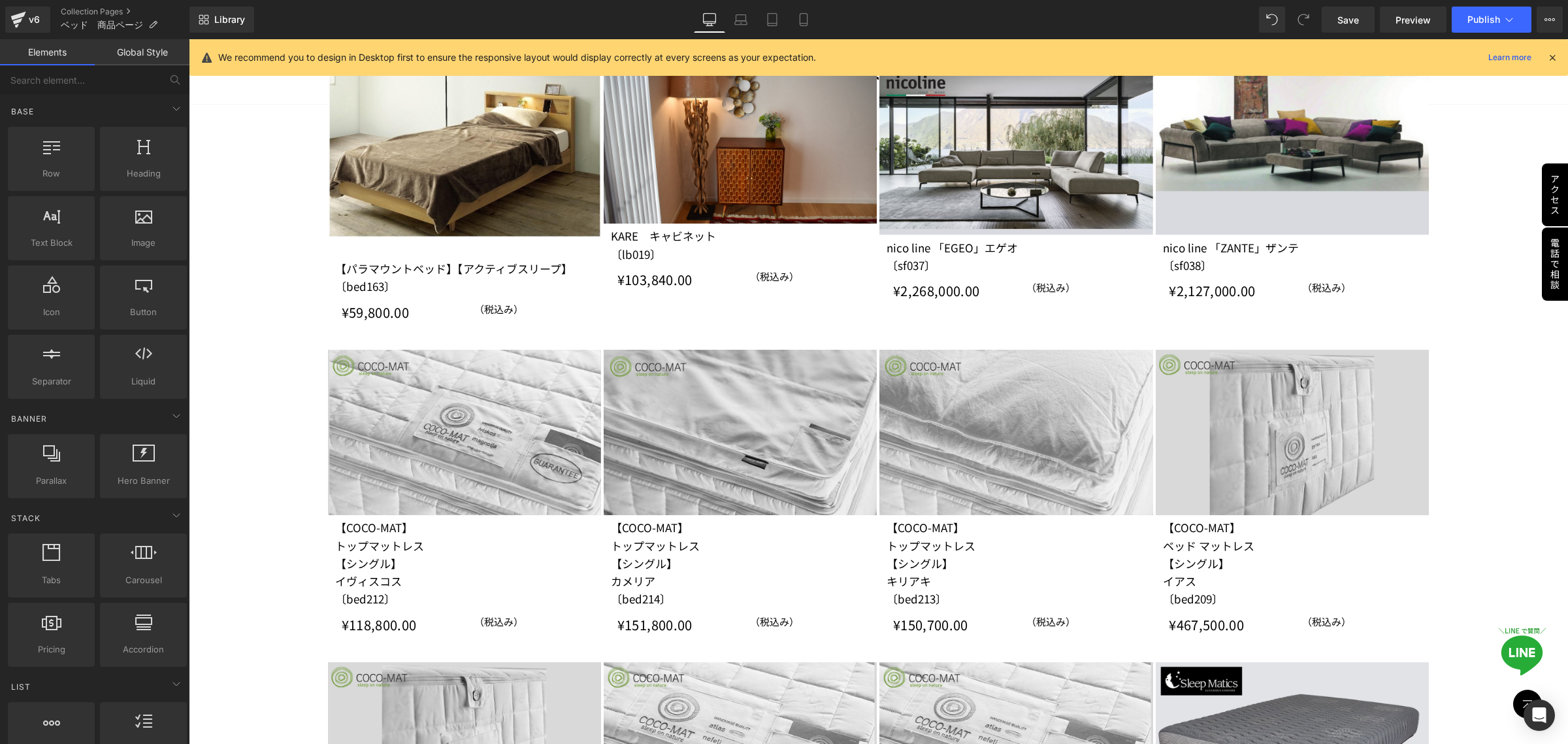
scroll to position [425, 0]
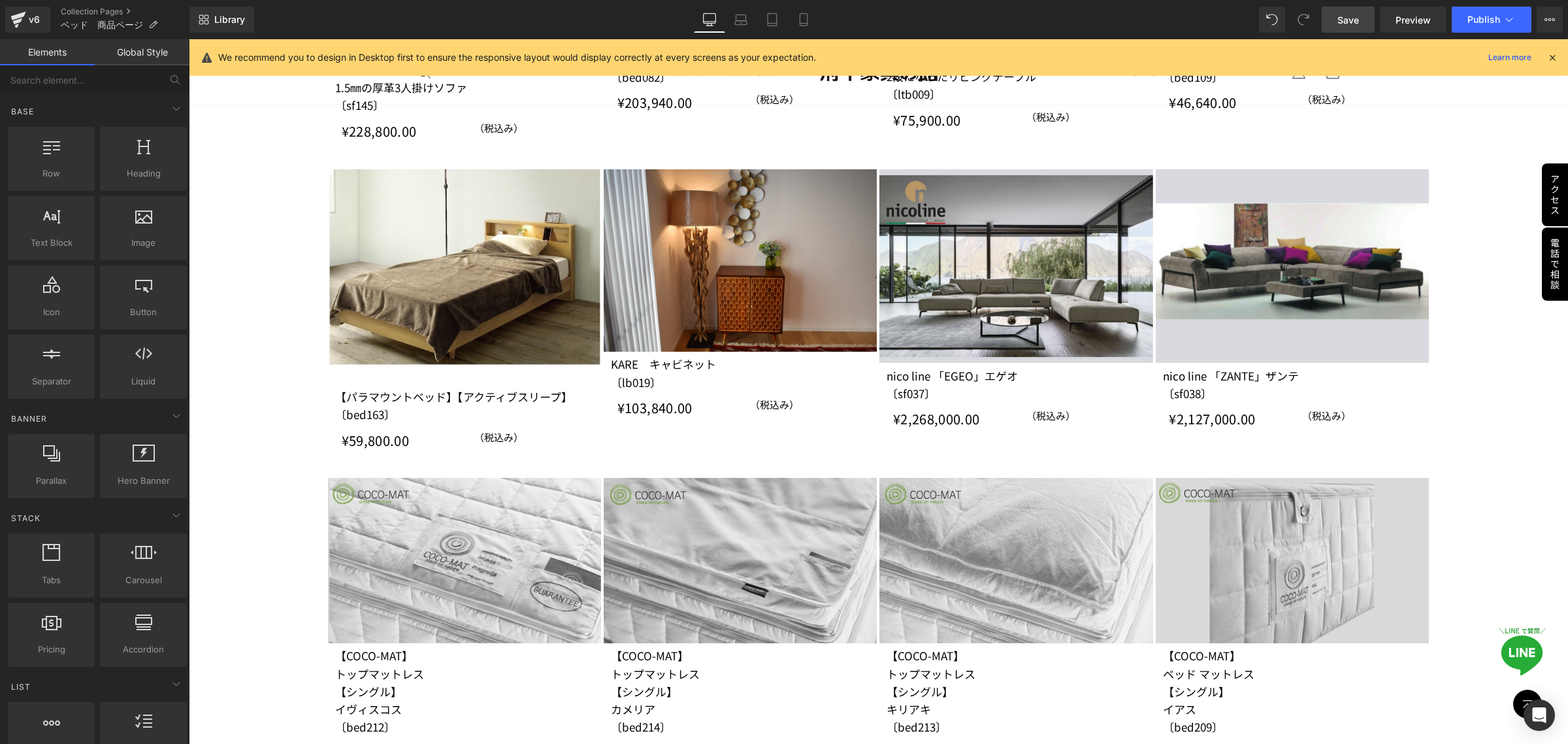
click at [1346, 25] on span "Save" at bounding box center [1348, 19] width 22 height 14
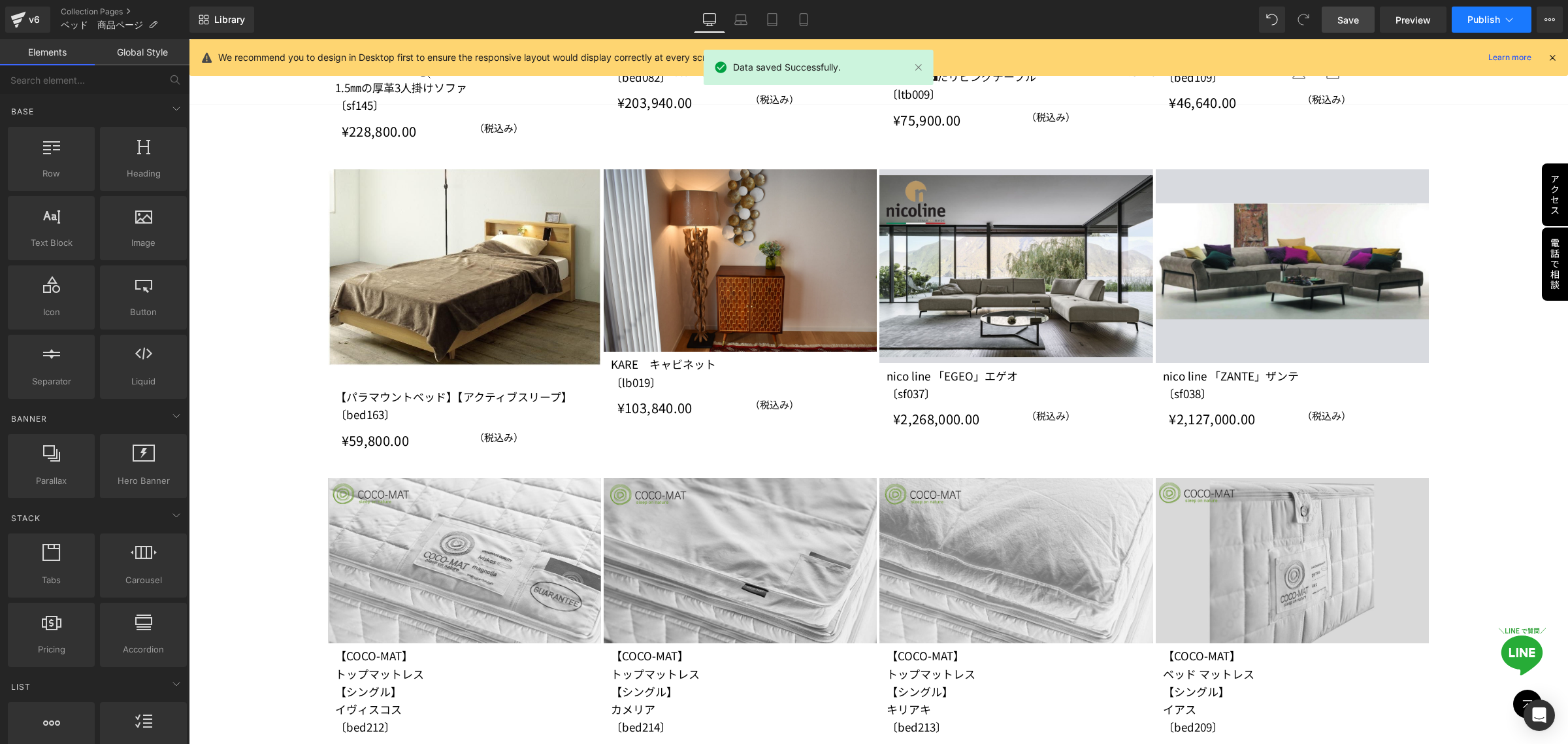
click at [1493, 27] on button "Publish" at bounding box center [1491, 19] width 80 height 26
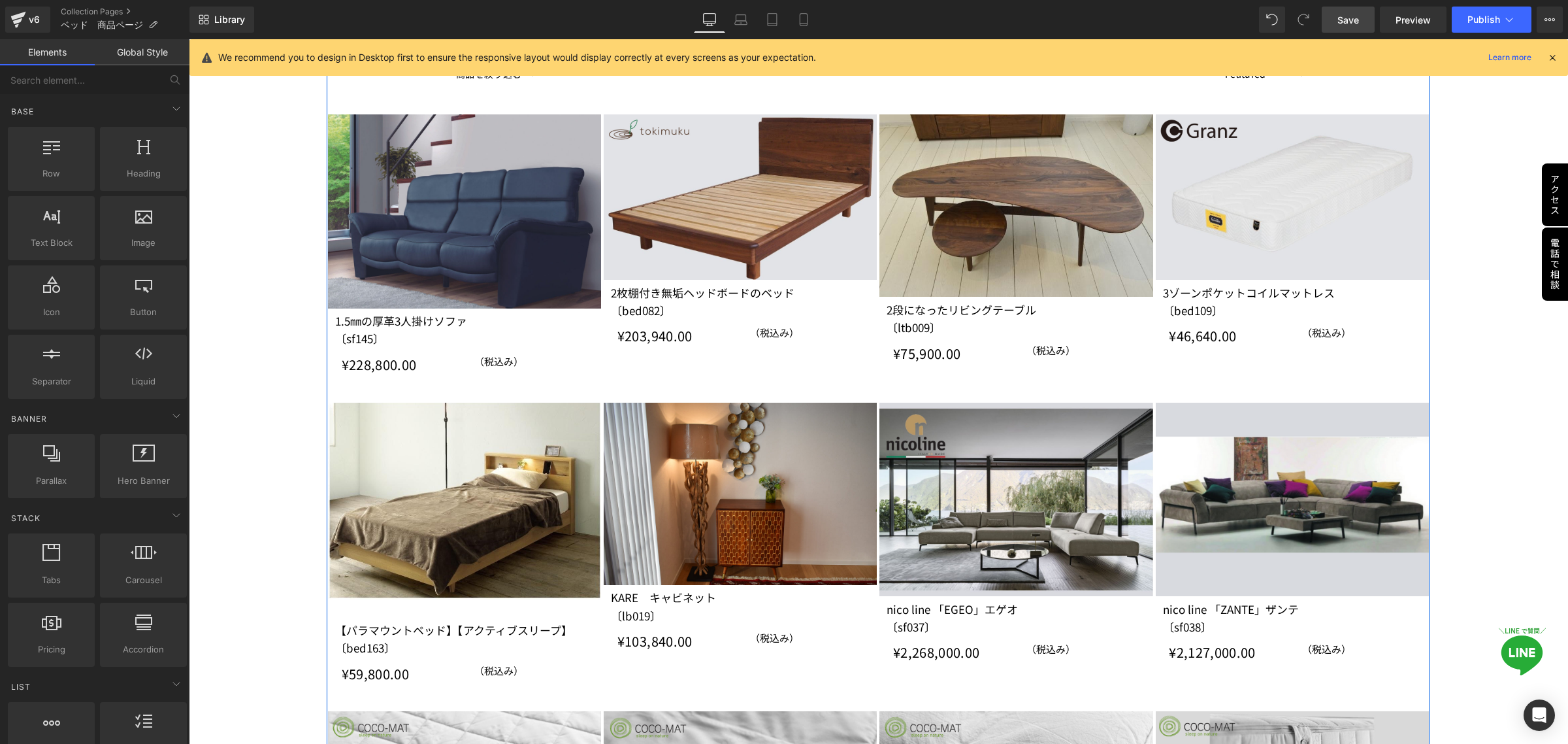
scroll to position [0, 0]
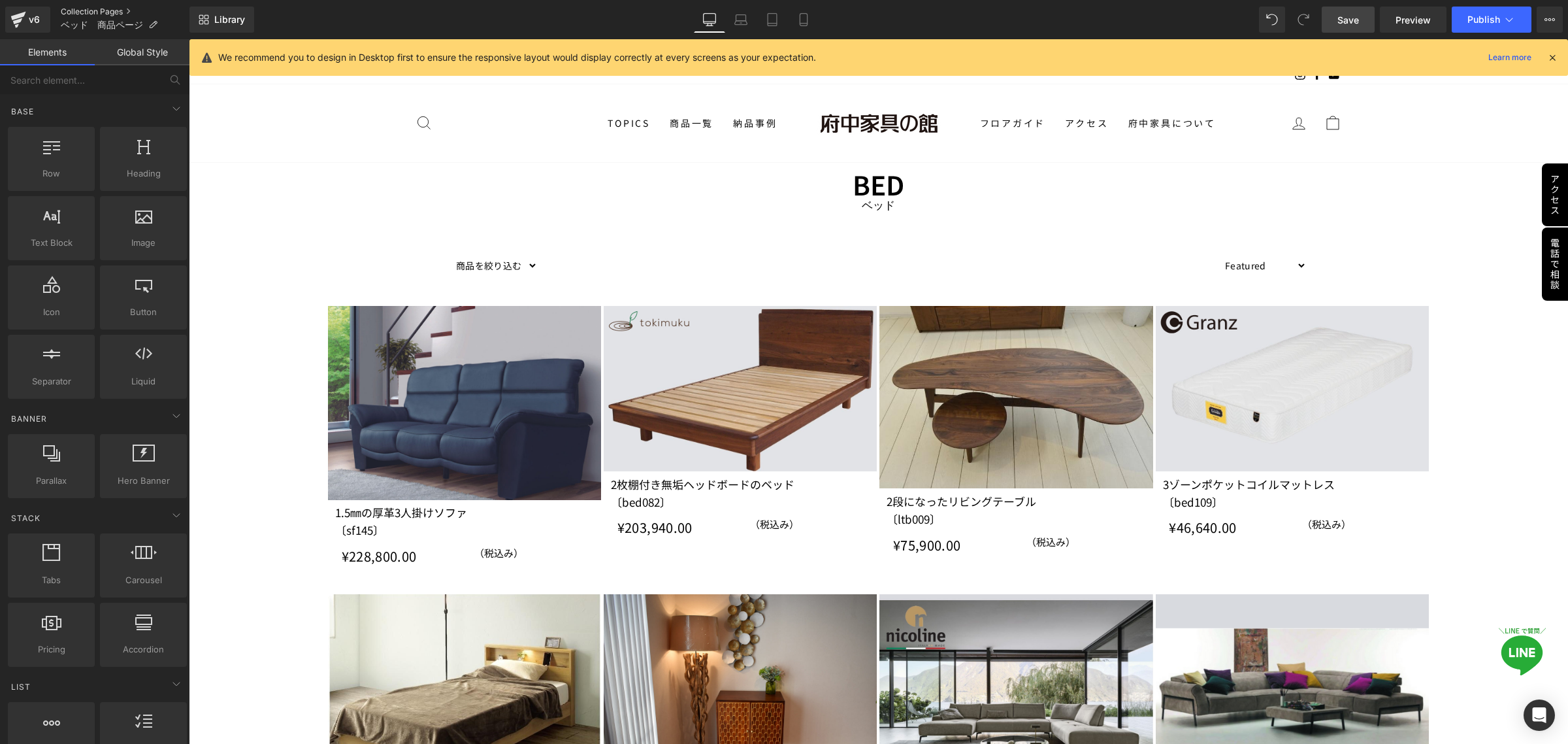
click at [100, 11] on link "Collection Pages" at bounding box center [125, 11] width 129 height 11
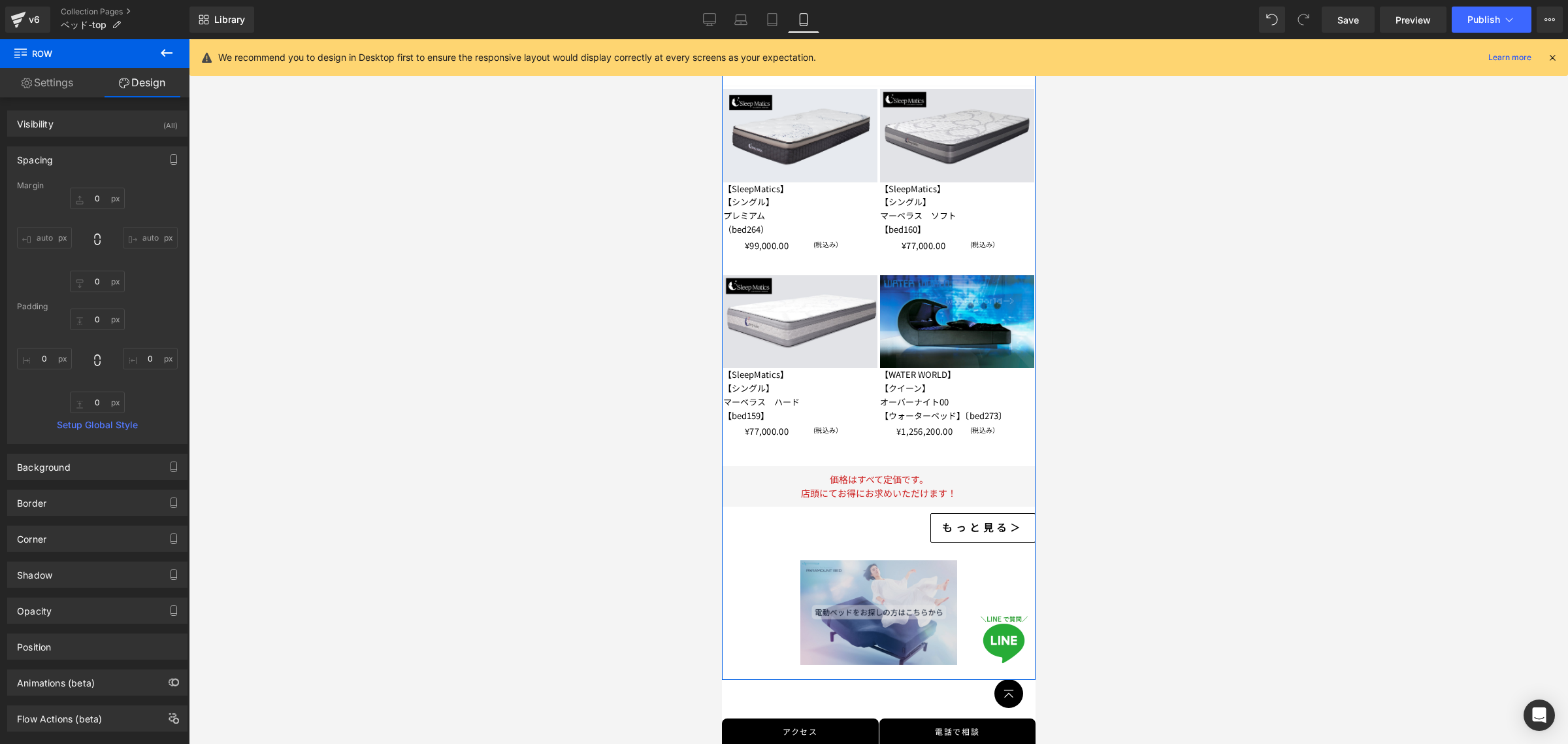
scroll to position [4360, 0]
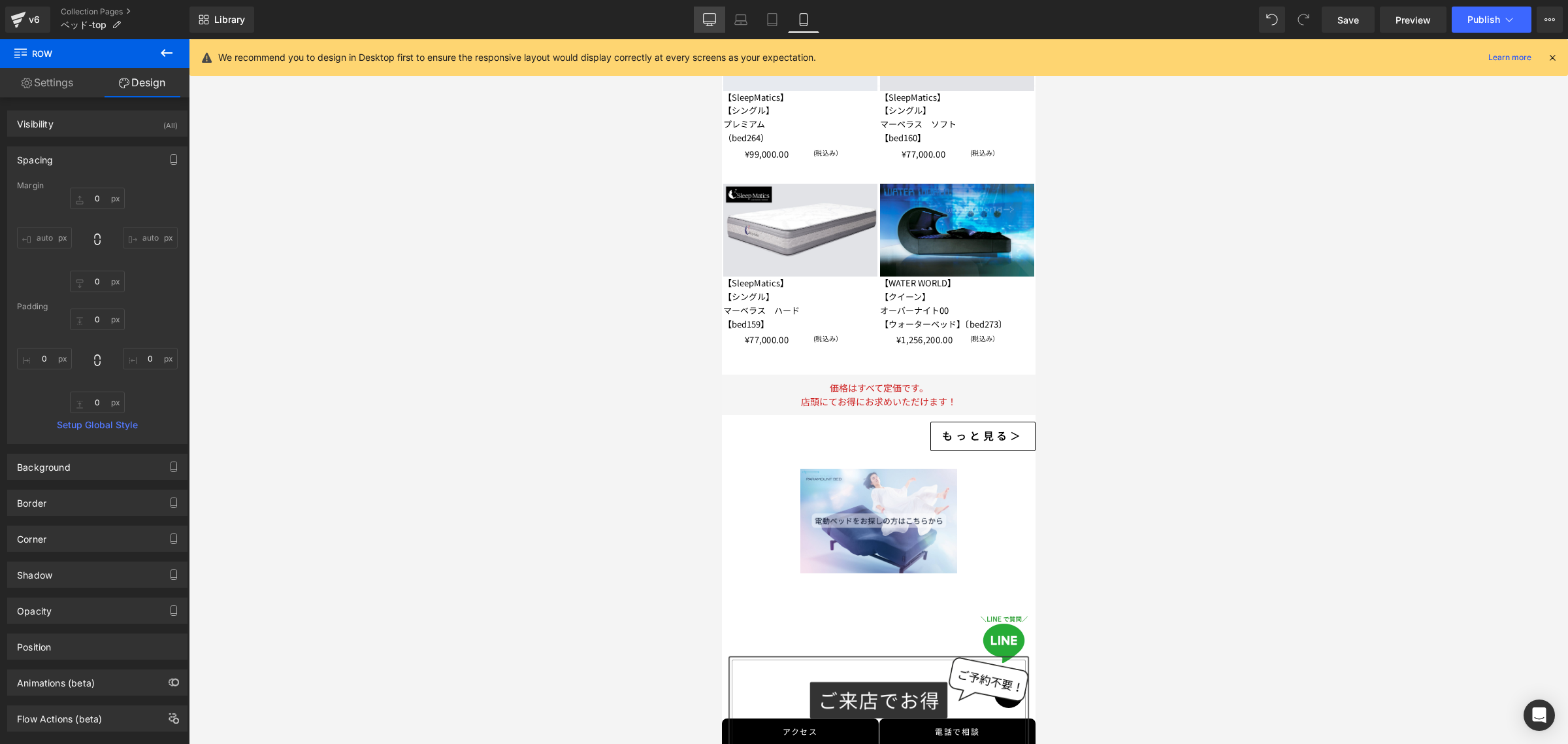
click at [709, 19] on icon at bounding box center [709, 19] width 13 height 13
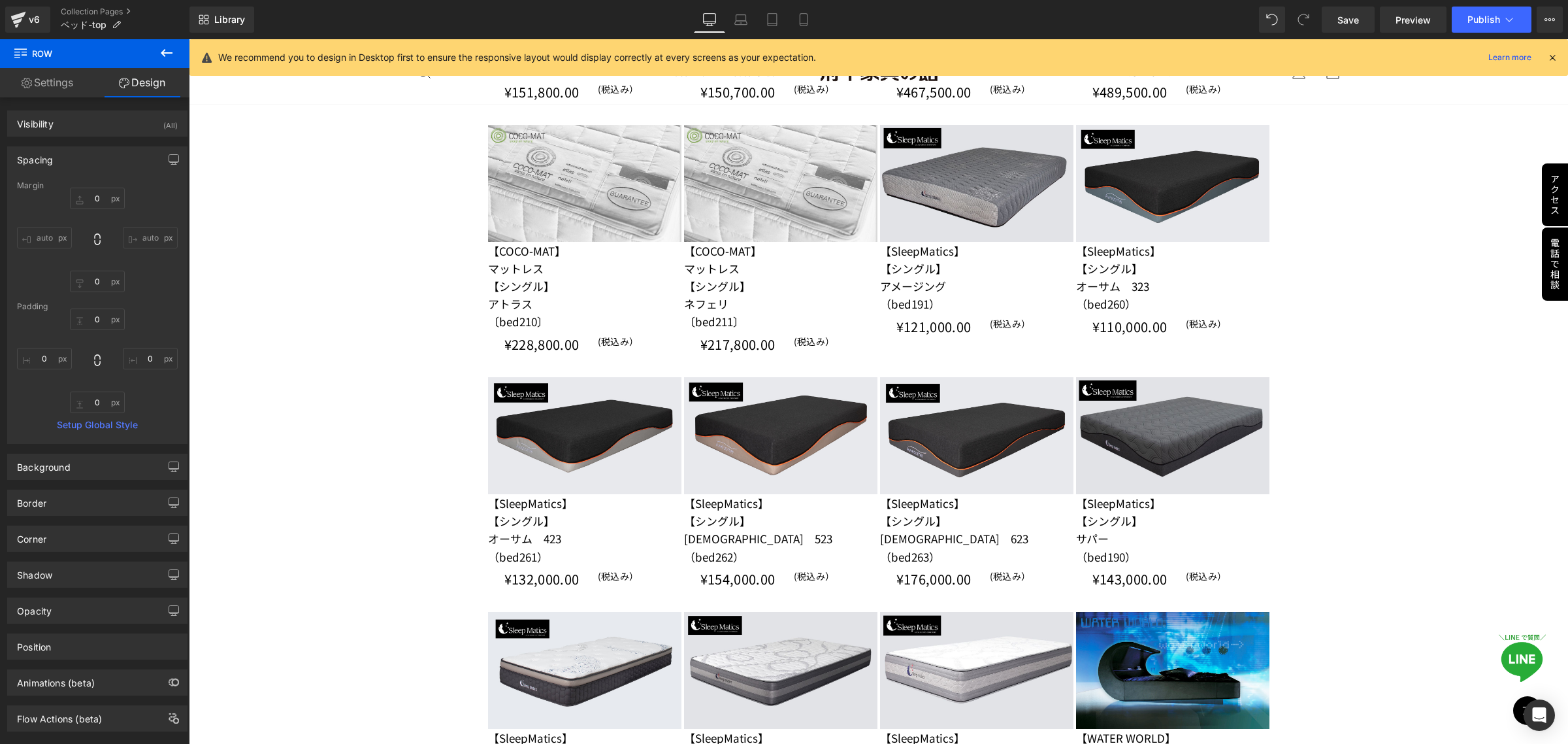
type input "0"
type input "30"
type input "0"
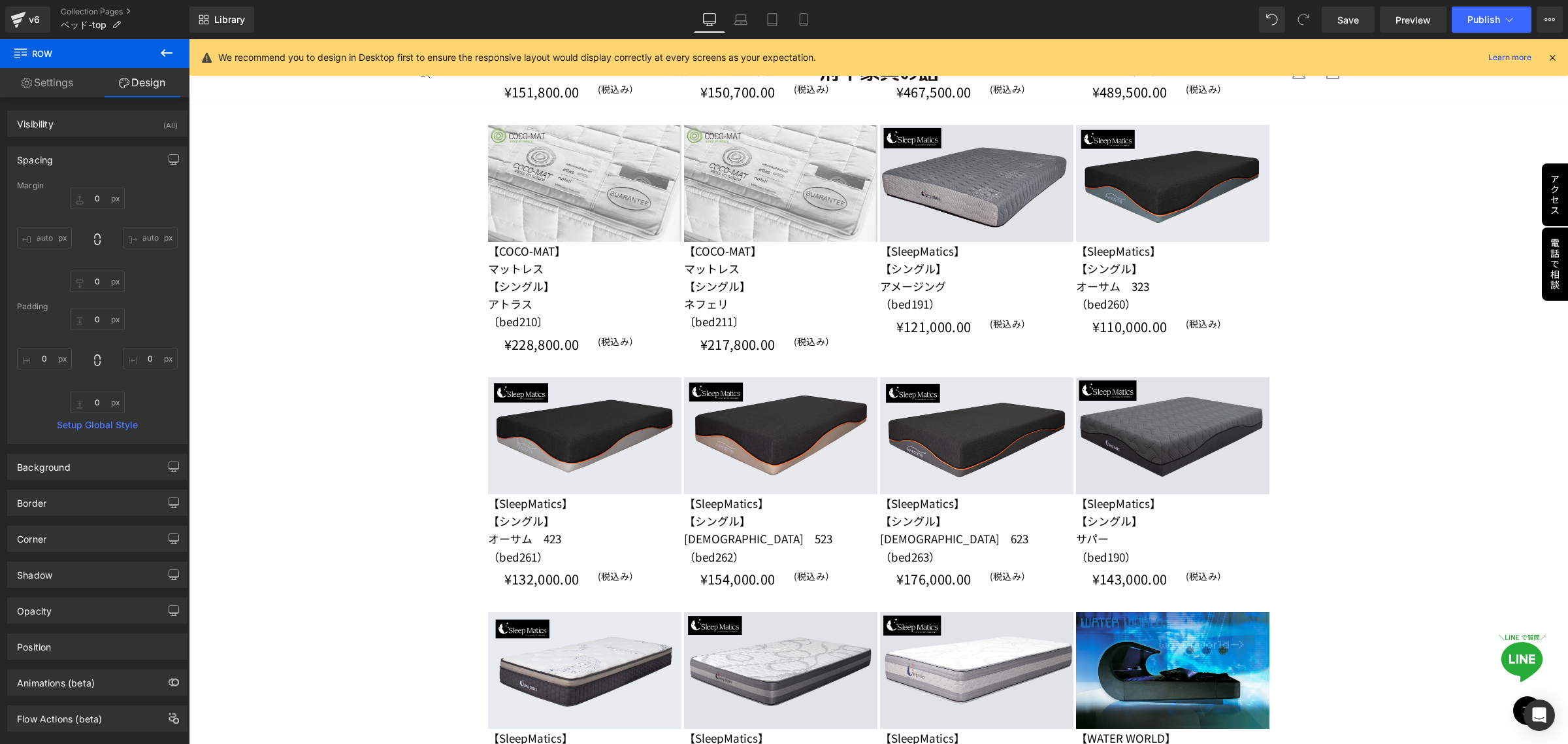
type input "0"
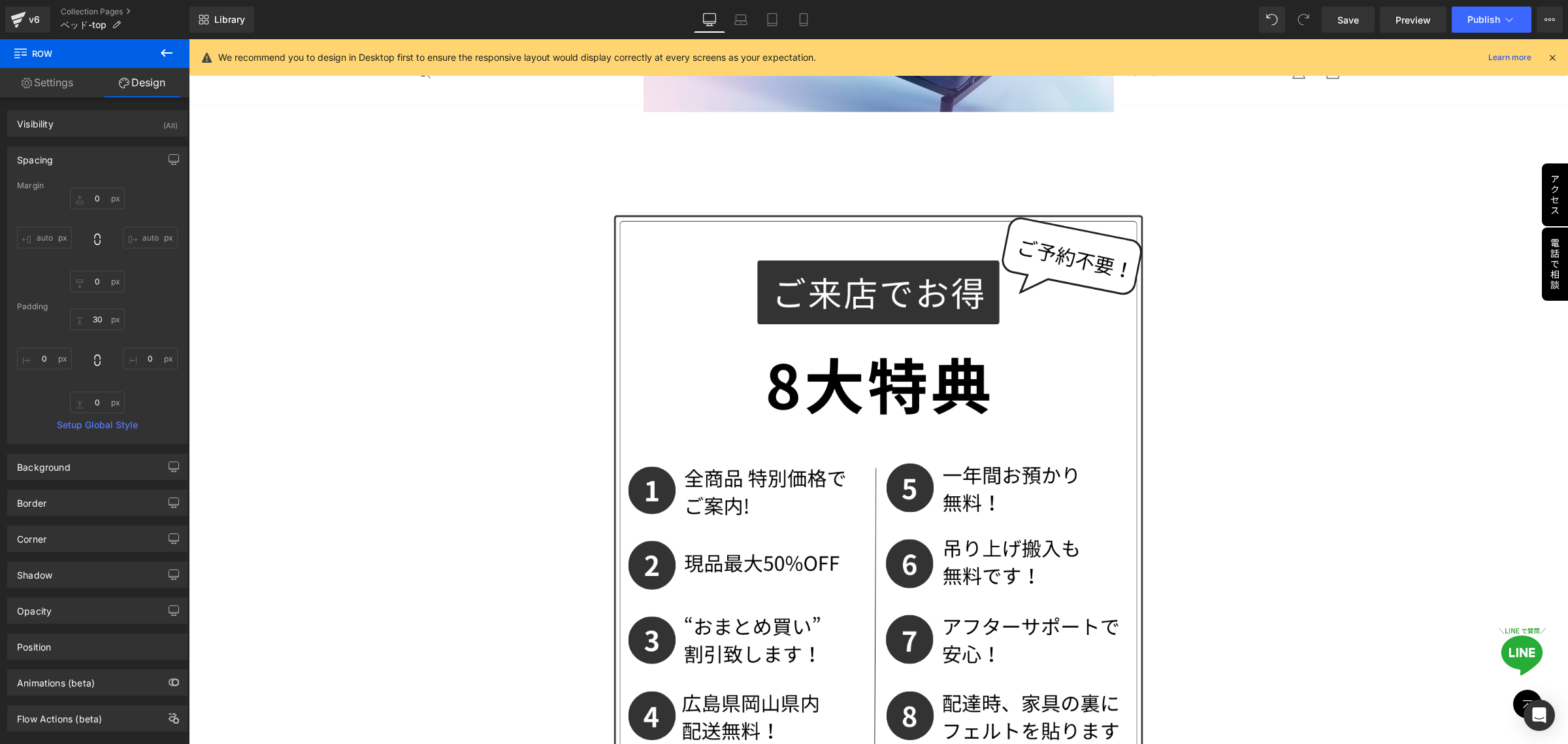
scroll to position [5452, 0]
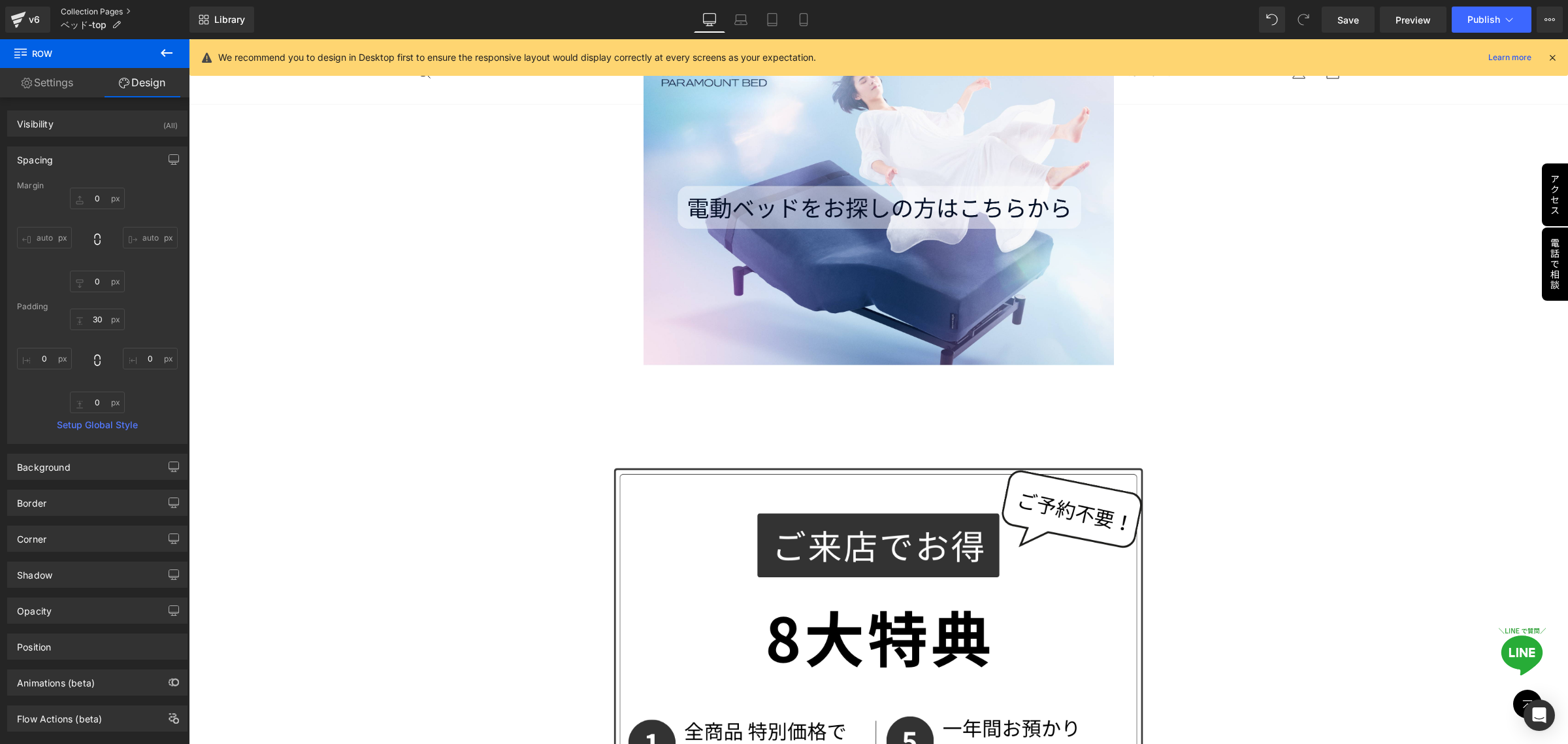
click at [88, 11] on link "Collection Pages" at bounding box center [125, 11] width 129 height 11
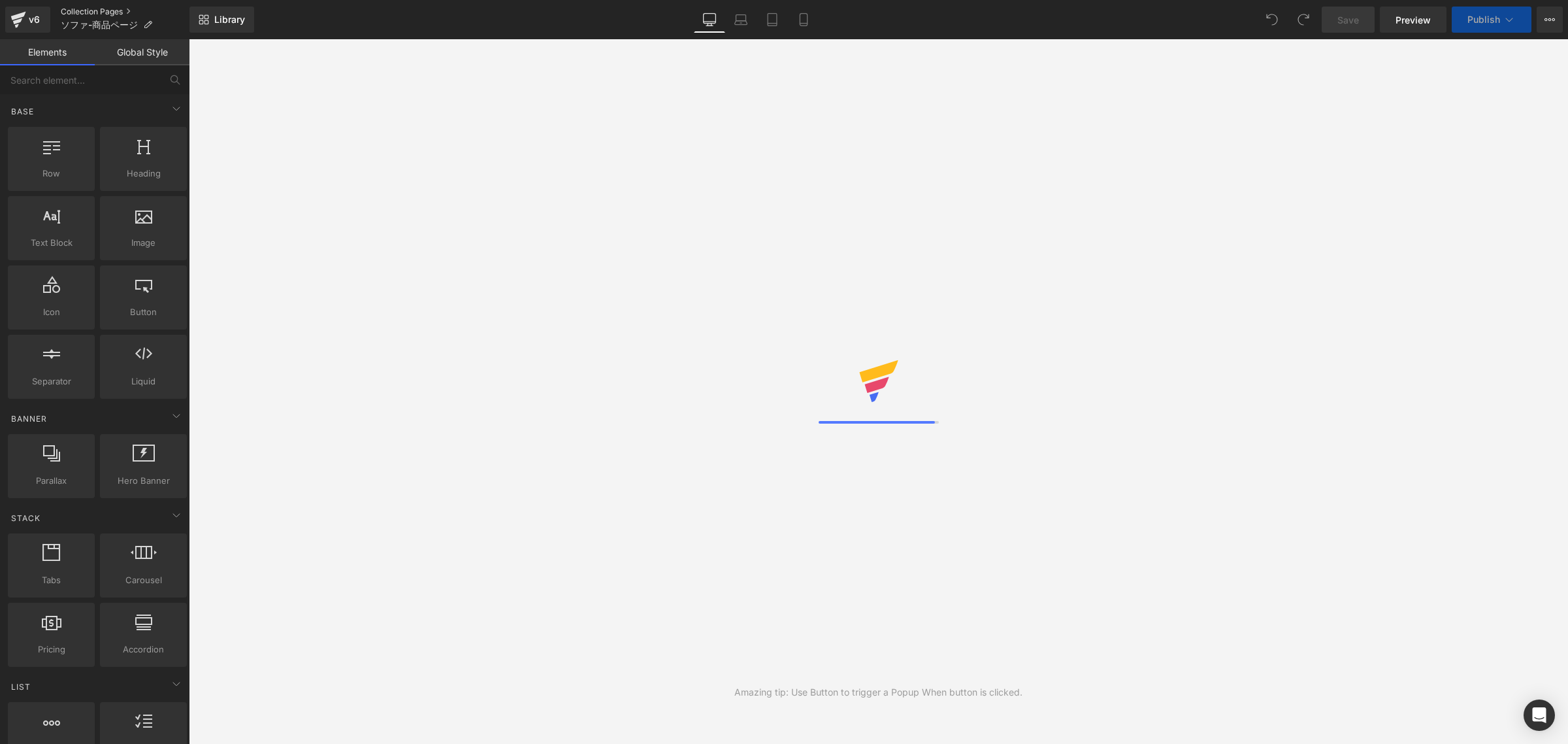
click at [82, 12] on link "Collection Pages" at bounding box center [125, 11] width 129 height 11
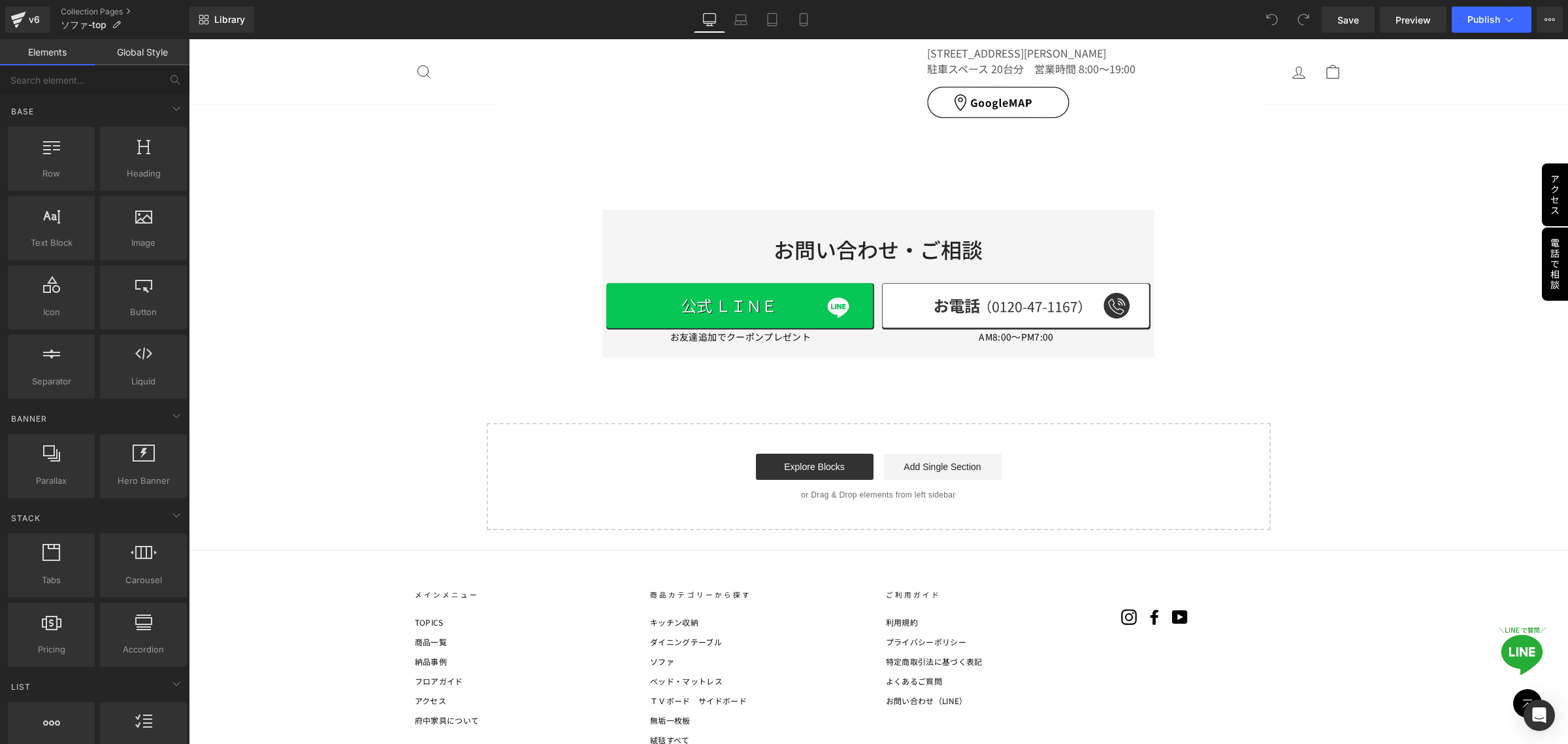
scroll to position [7270, 0]
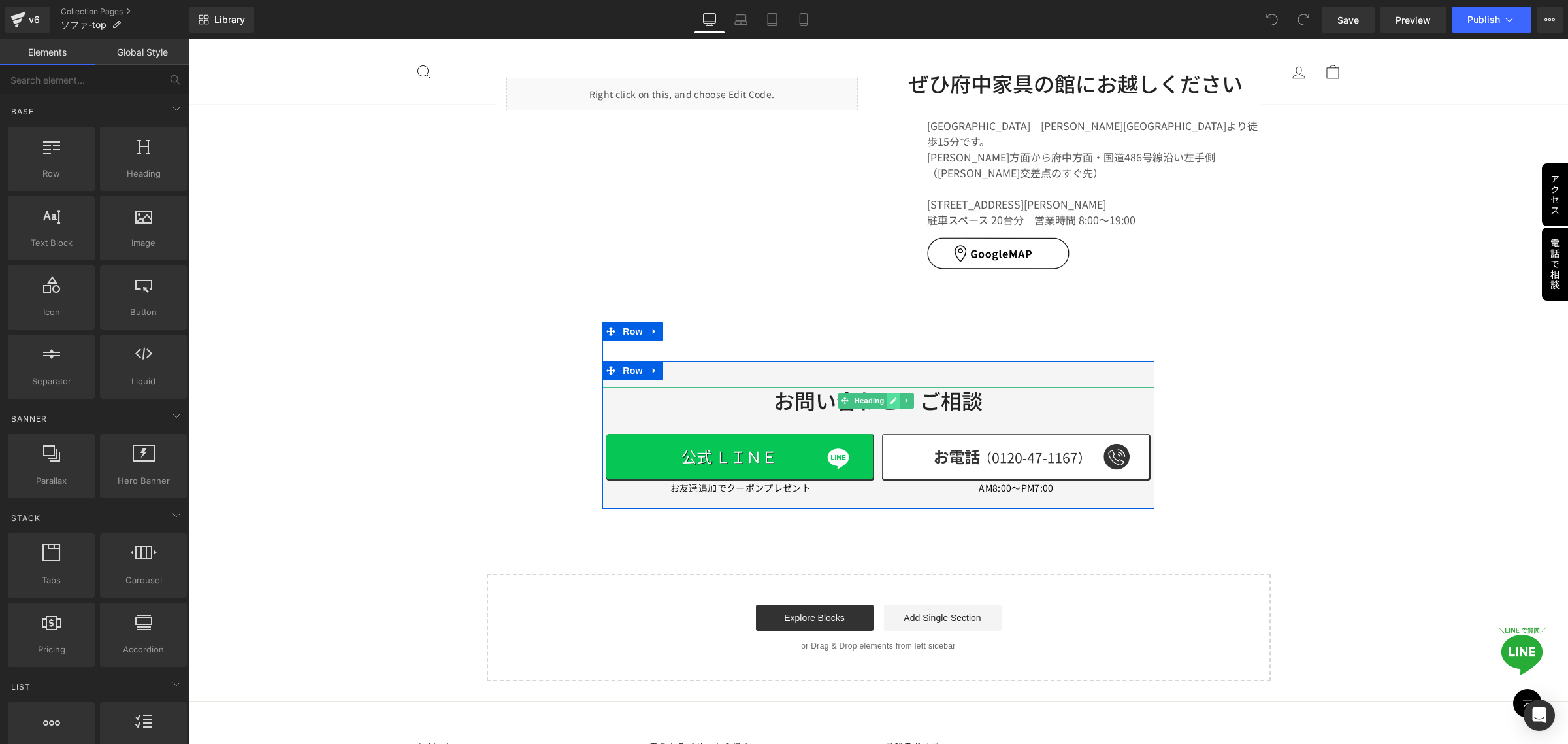
click at [890, 397] on icon at bounding box center [894, 400] width 6 height 6
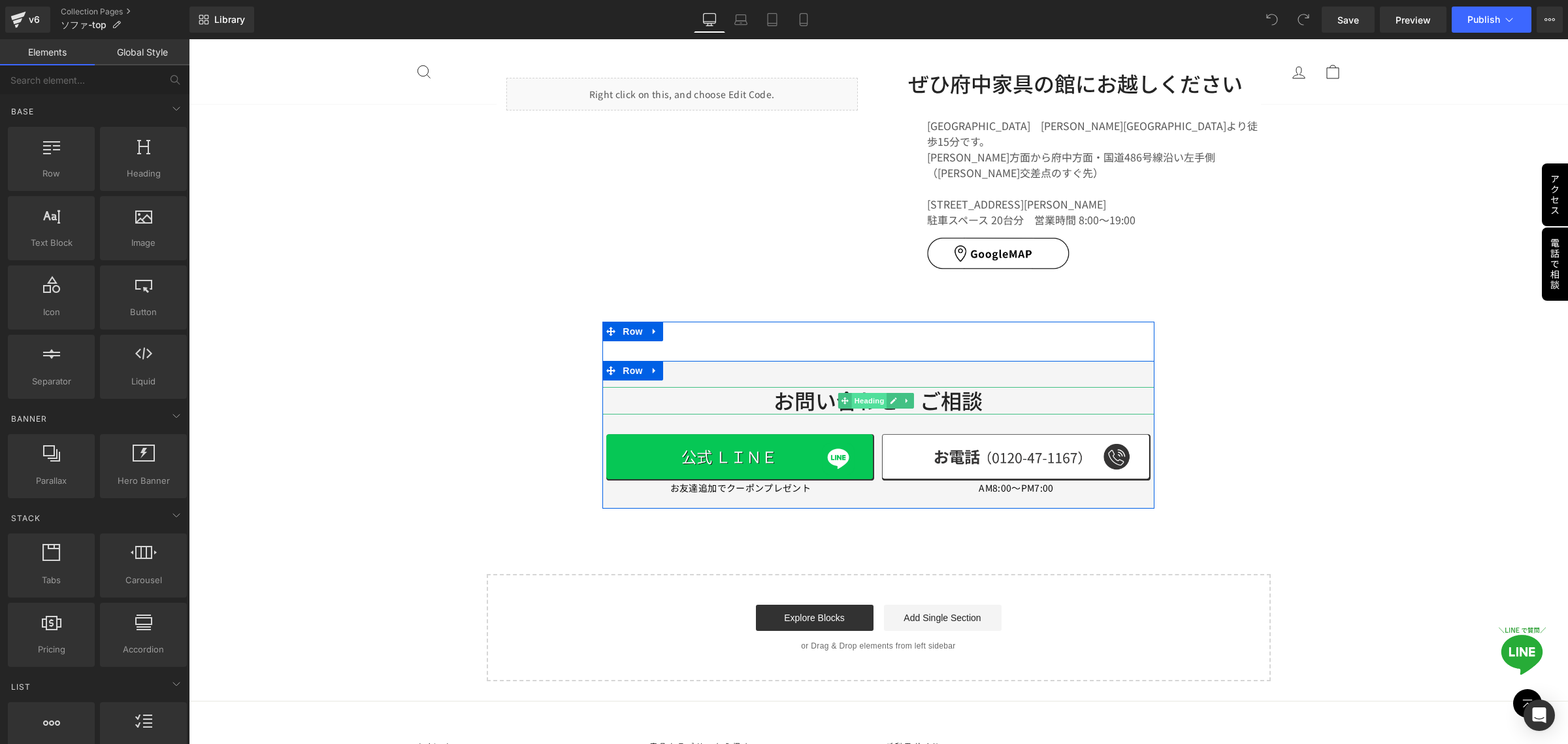
click at [862, 393] on span "Heading" at bounding box center [869, 400] width 36 height 15
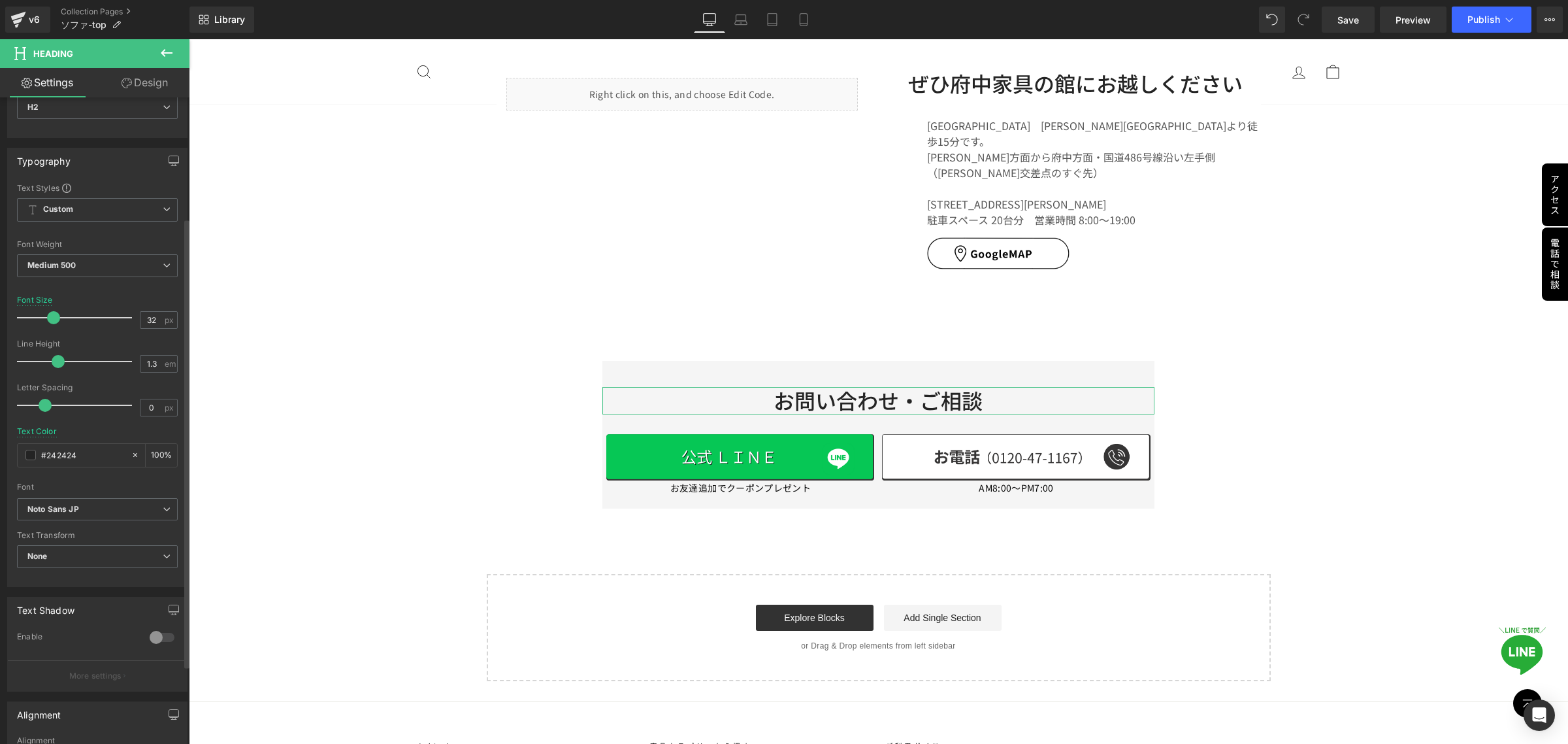
scroll to position [0, 0]
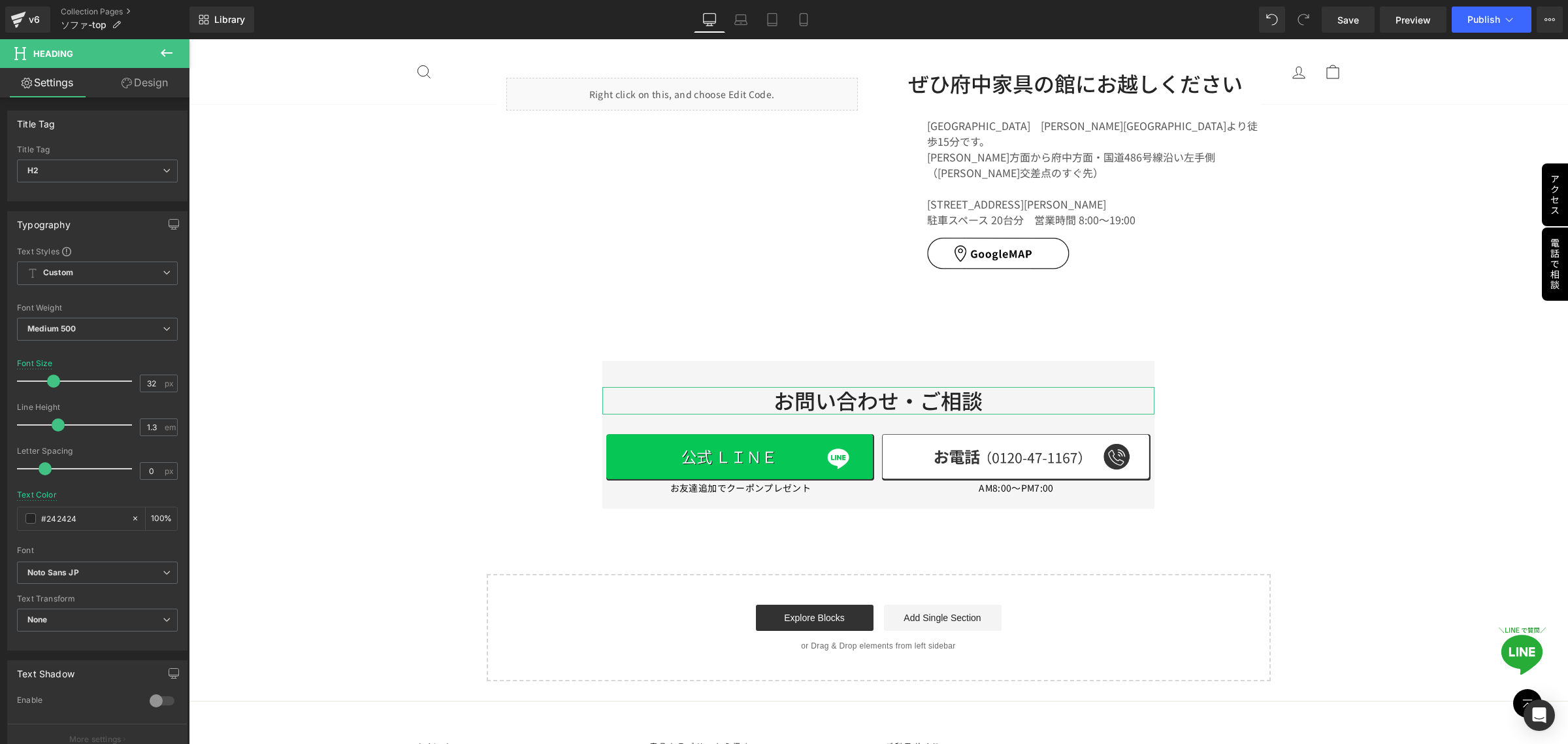
click at [150, 87] on link "Design" at bounding box center [144, 82] width 95 height 29
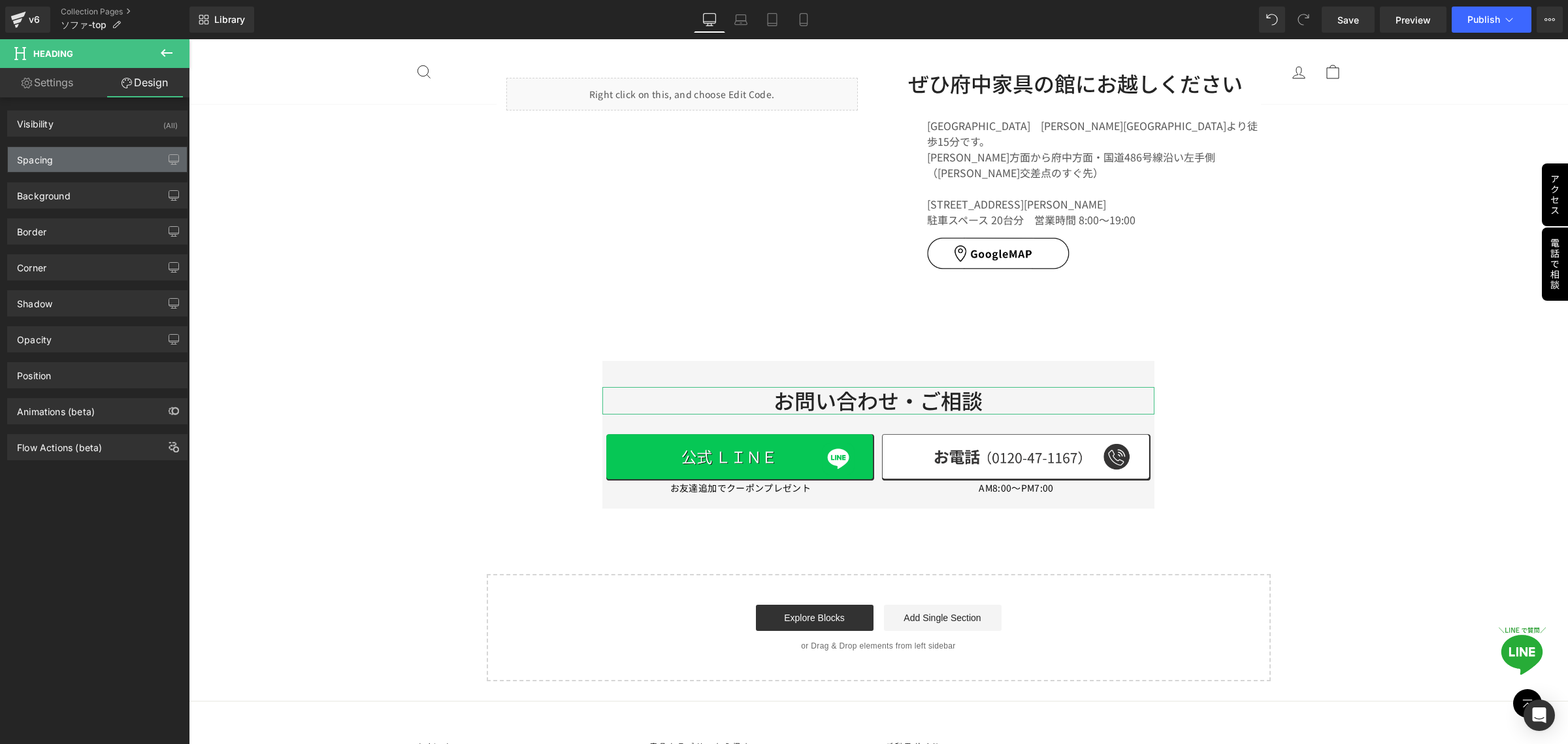
click at [95, 163] on div "Spacing" at bounding box center [97, 159] width 179 height 25
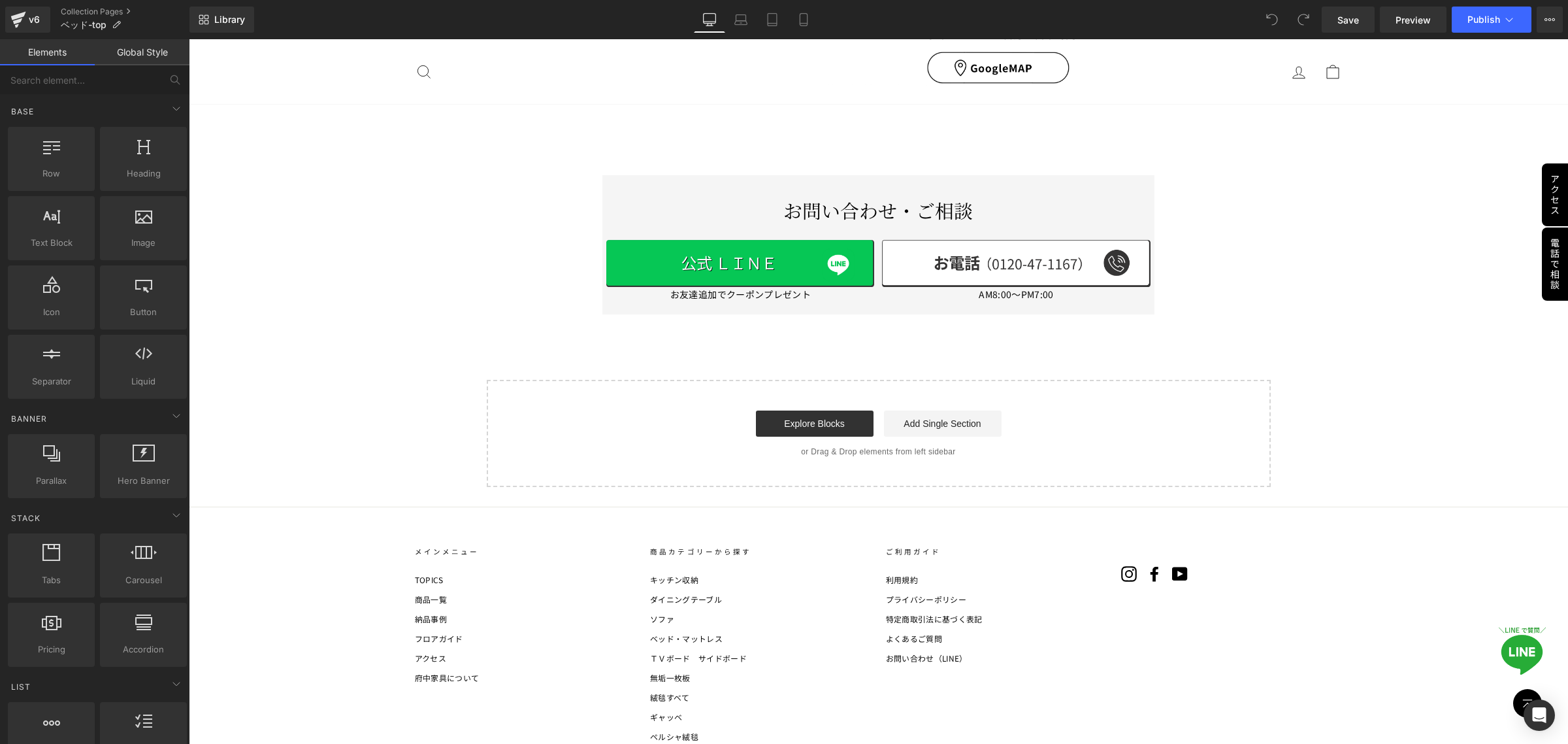
scroll to position [8638, 0]
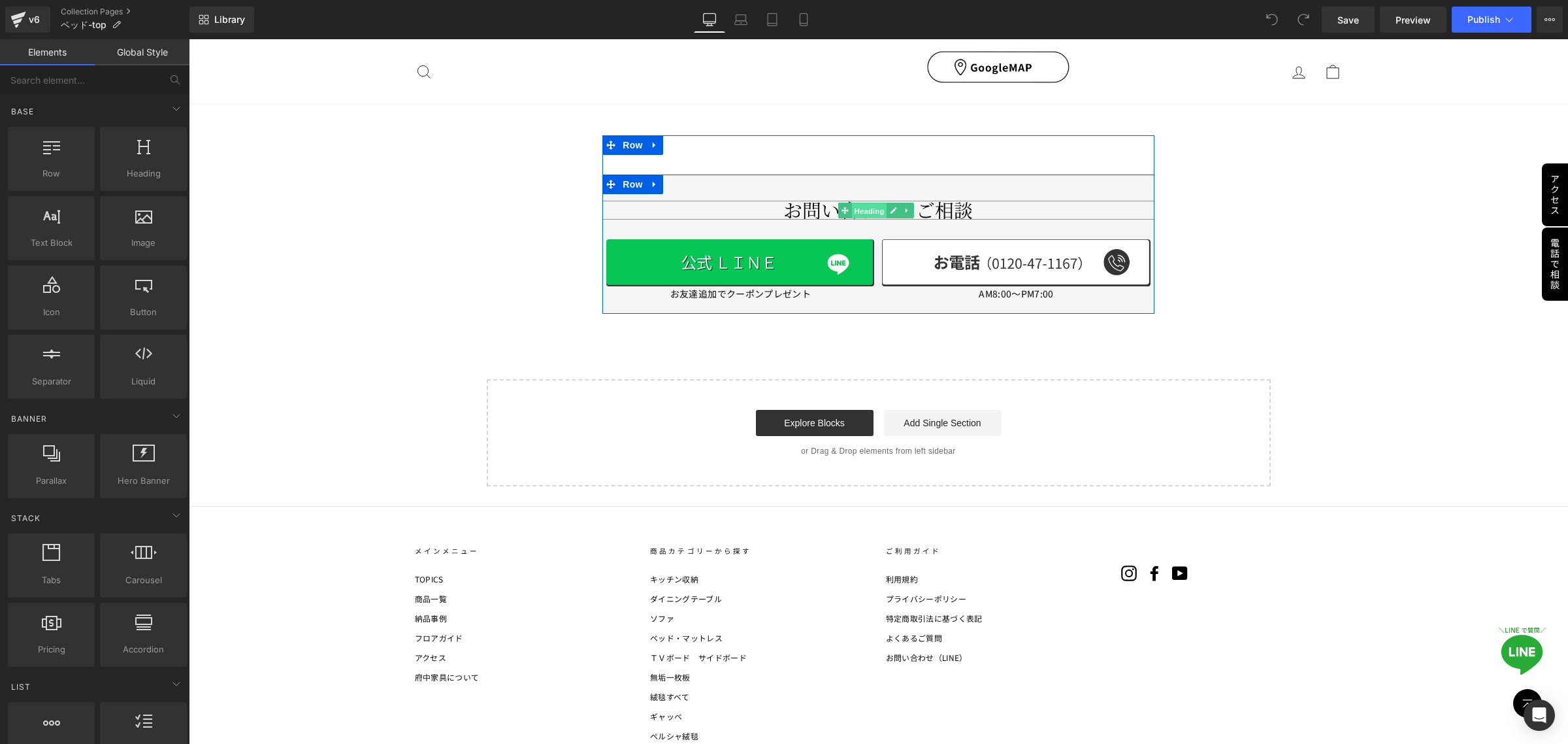
click at [873, 203] on span "Heading" at bounding box center [869, 210] width 36 height 15
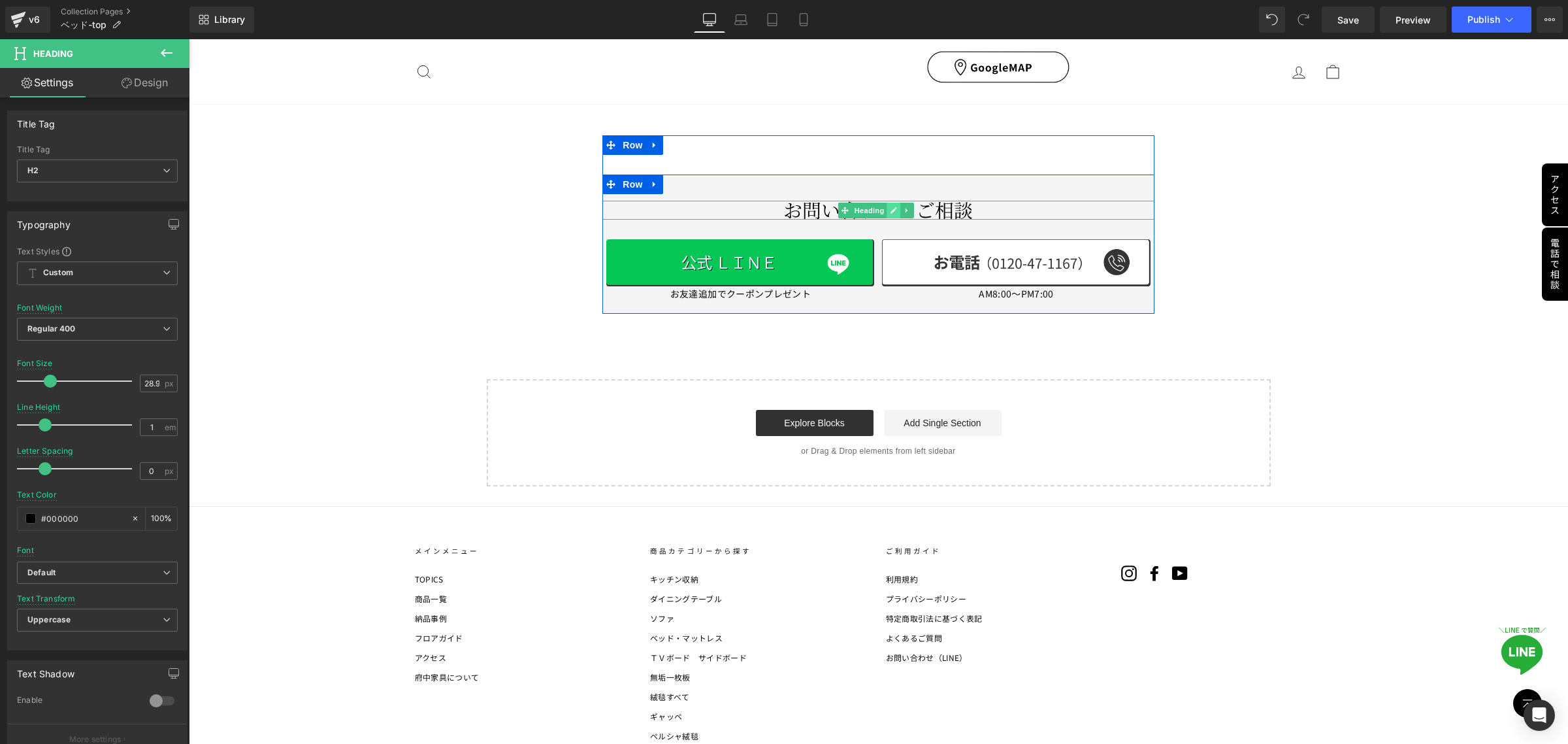
click at [891, 206] on icon at bounding box center [894, 210] width 7 height 8
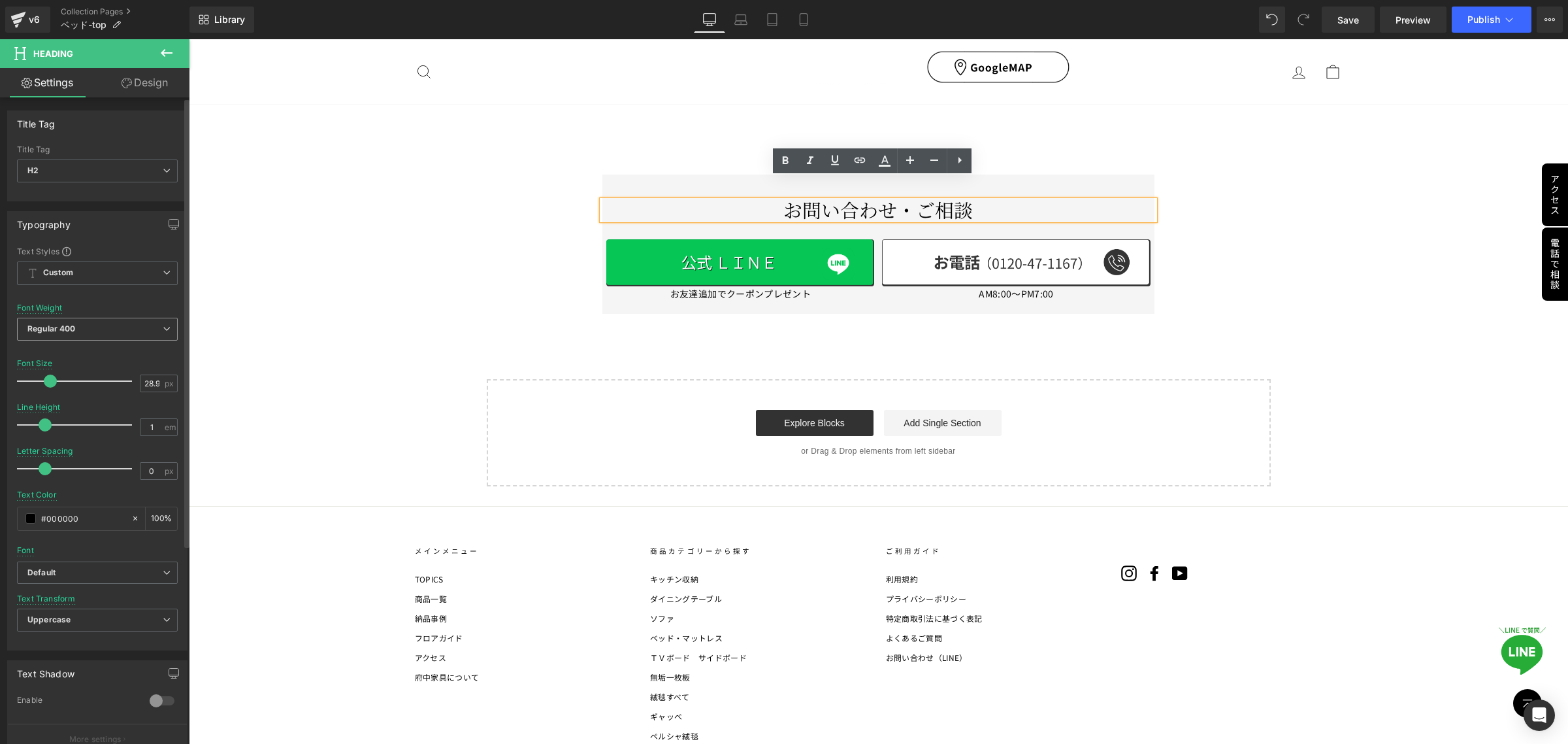
click at [163, 325] on icon at bounding box center [167, 329] width 8 height 8
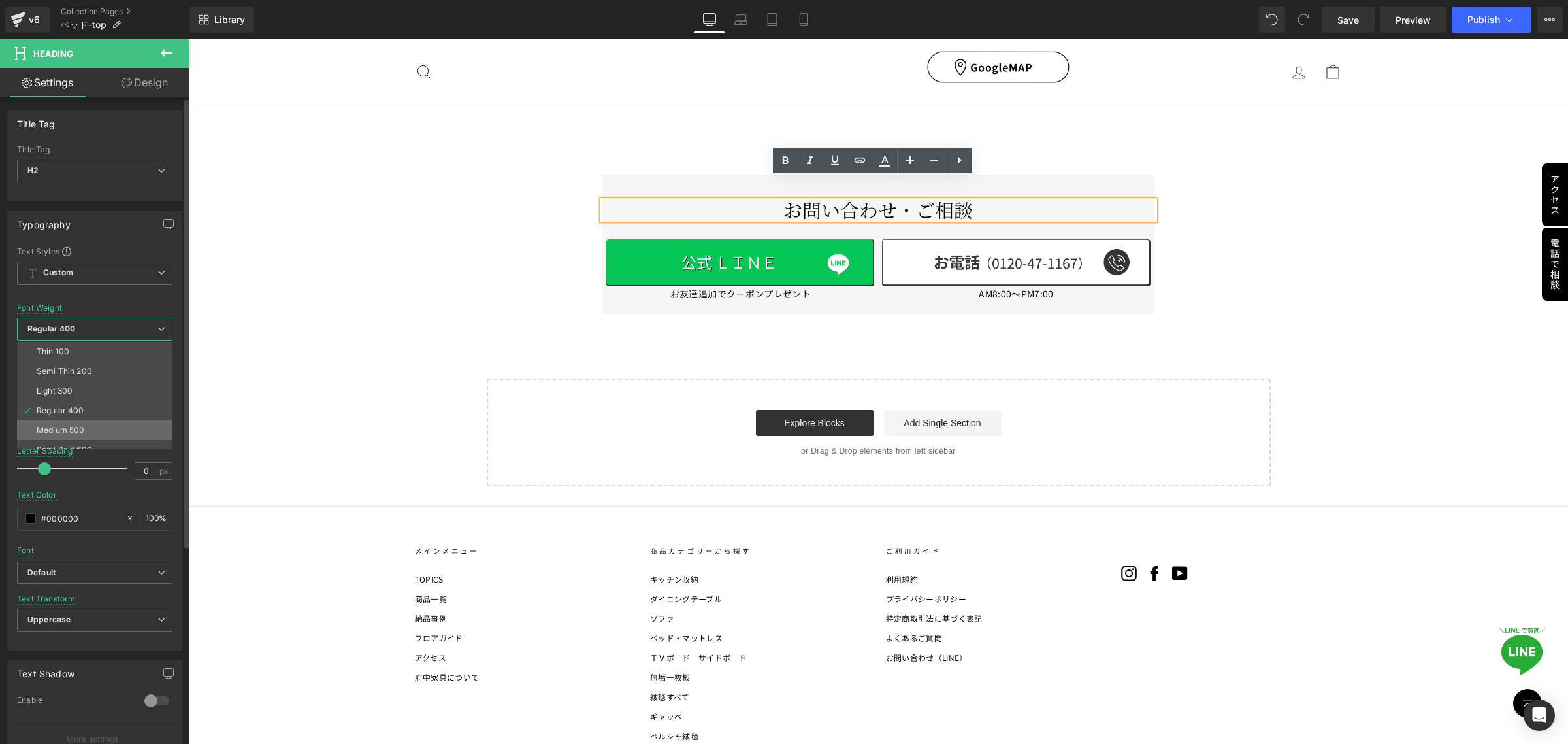
click at [112, 422] on li "Medium 500" at bounding box center [98, 430] width 162 height 19
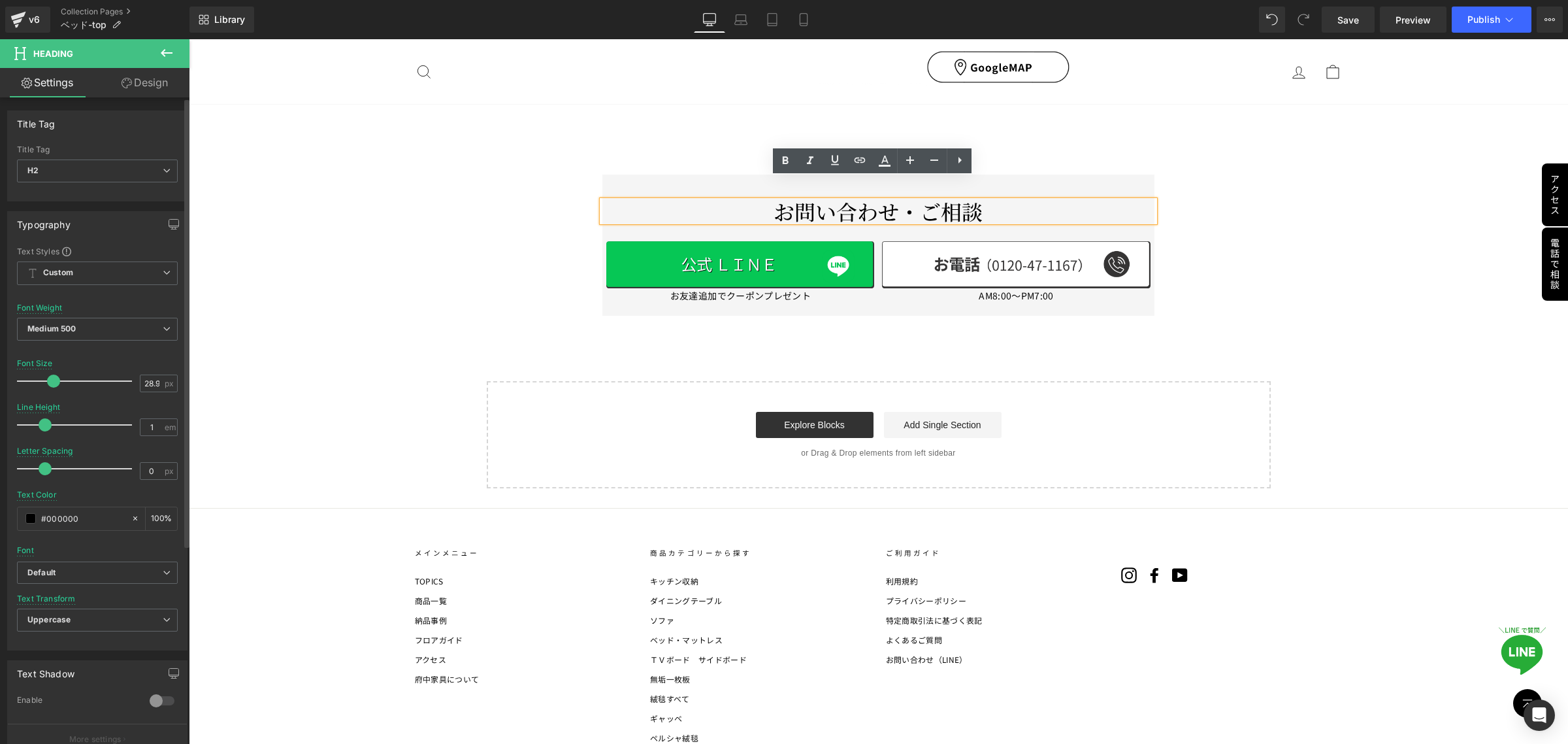
click at [53, 383] on span at bounding box center [53, 381] width 13 height 13
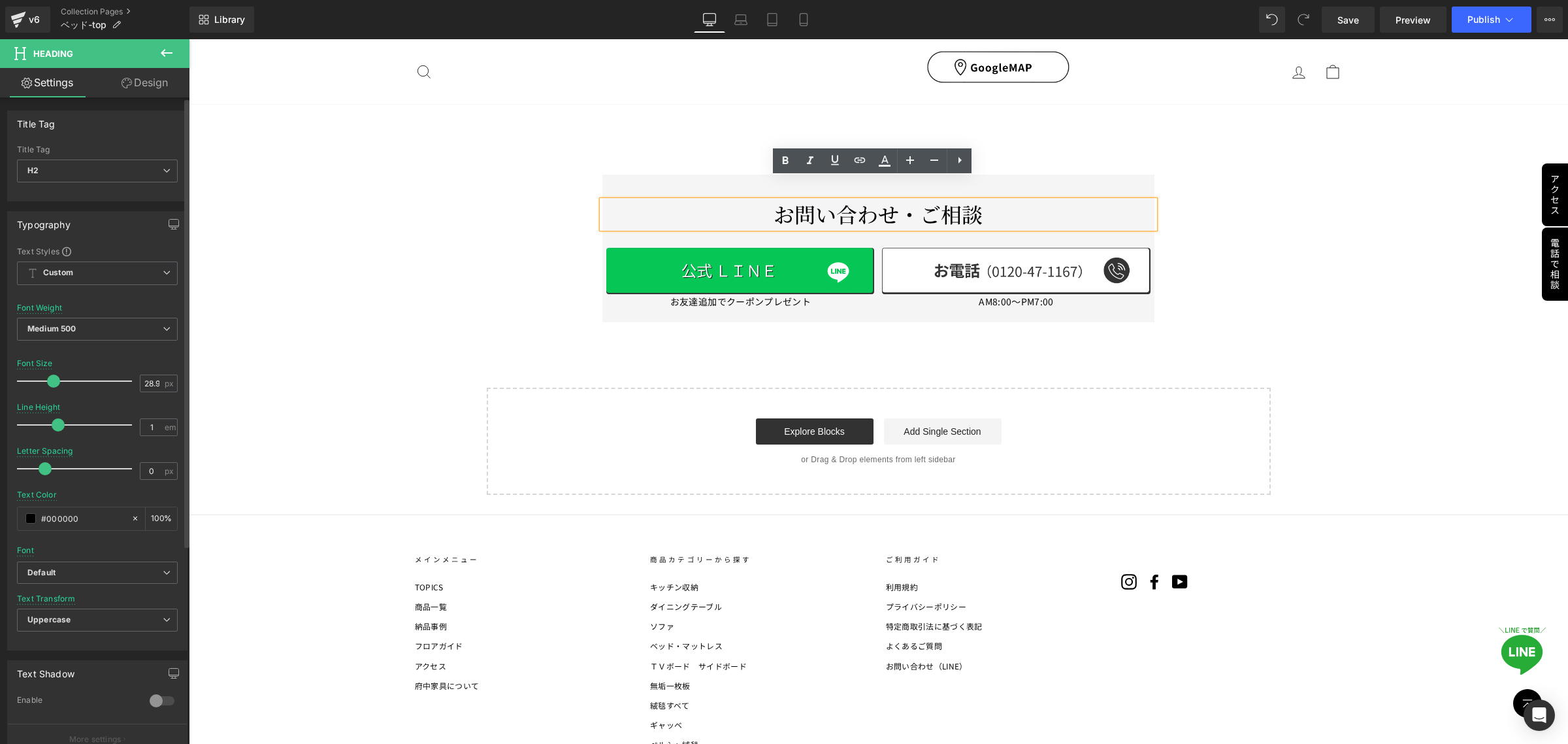
drag, startPoint x: 44, startPoint y: 423, endPoint x: 56, endPoint y: 421, distance: 12.2
click at [56, 421] on span at bounding box center [58, 425] width 13 height 13
click at [167, 573] on span "Default" at bounding box center [97, 573] width 161 height 23
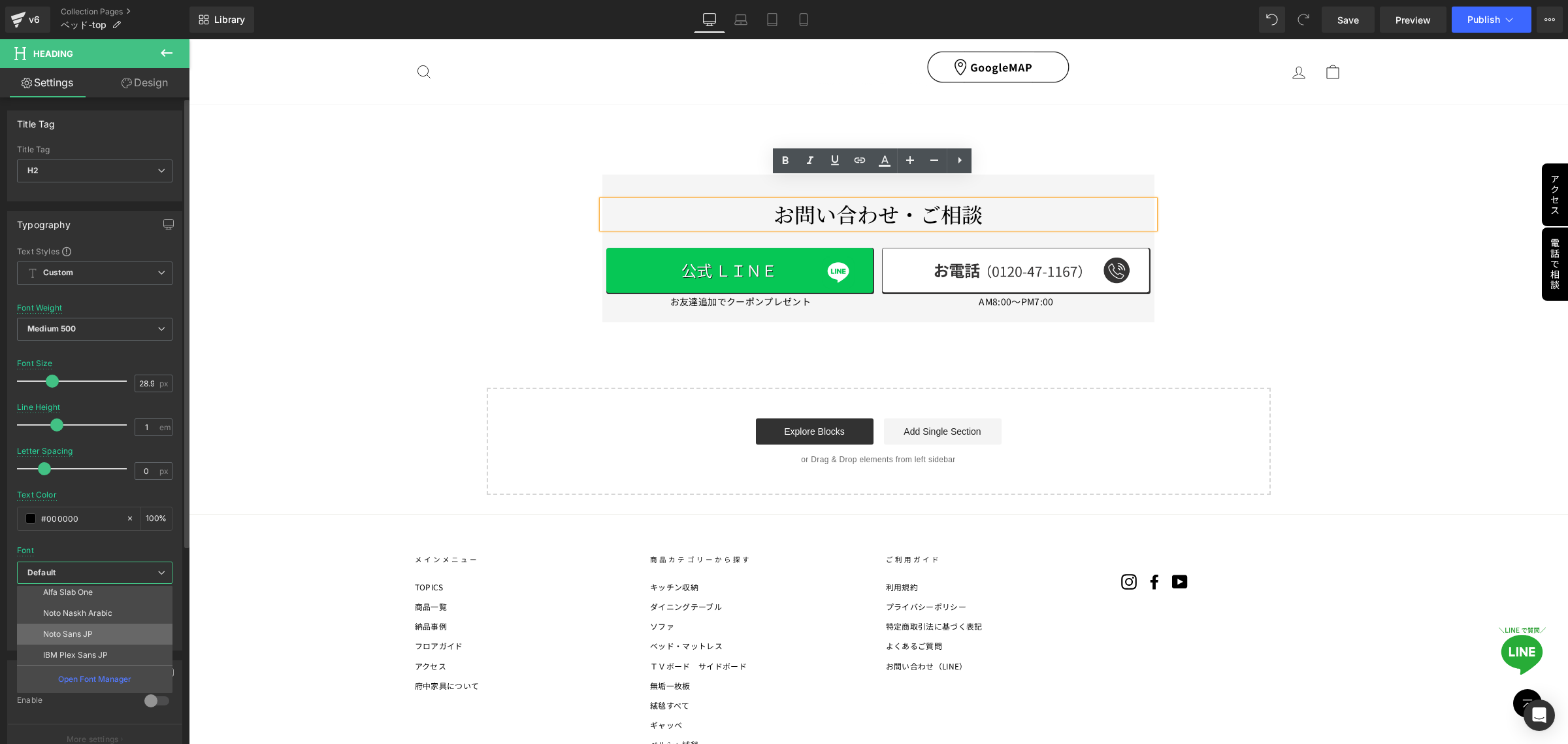
click at [89, 635] on p "Noto Sans JP" at bounding box center [67, 633] width 49 height 9
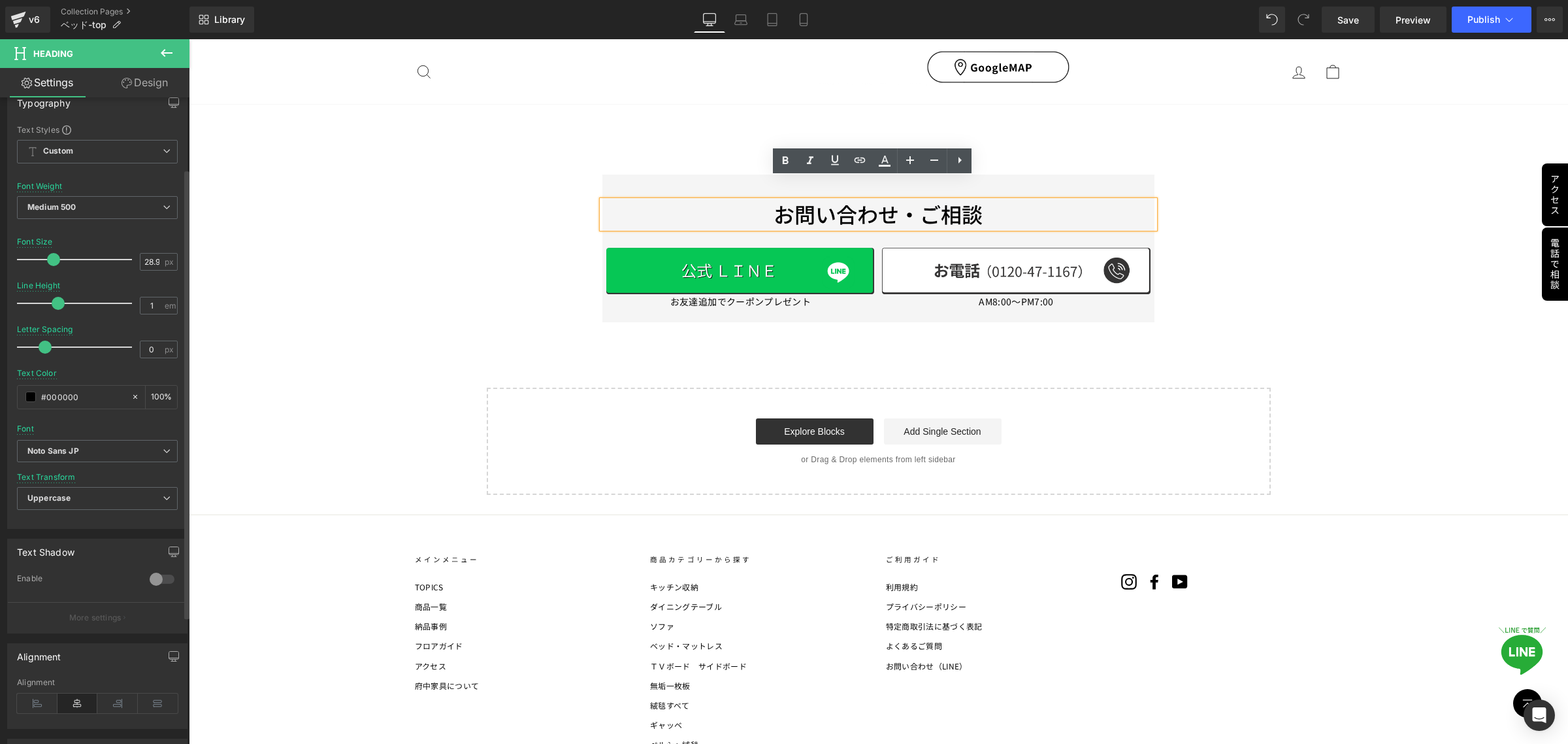
scroll to position [0, 0]
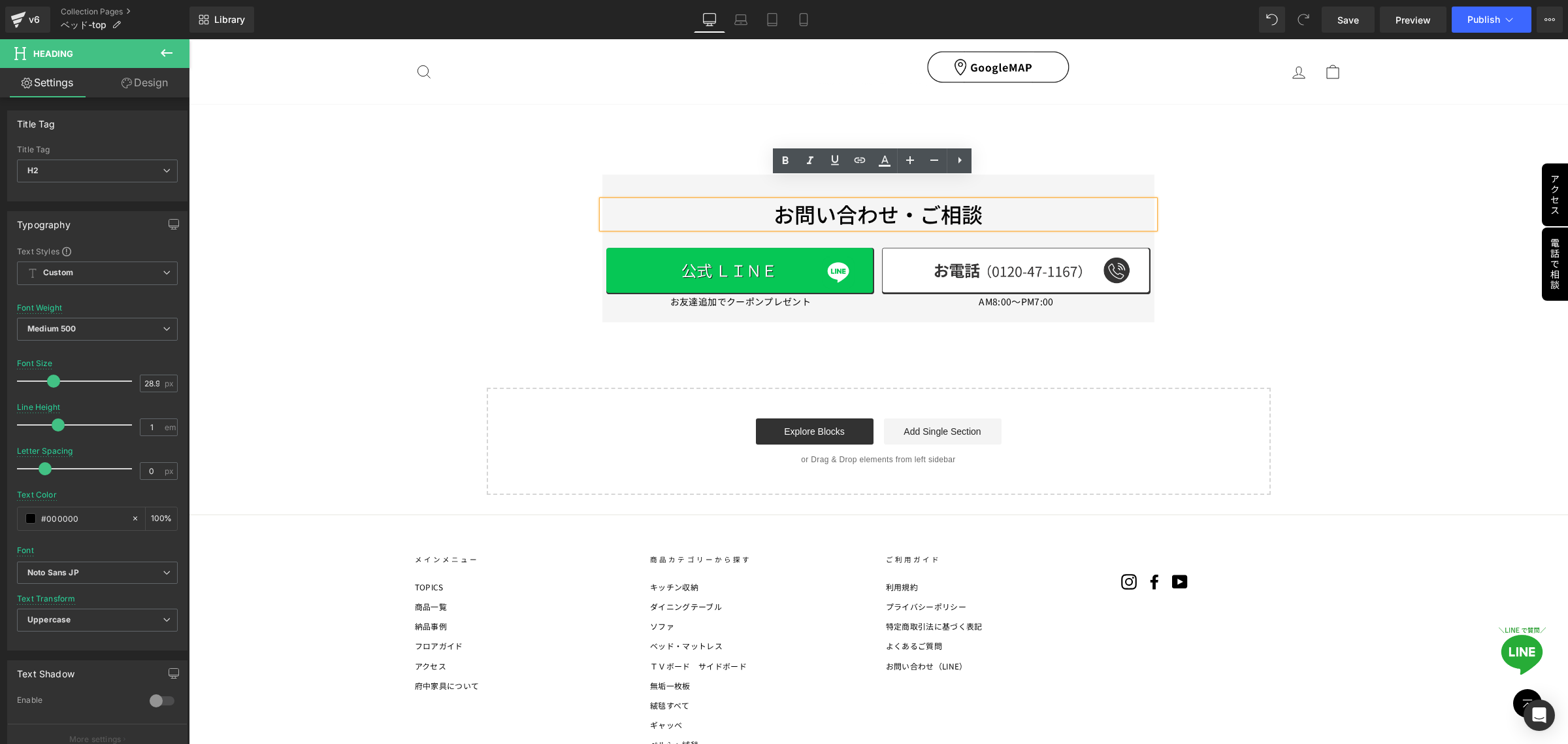
click at [146, 87] on link "Design" at bounding box center [144, 82] width 95 height 29
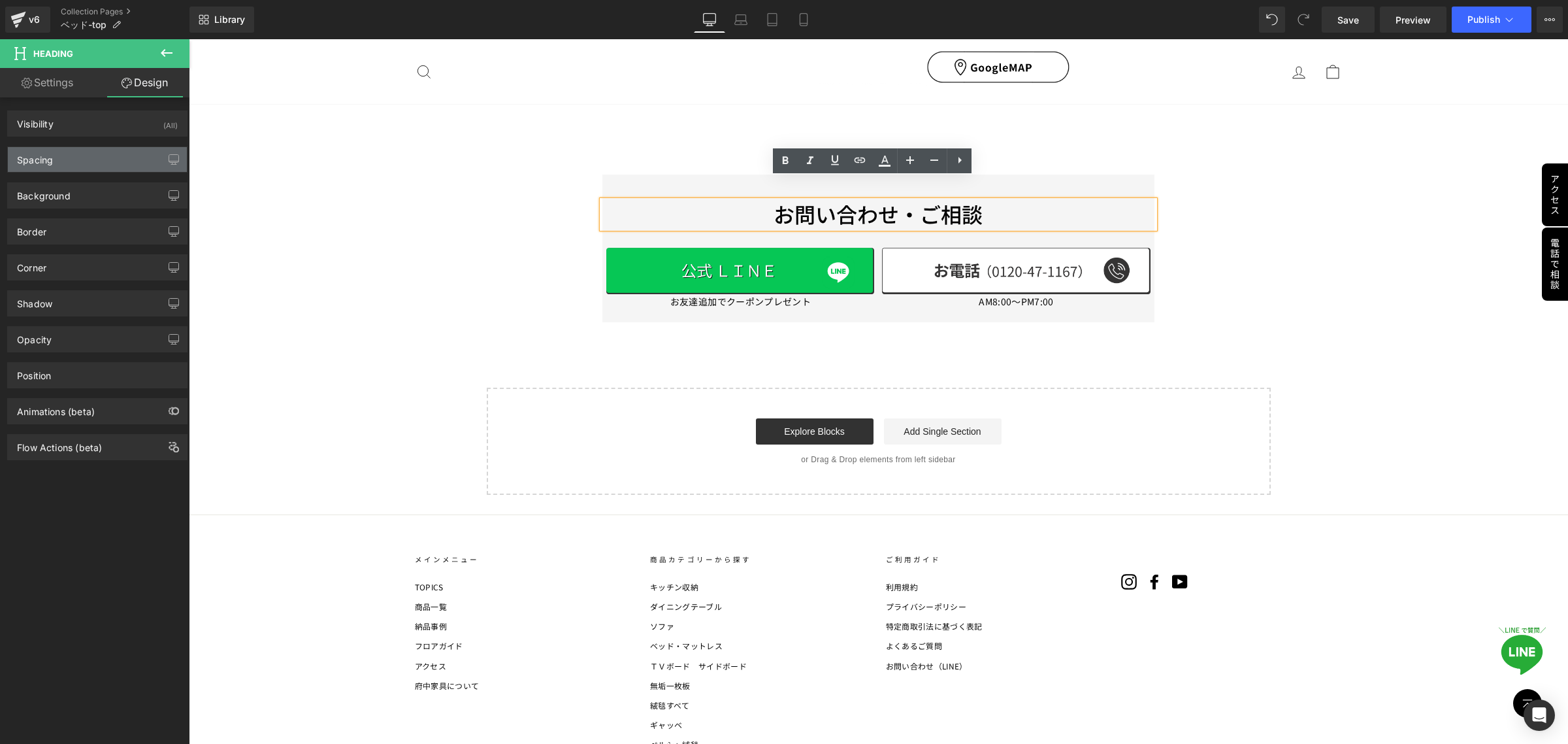
click at [62, 152] on div "Spacing" at bounding box center [97, 159] width 179 height 25
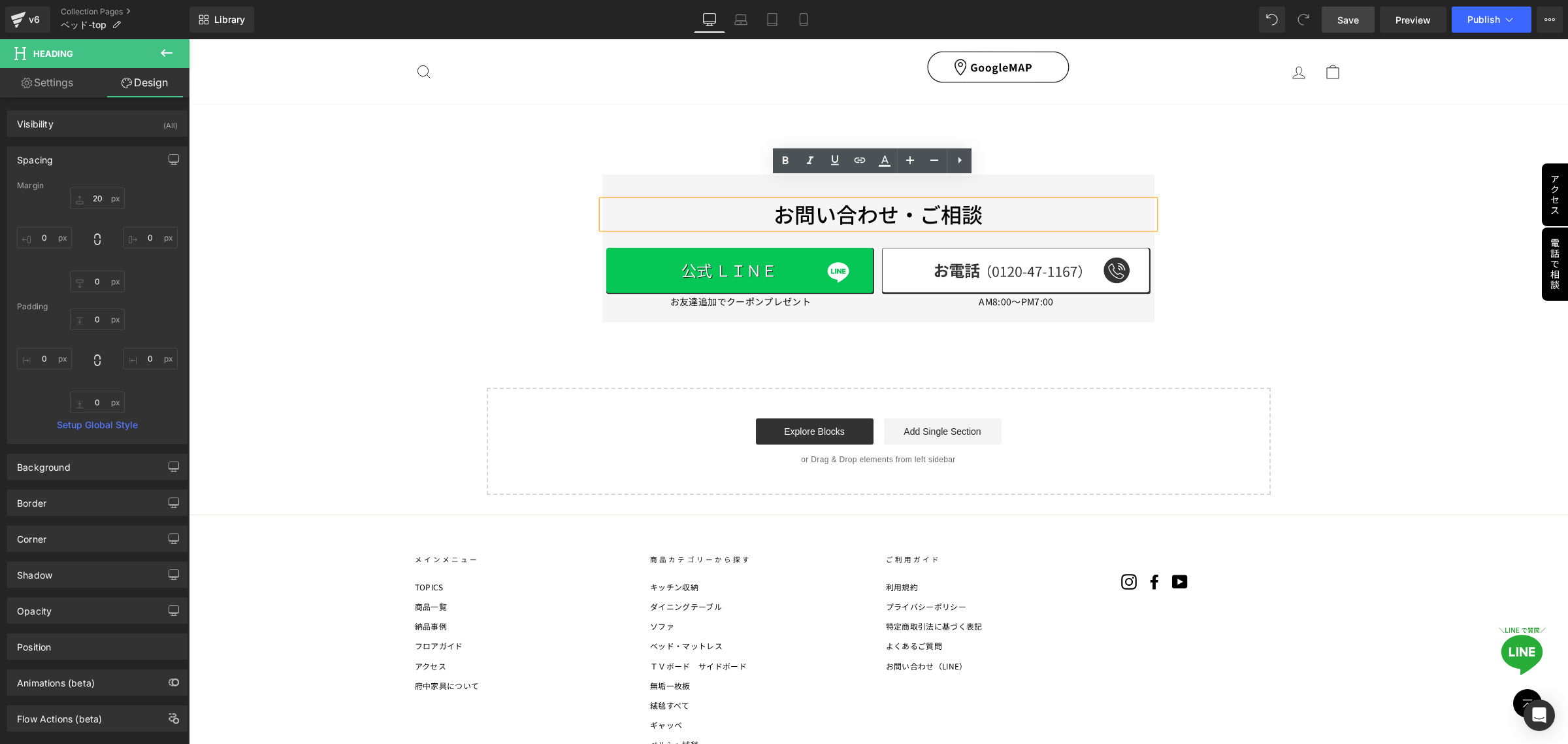
click at [1344, 15] on span "Save" at bounding box center [1348, 19] width 22 height 14
click at [1489, 22] on span "Publish" at bounding box center [1484, 19] width 32 height 11
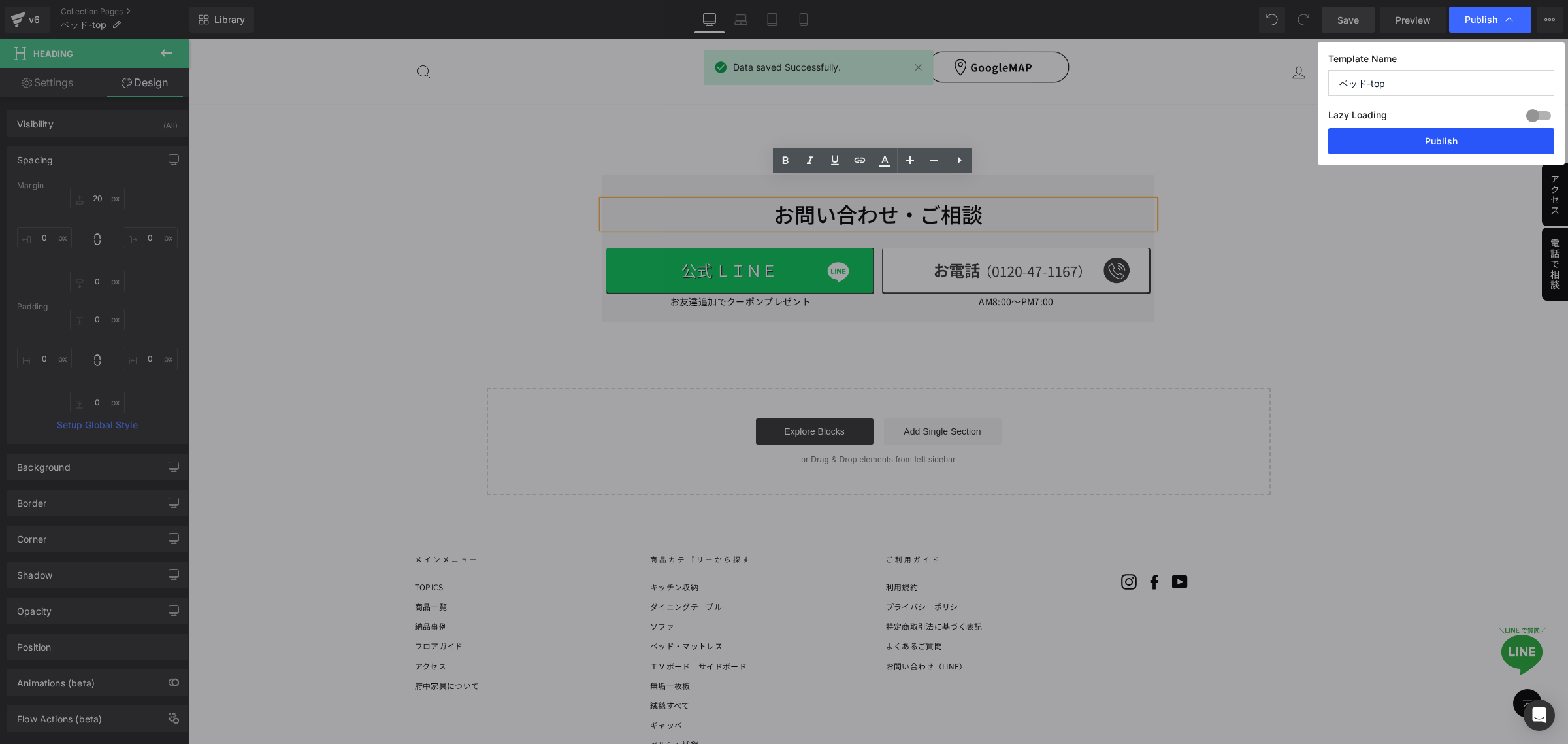
click at [1460, 134] on button "Publish" at bounding box center [1442, 141] width 226 height 26
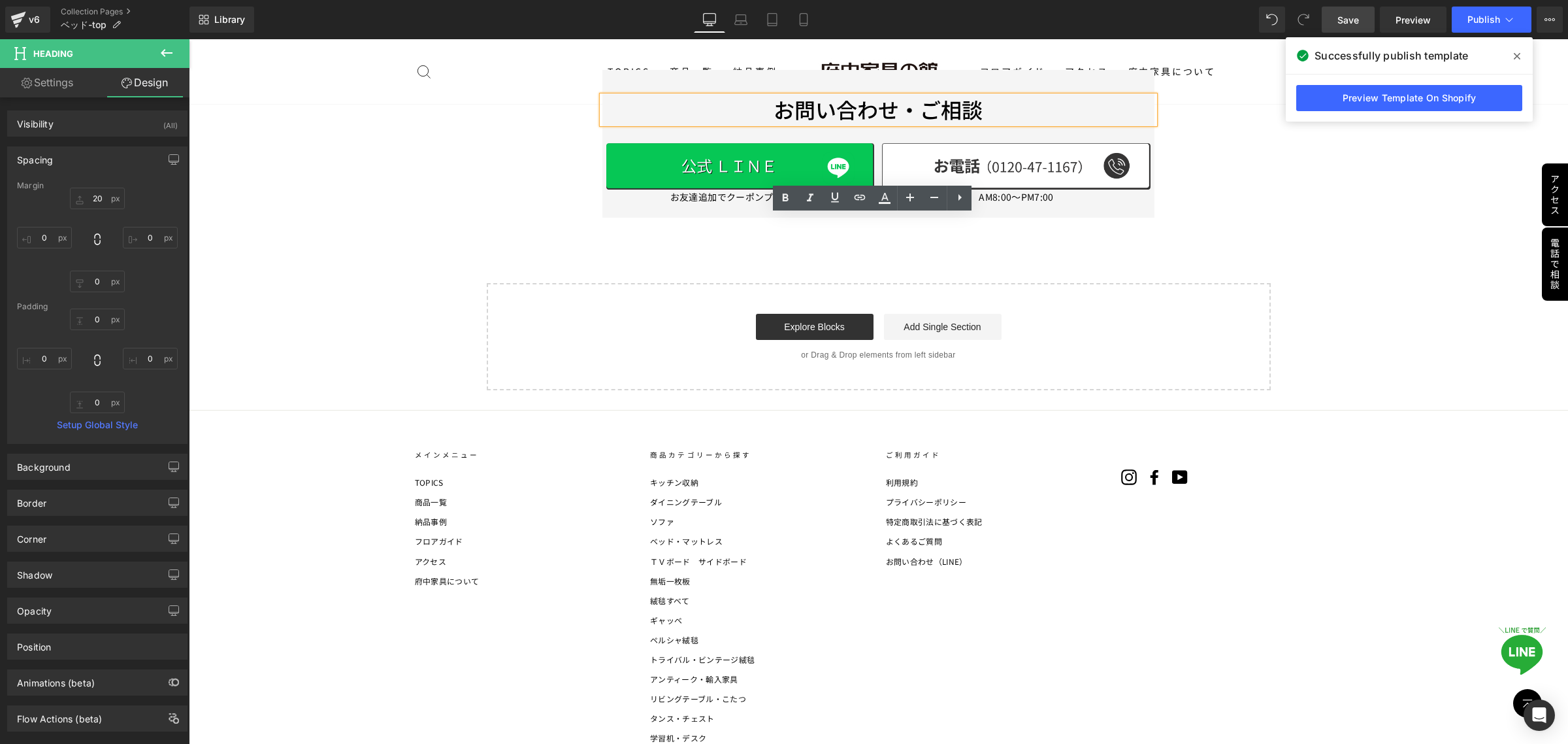
scroll to position [8474, 0]
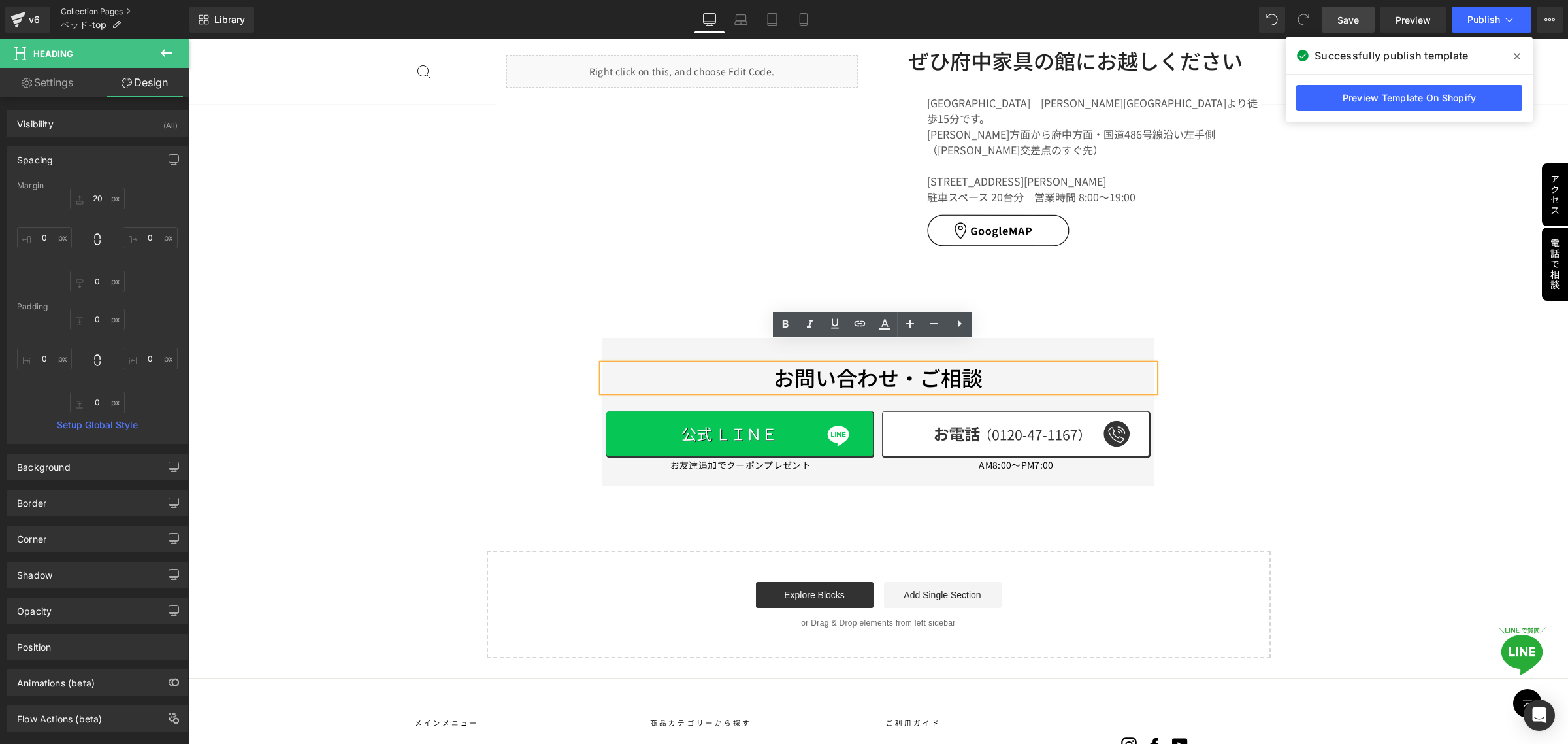
click at [108, 12] on link "Collection Pages" at bounding box center [125, 11] width 129 height 11
